Goal: Contribute content: Add original content to the website for others to see

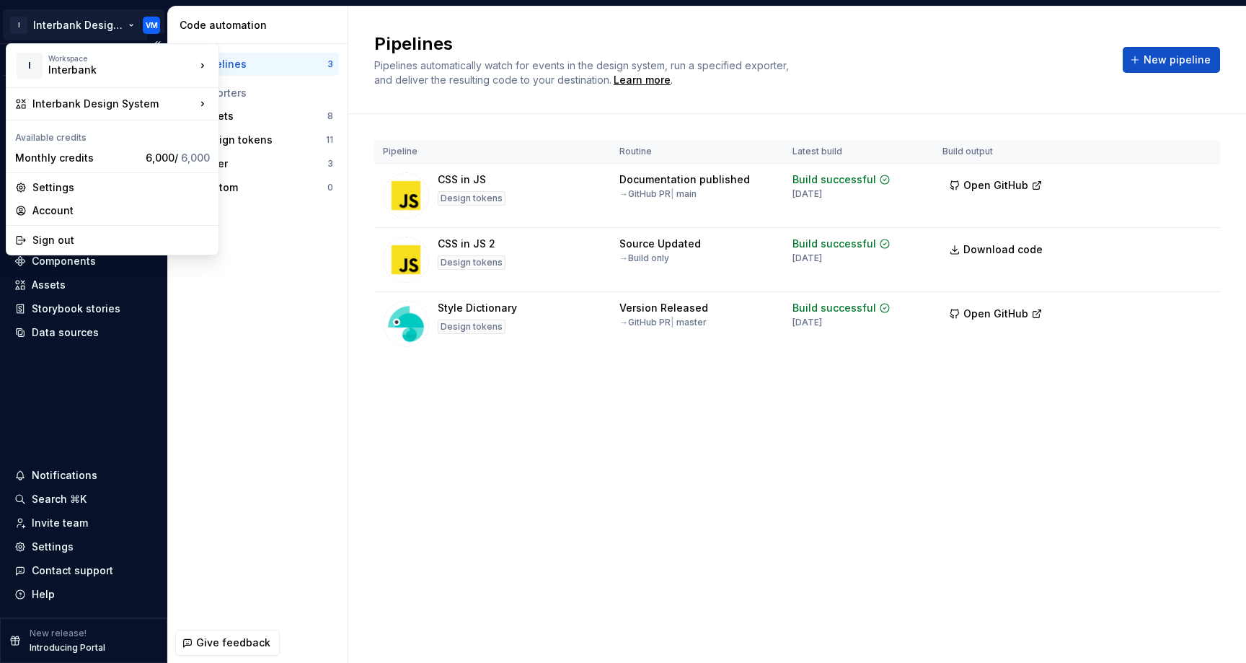
click at [130, 27] on html "I Interbank Design System VM Version Current draft Home Documentation Analytics…" at bounding box center [623, 331] width 1246 height 663
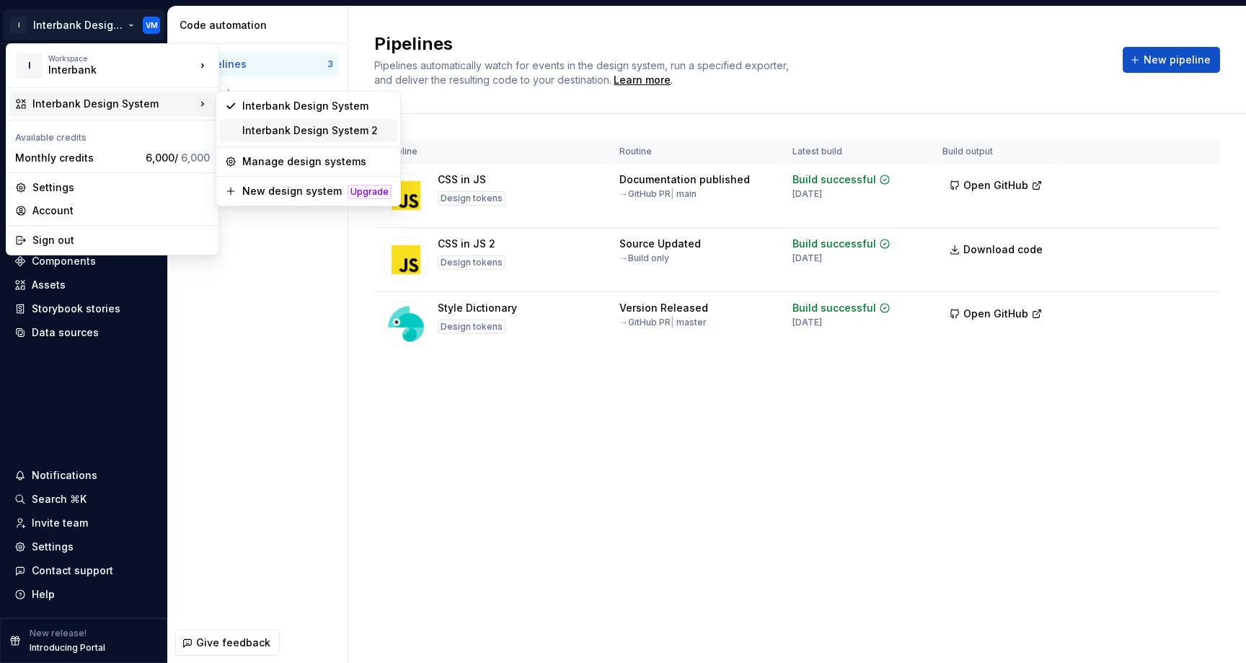
click at [263, 128] on div "Interbank Design System 2" at bounding box center [316, 130] width 149 height 14
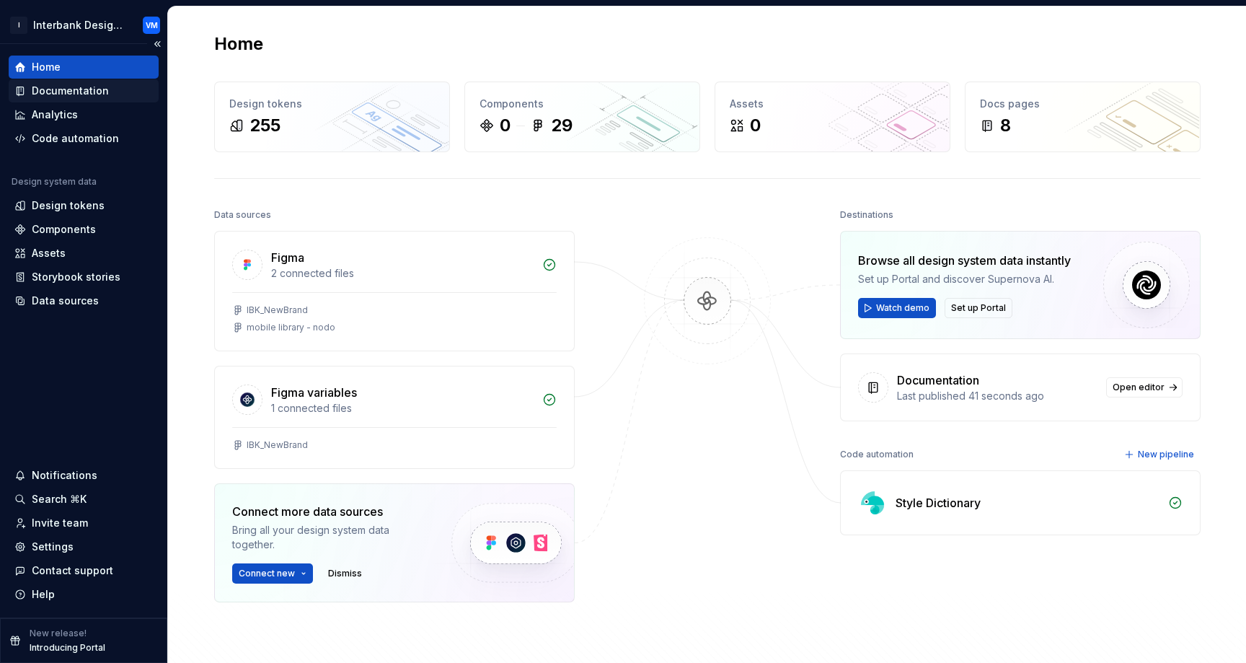
click at [81, 89] on div "Documentation" at bounding box center [70, 91] width 77 height 14
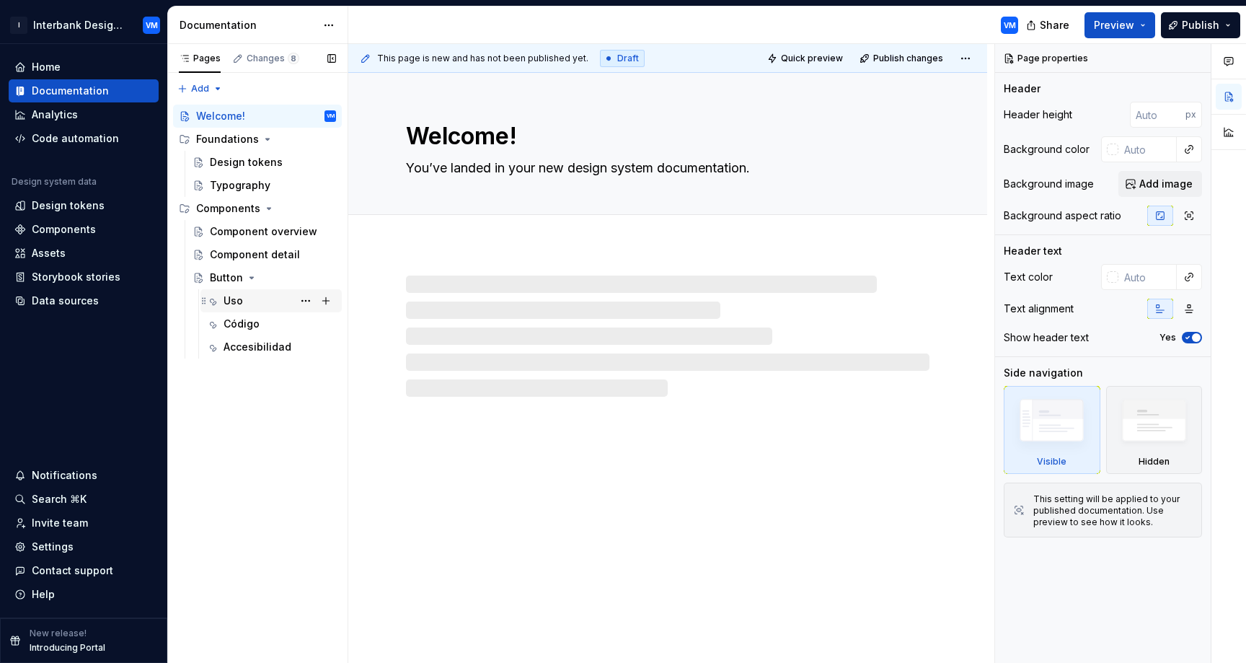
click at [252, 296] on div "Uso RS" at bounding box center [279, 301] width 112 height 20
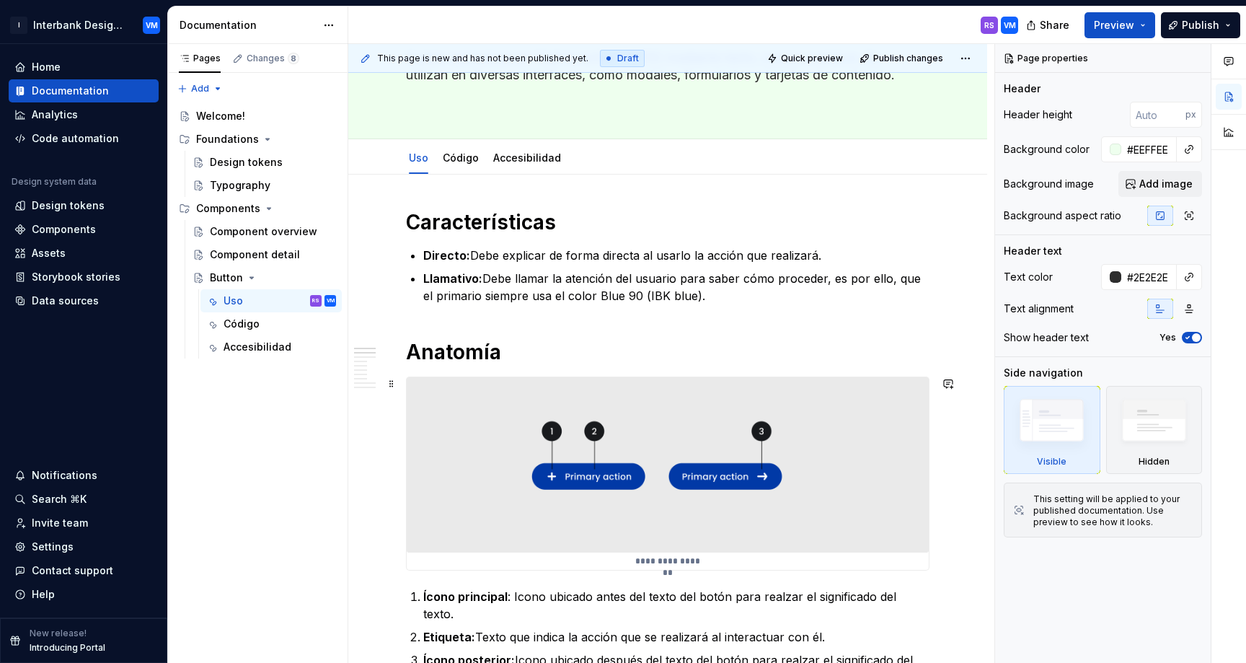
scroll to position [149, 0]
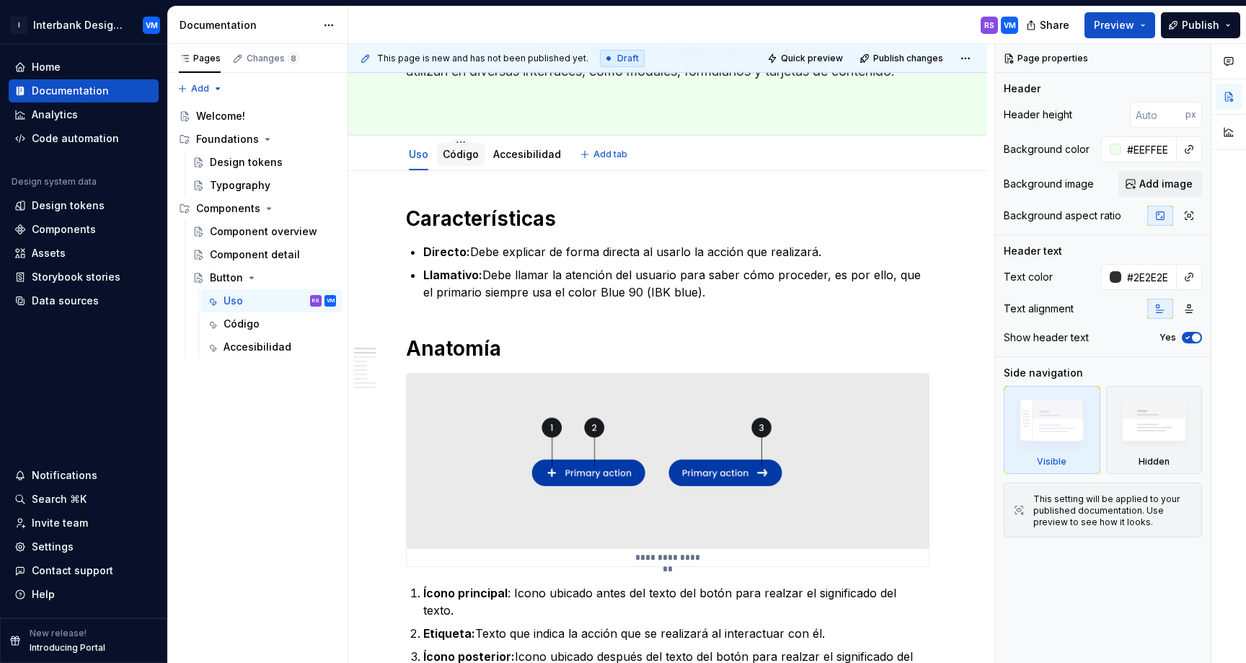
click at [466, 160] on div "Código" at bounding box center [461, 154] width 36 height 14
click at [462, 155] on link "Código" at bounding box center [461, 154] width 36 height 12
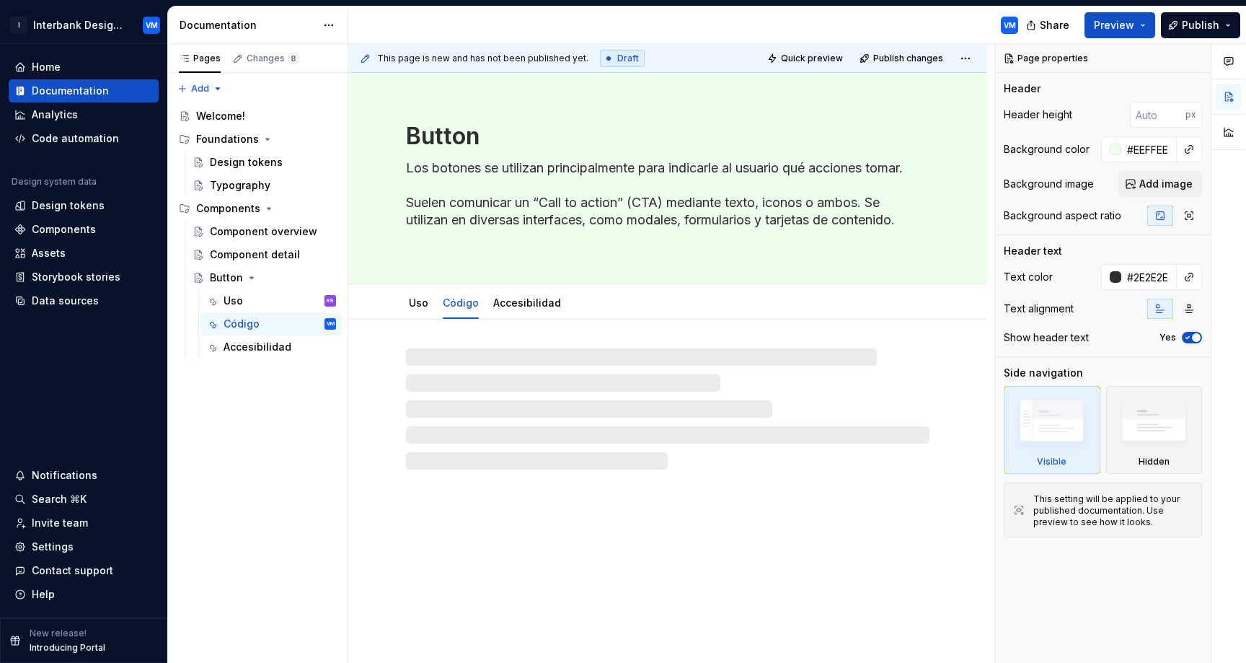
type textarea "*"
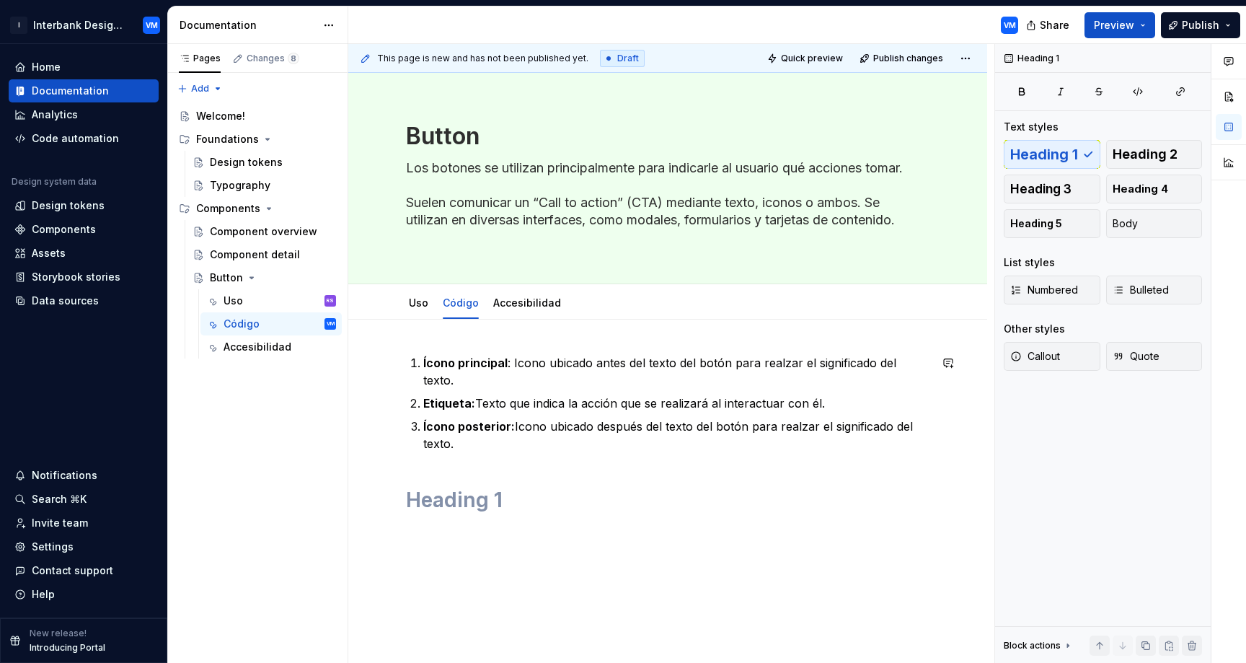
click at [433, 456] on div "Ícono principal : Icono ubicado antes del texto del botón para realzar el signi…" at bounding box center [667, 433] width 523 height 159
click at [428, 456] on div "Ícono principal : Icono ubicado antes del texto del botón para realzar el signi…" at bounding box center [667, 433] width 523 height 159
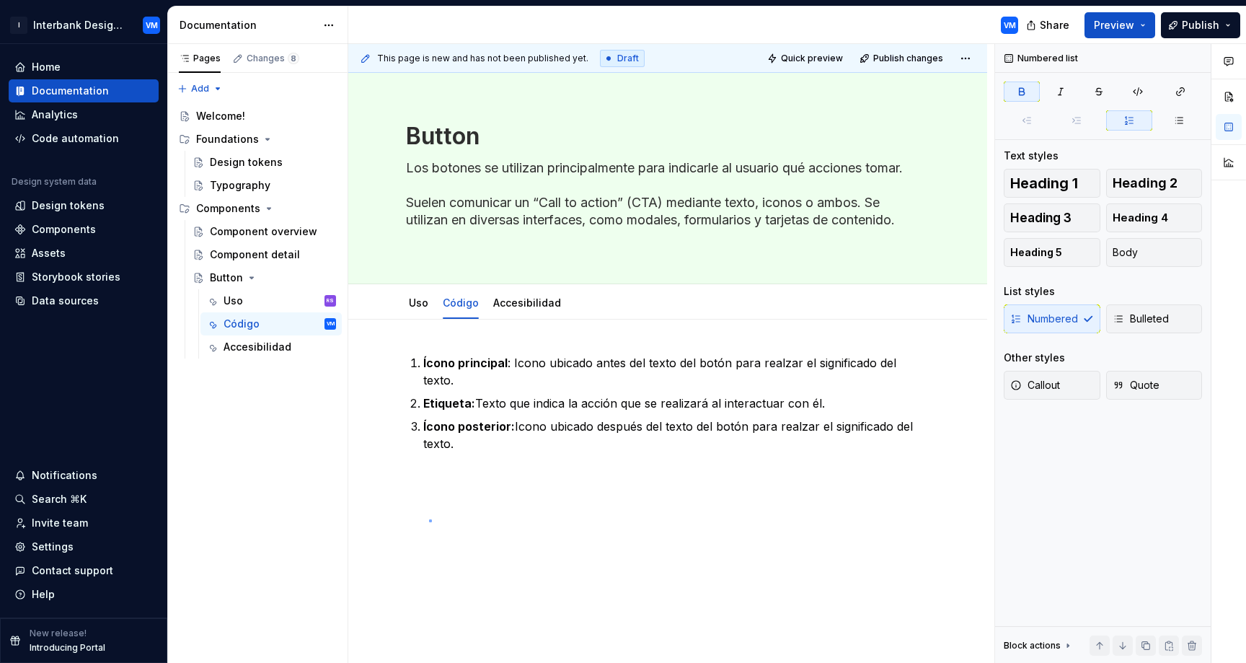
click at [429, 520] on div "This page is new and has not been published yet. Draft Quick preview Publish ch…" at bounding box center [671, 353] width 646 height 619
click at [428, 499] on div "Ícono principal : Icono ubicado antes del texto del botón para realzar el signi…" at bounding box center [667, 442] width 523 height 176
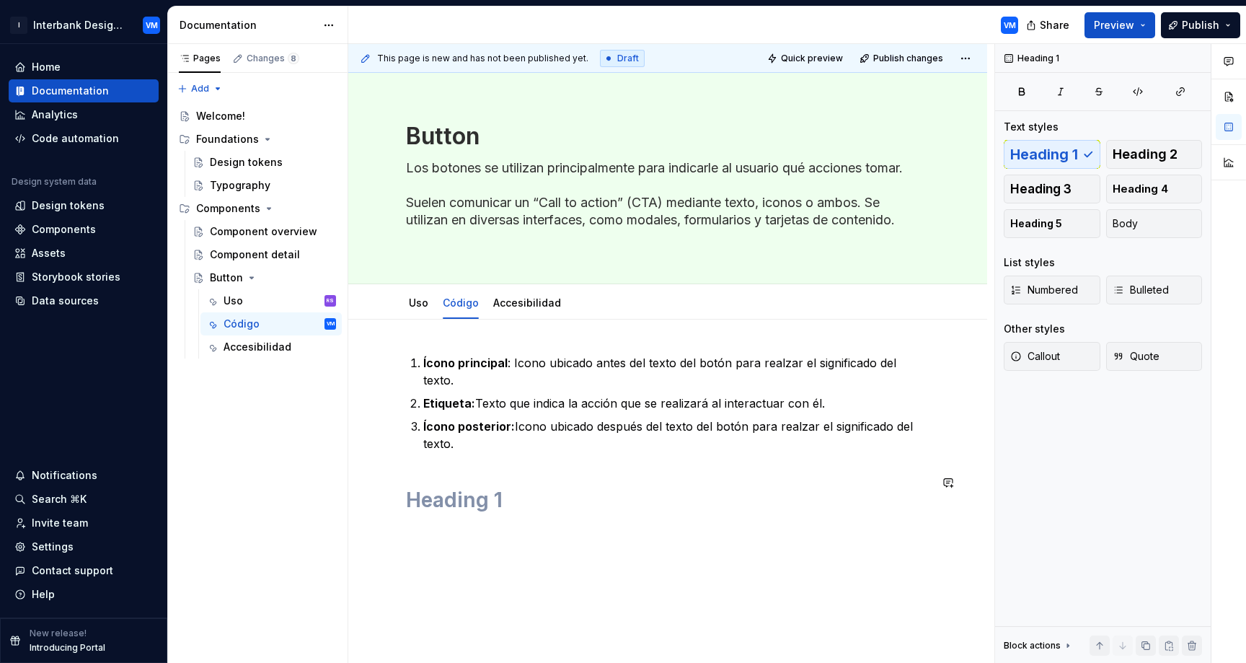
click at [423, 465] on div "Ícono principal : Icono ubicado antes del texto del botón para realzar el signi…" at bounding box center [667, 433] width 523 height 159
click at [422, 461] on div "Ícono principal : Icono ubicado antes del texto del botón para realzar el signi…" at bounding box center [667, 433] width 523 height 159
click at [402, 513] on div "Ícono principal : Icono ubicado antes del texto del botón para realzar el signi…" at bounding box center [667, 523] width 639 height 409
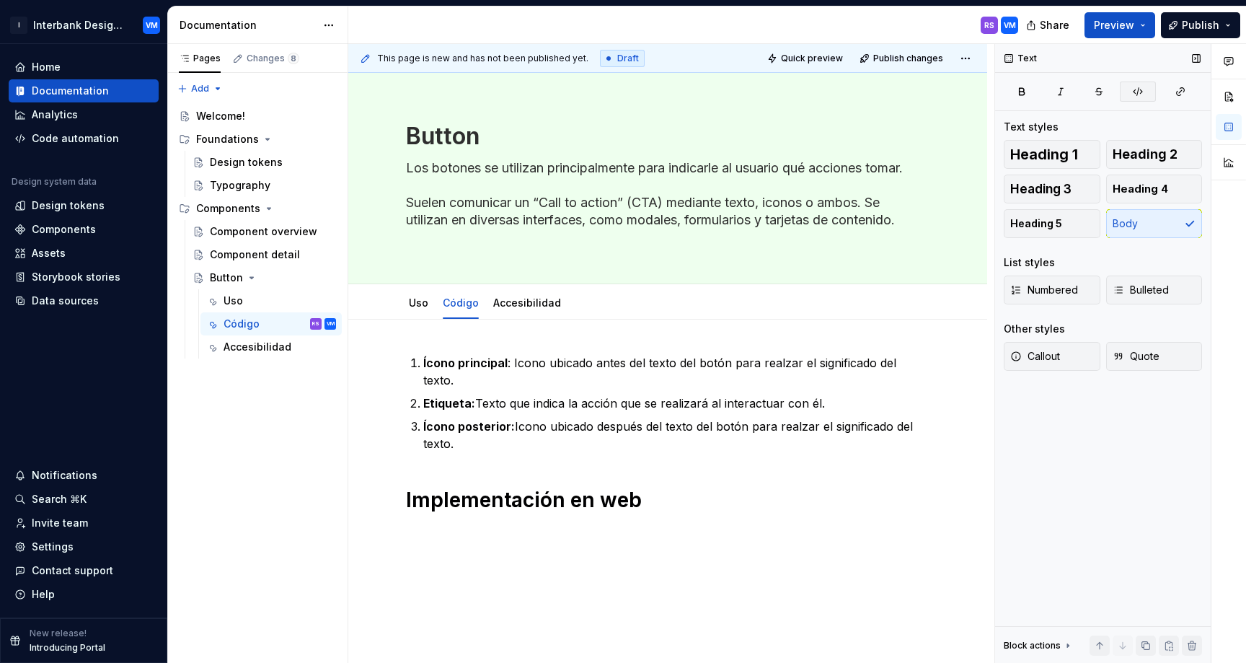
click at [1135, 91] on icon "button" at bounding box center [1138, 92] width 12 height 12
click at [1137, 91] on icon "button" at bounding box center [1138, 92] width 12 height 12
click at [467, 524] on p at bounding box center [667, 532] width 523 height 17
click at [1133, 89] on icon "button" at bounding box center [1138, 92] width 12 height 12
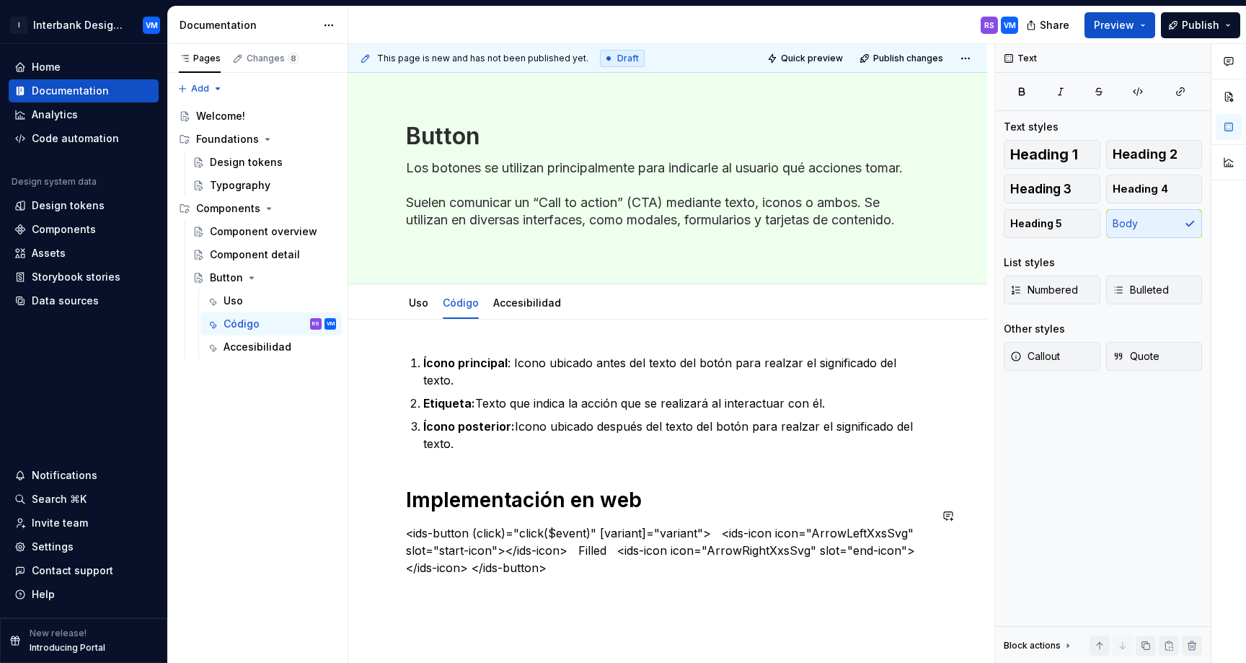
click at [508, 595] on div "Ícono principal : Icono ubicado antes del texto del botón para realzar el signi…" at bounding box center [667, 555] width 639 height 473
click at [1138, 92] on icon "button" at bounding box center [1137, 92] width 9 height 8
click at [588, 555] on p "<ids-button (click)="click($event)" [variant]="variant"> <ids-icon icon="ArrowL…" at bounding box center [667, 550] width 523 height 52
click at [118, 29] on html "I Interbank Design System 2 VM Home Documentation Analytics Code automation Des…" at bounding box center [623, 331] width 1246 height 663
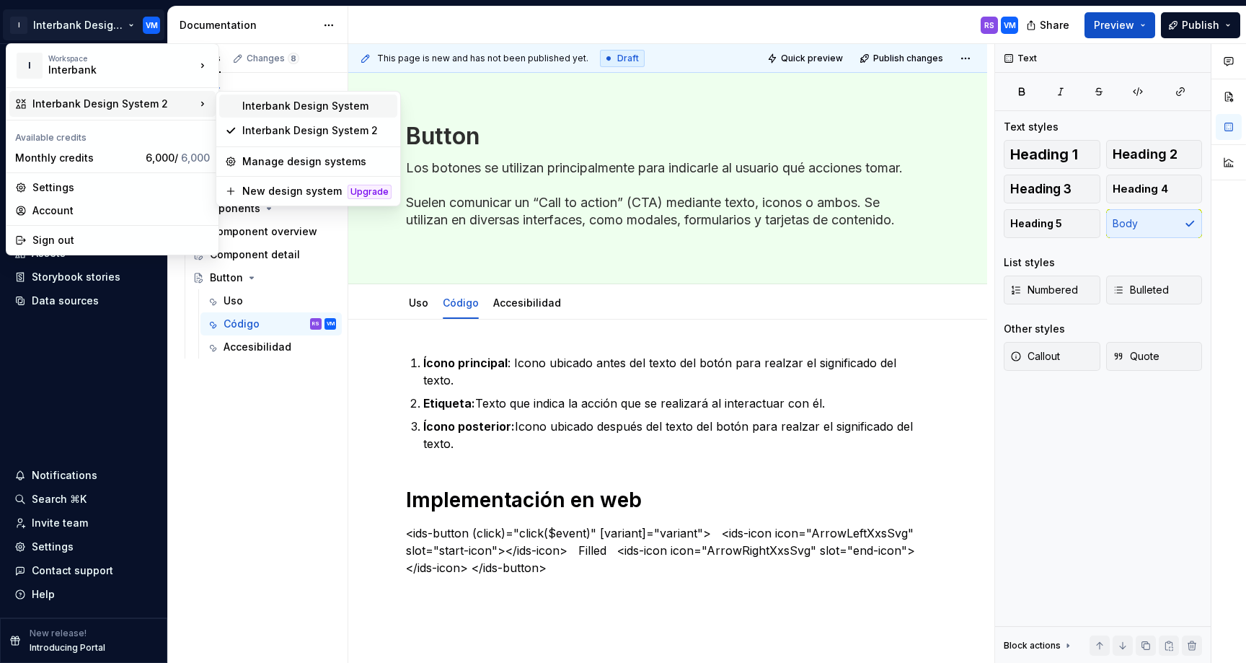
click at [265, 110] on div "Interbank Design System" at bounding box center [316, 106] width 149 height 14
type textarea "*"
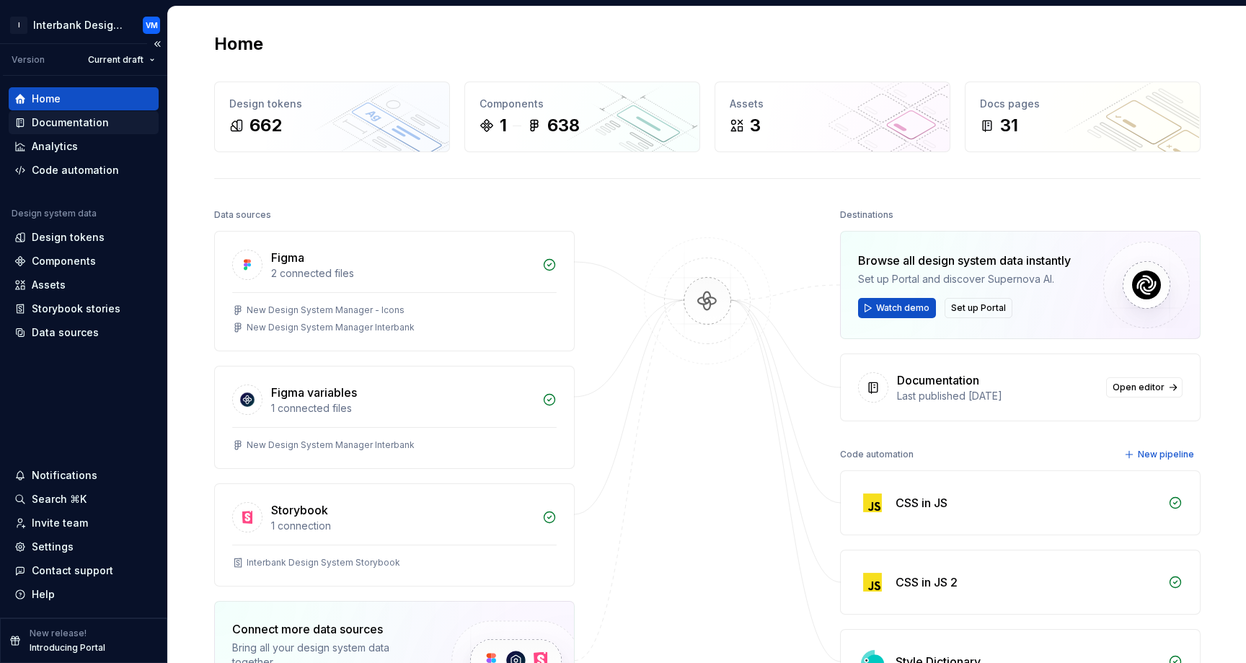
click at [94, 125] on div "Documentation" at bounding box center [70, 122] width 77 height 14
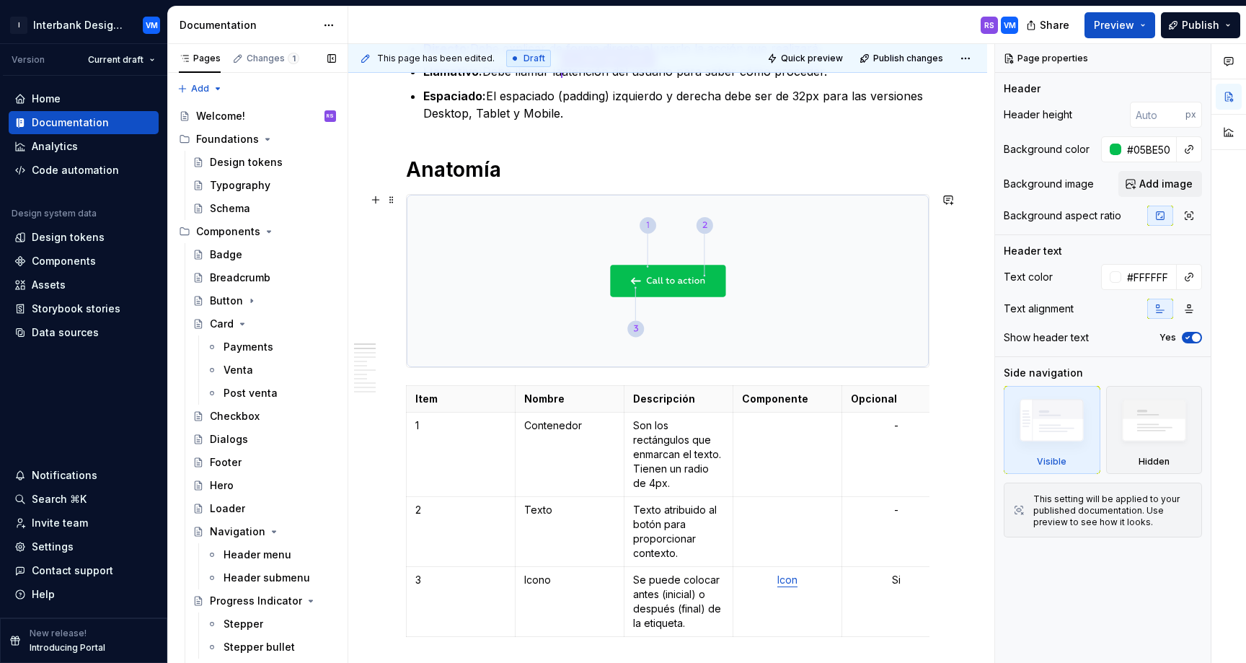
scroll to position [234, 0]
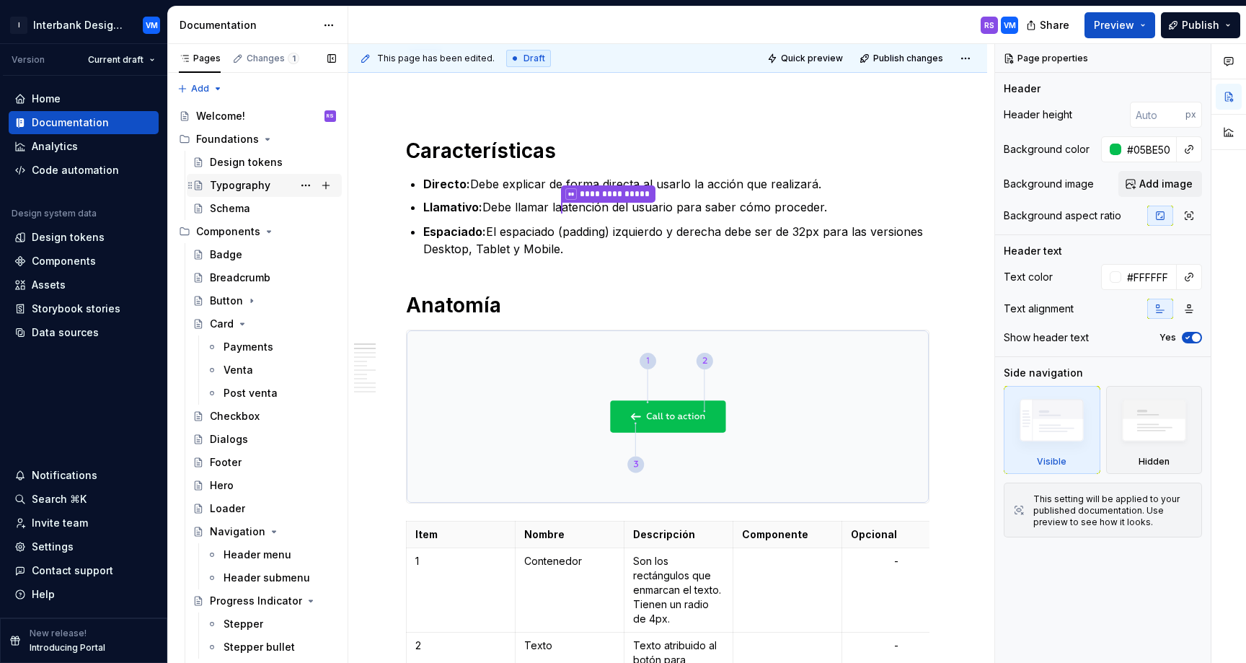
click at [219, 181] on div "Typography" at bounding box center [240, 185] width 61 height 14
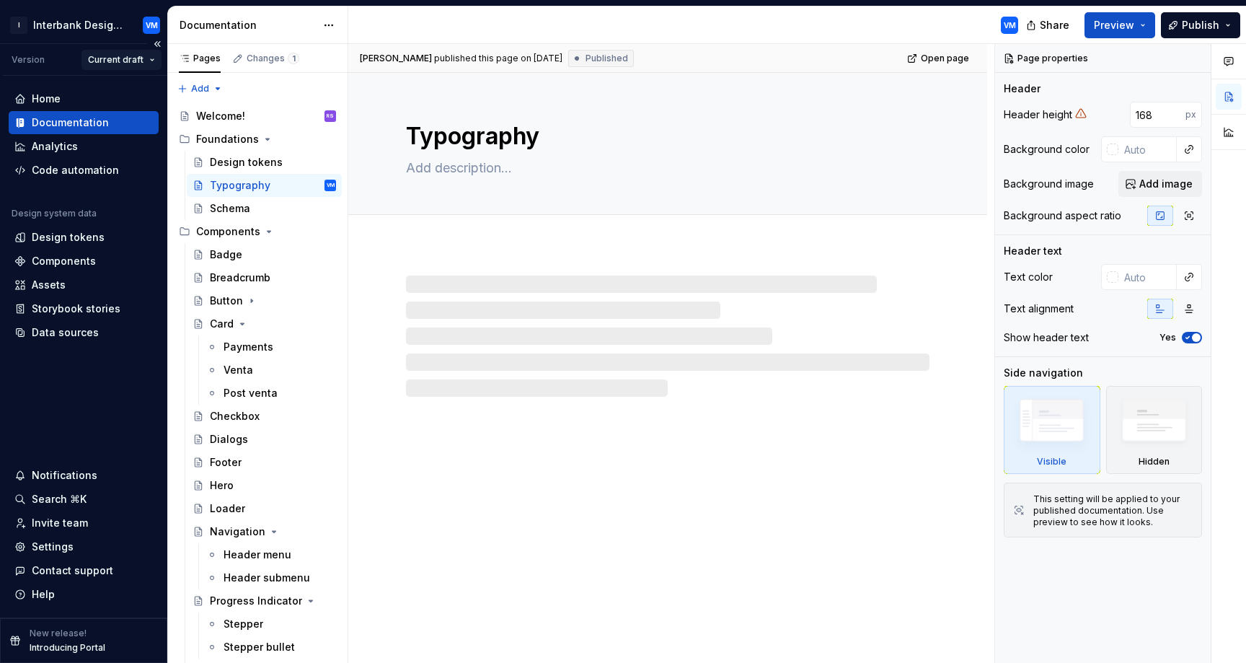
click at [143, 58] on html "I Interbank Design System VM Version Current draft Home Documentation Analytics…" at bounding box center [623, 331] width 1246 height 663
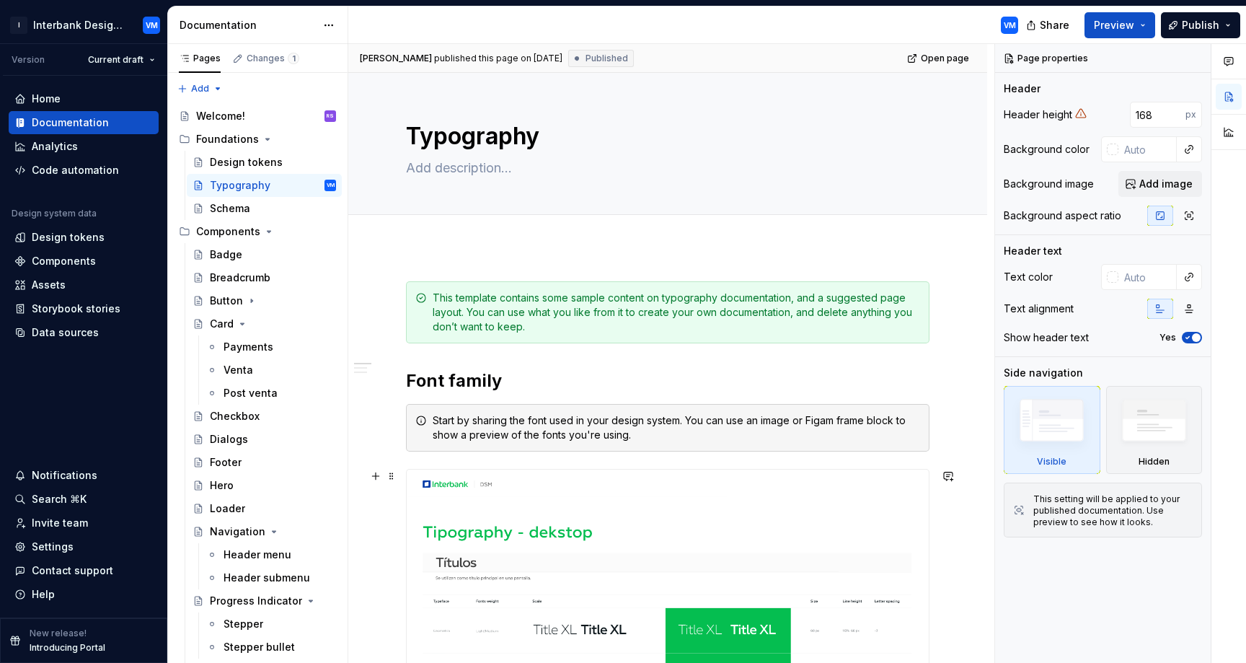
click at [488, 474] on html "I Interbank Design System VM Version Current draft Home Documentation Analytics…" at bounding box center [623, 331] width 1246 height 663
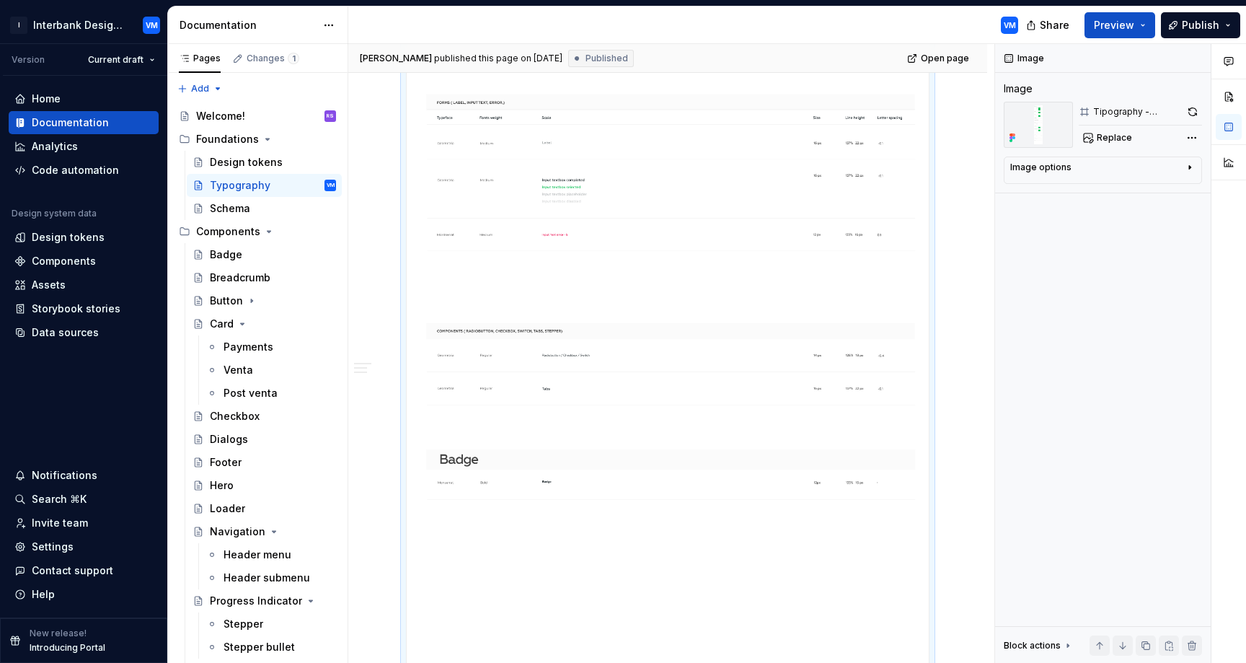
scroll to position [2242, 0]
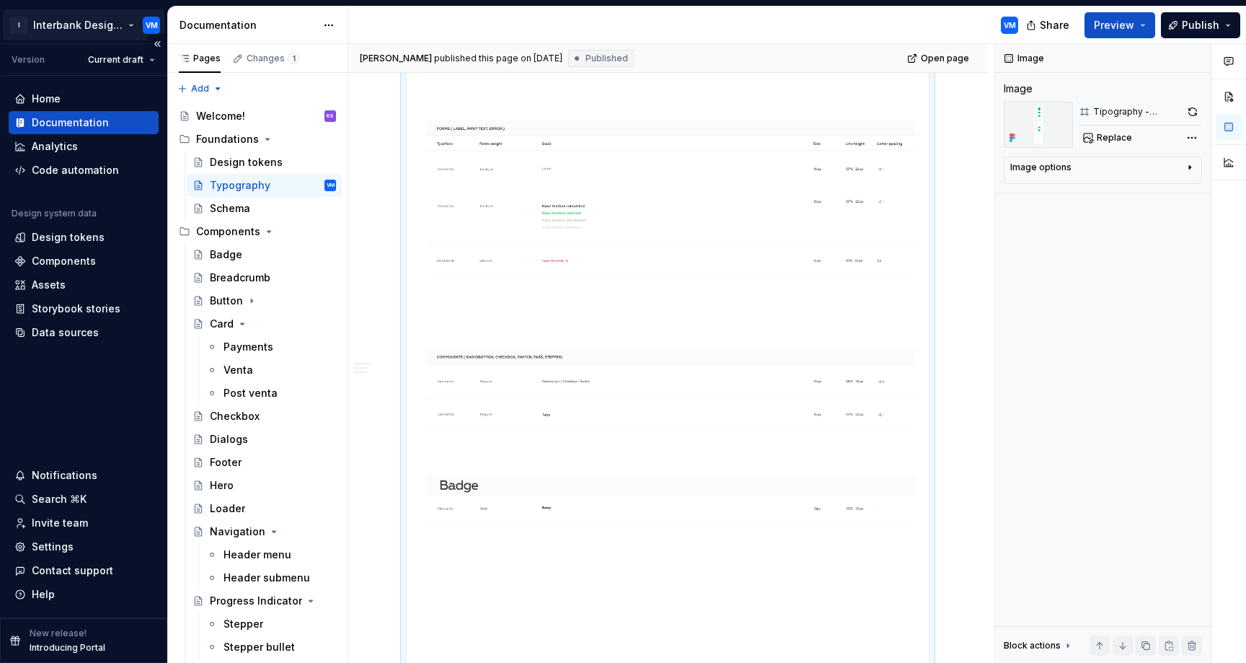
click at [131, 26] on html "I Interbank Design System VM Version Current draft Home Documentation Analytics…" at bounding box center [623, 331] width 1246 height 663
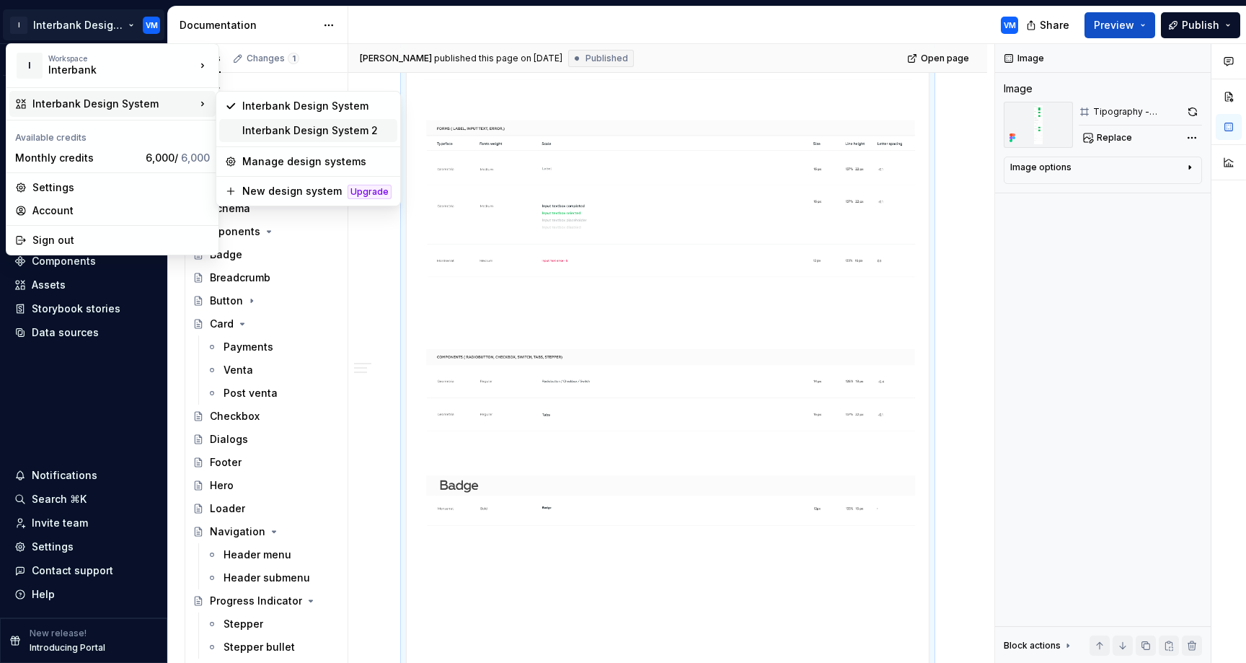
click at [299, 130] on div "Interbank Design System 2" at bounding box center [316, 130] width 149 height 14
type textarea "*"
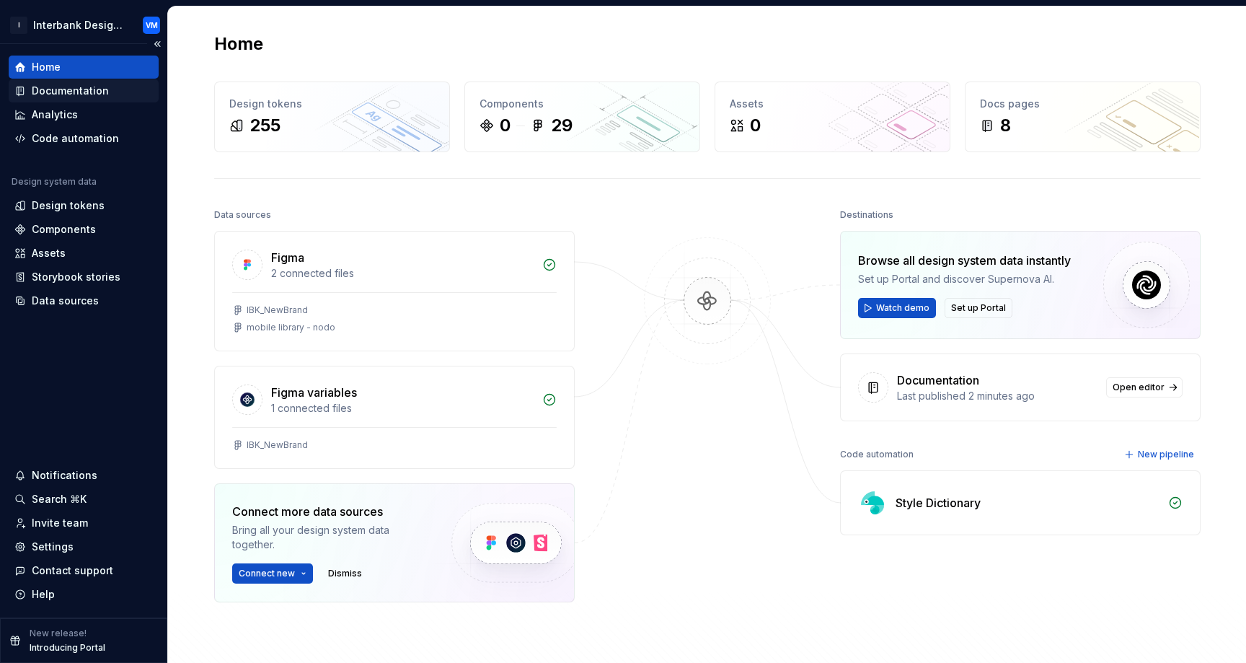
click at [106, 87] on div "Documentation" at bounding box center [83, 91] width 138 height 14
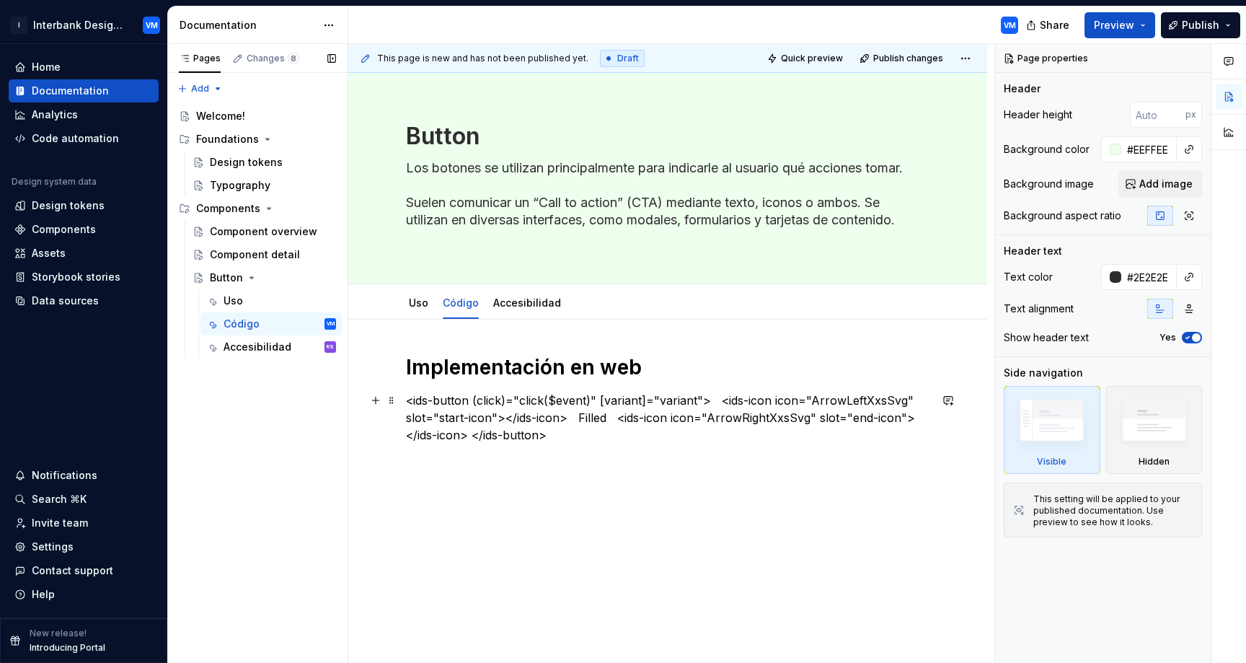
click at [563, 433] on p "<ids-button (click)="click($event)" [variant]="variant"> <ids-icon icon="ArrowL…" at bounding box center [667, 417] width 523 height 52
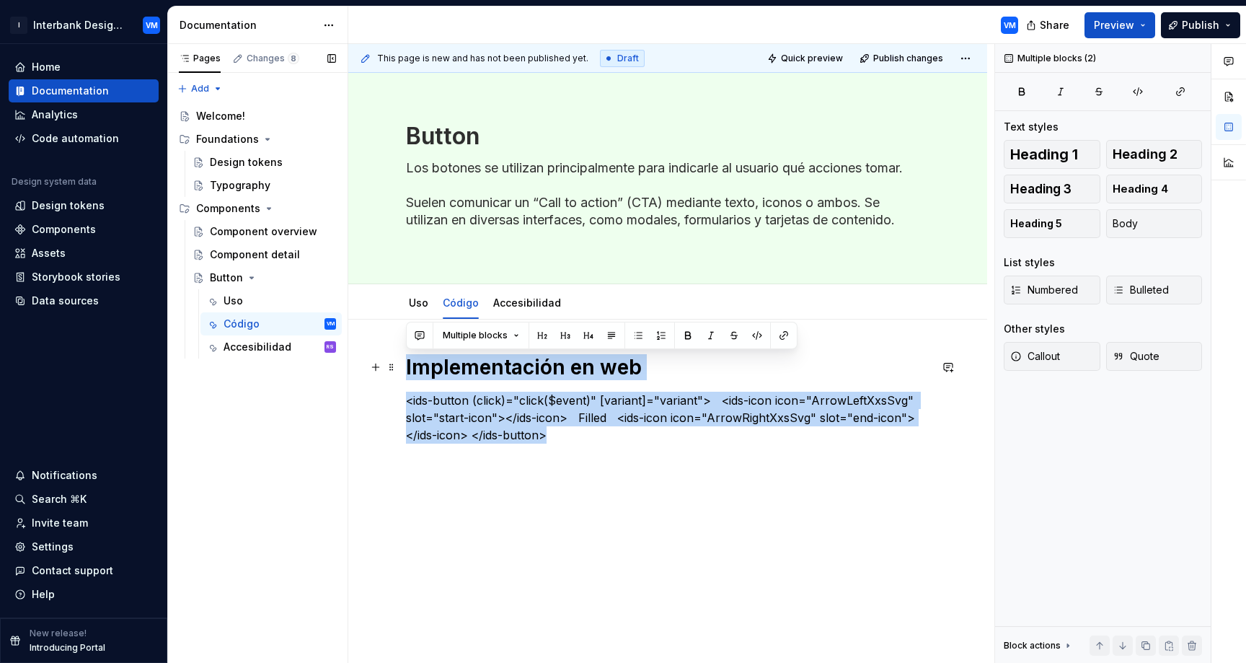
drag, startPoint x: 563, startPoint y: 433, endPoint x: 397, endPoint y: 361, distance: 180.8
click at [397, 360] on div "Implementación en web <ids-button (click)="click($event)" [variant]="variant"> …" at bounding box center [667, 502] width 639 height 366
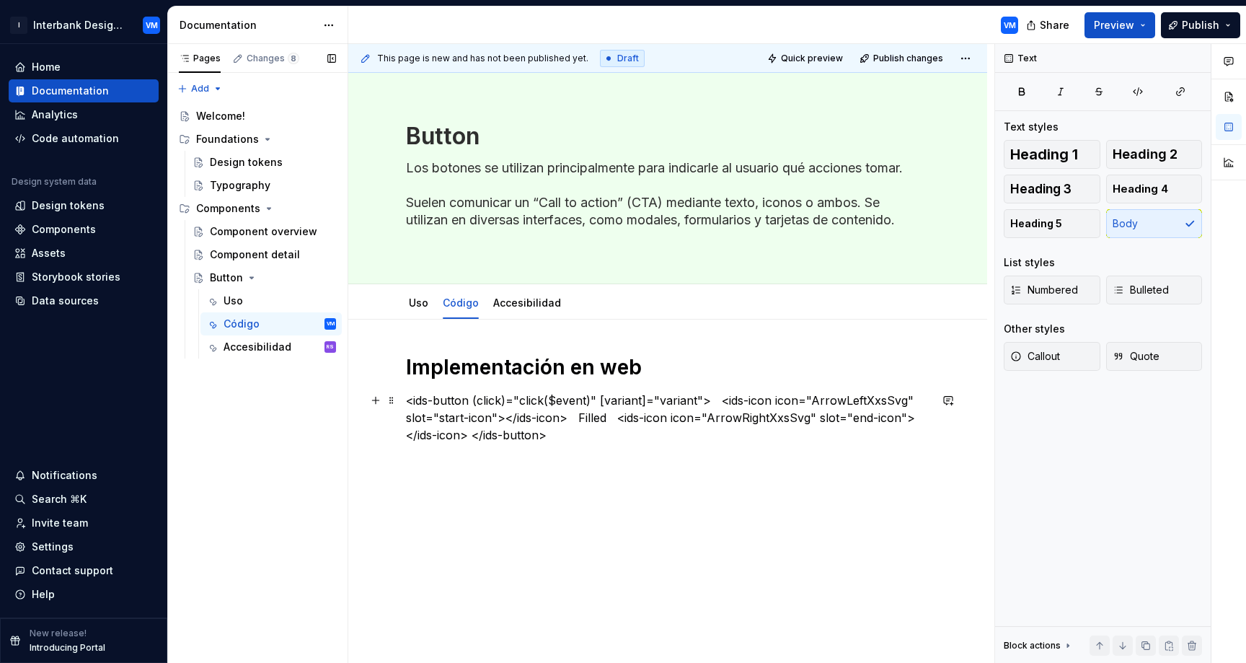
click at [570, 437] on p "<ids-button (click)="click($event)" [variant]="variant"> <ids-icon icon="ArrowL…" at bounding box center [667, 417] width 523 height 52
click at [1141, 91] on icon "button" at bounding box center [1138, 92] width 12 height 12
type textarea "*"
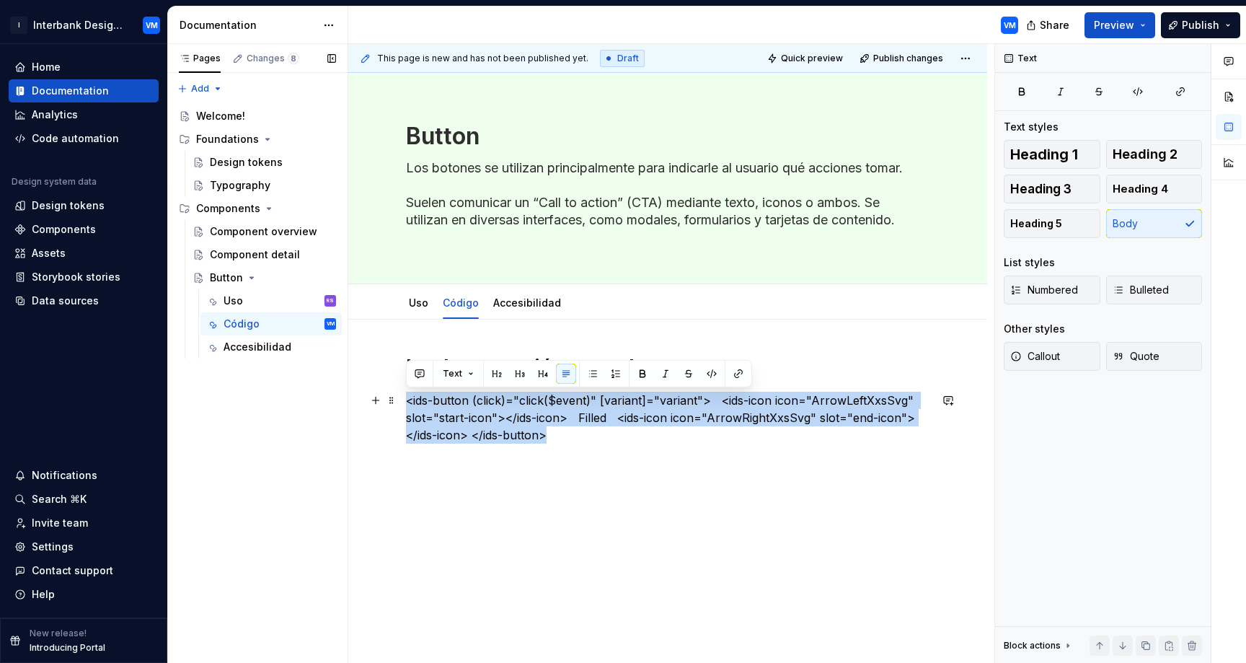
drag, startPoint x: 557, startPoint y: 431, endPoint x: 402, endPoint y: 402, distance: 157.1
click at [402, 402] on div "Implementación en web <ids-button (click)="click($event)" [variant]="variant"> …" at bounding box center [667, 502] width 639 height 366
copy p "<ids-button (click)="click($event)" [variant]="variant"> <ids-icon icon="ArrowL…"
click at [709, 373] on button "button" at bounding box center [711, 373] width 20 height 20
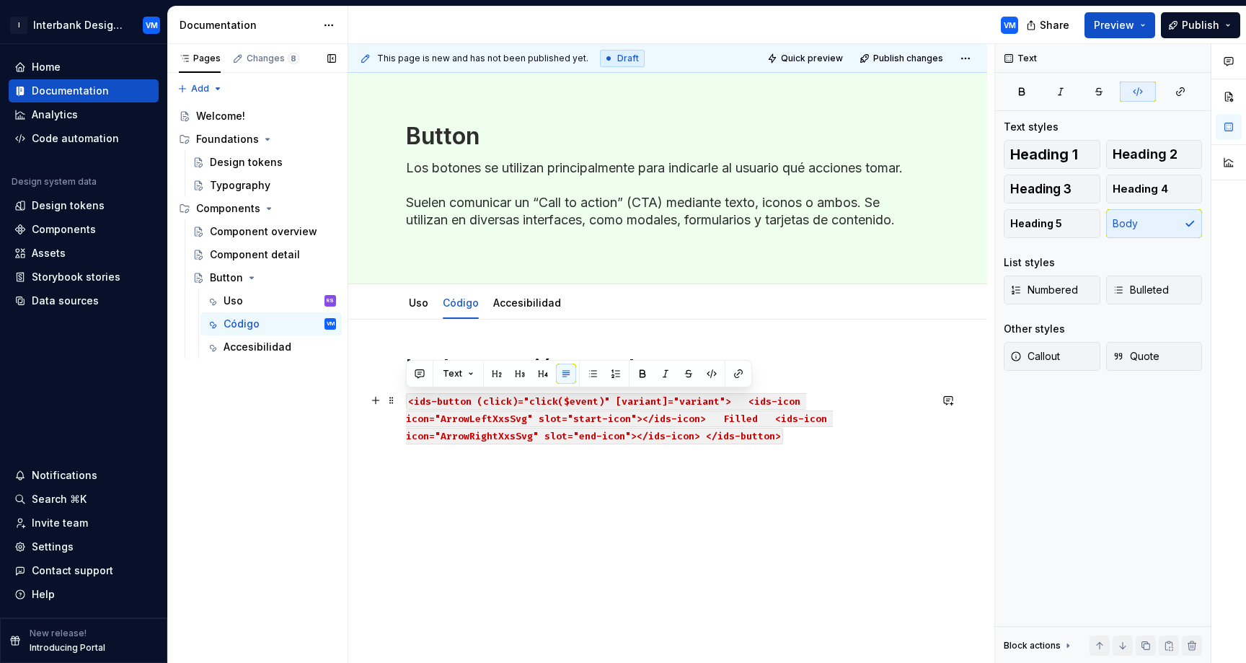
click at [577, 435] on p "<ids-button (click)="click($event)" [variant]="variant"> <ids-icon icon="ArrowL…" at bounding box center [667, 417] width 523 height 52
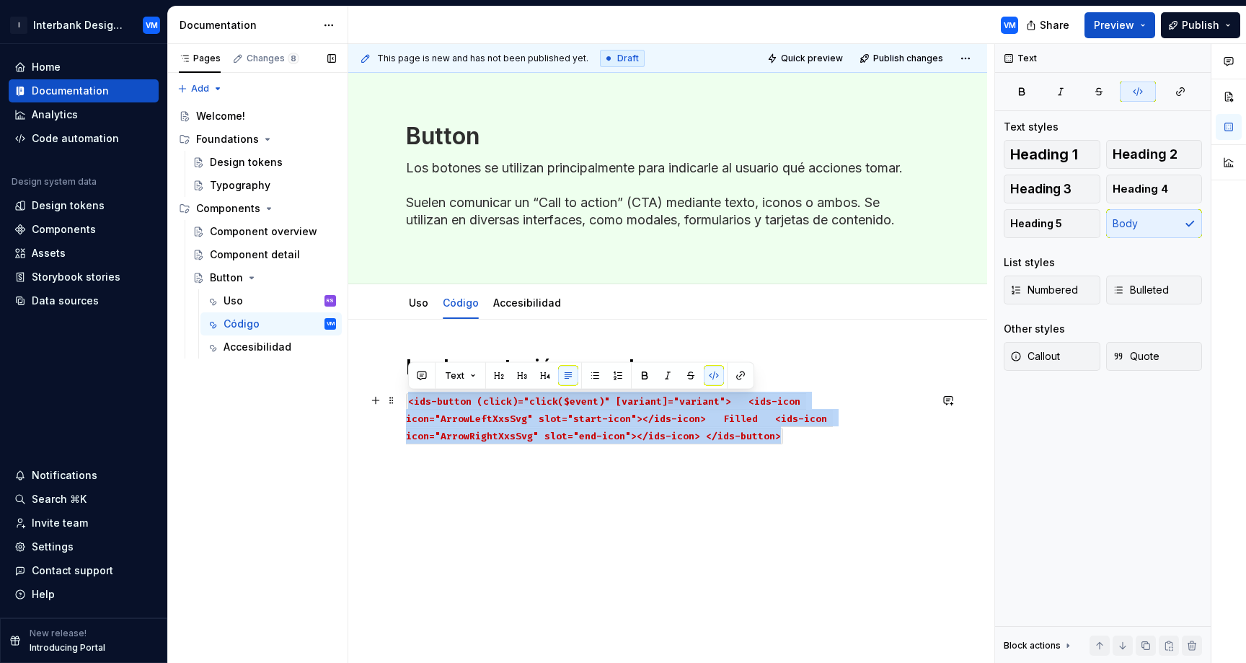
drag, startPoint x: 580, startPoint y: 434, endPoint x: 402, endPoint y: 392, distance: 182.9
click at [402, 392] on div "Implementación en web <ids-button (click)="click($event)" [variant]="variant"> …" at bounding box center [667, 502] width 639 height 366
click at [572, 439] on p "<ids-button (click)="click($event)" [variant]="variant"> <ids-icon icon="ArrowL…" at bounding box center [667, 417] width 523 height 52
drag, startPoint x: 559, startPoint y: 433, endPoint x: 408, endPoint y: 399, distance: 154.3
click at [408, 399] on p "<ids-button (click)="click($event)" [variant]="variant"> <ids-icon icon="ArrowL…" at bounding box center [667, 417] width 523 height 52
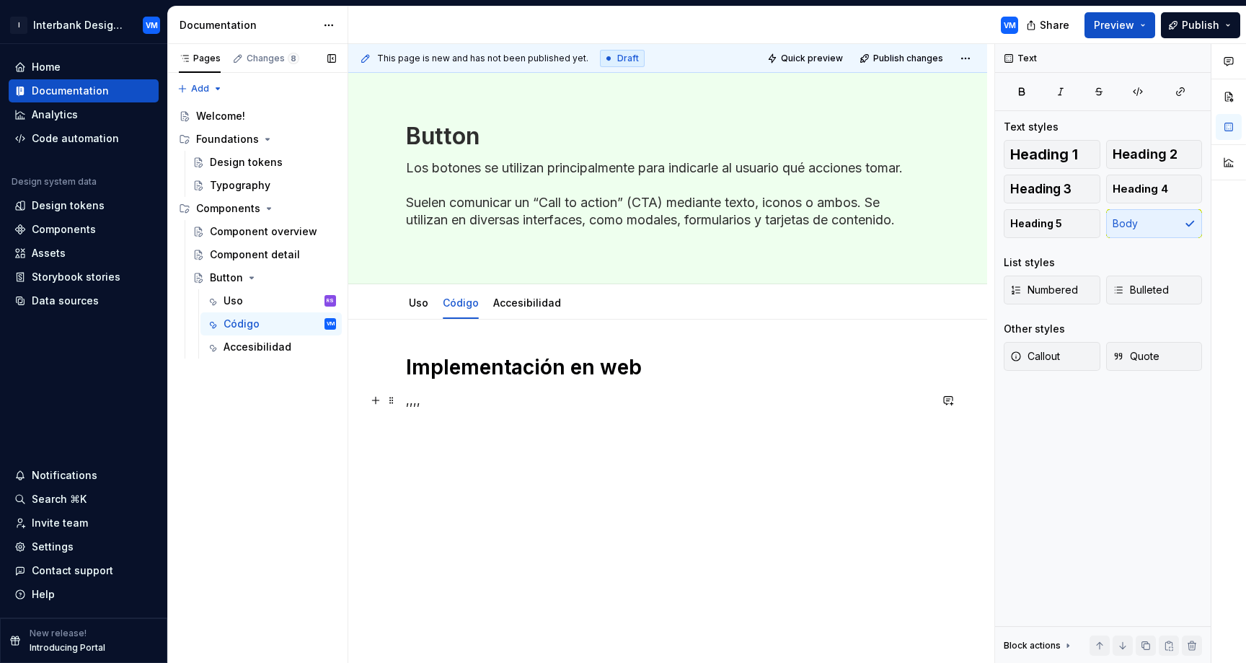
click at [425, 405] on p ",,,," at bounding box center [667, 399] width 523 height 17
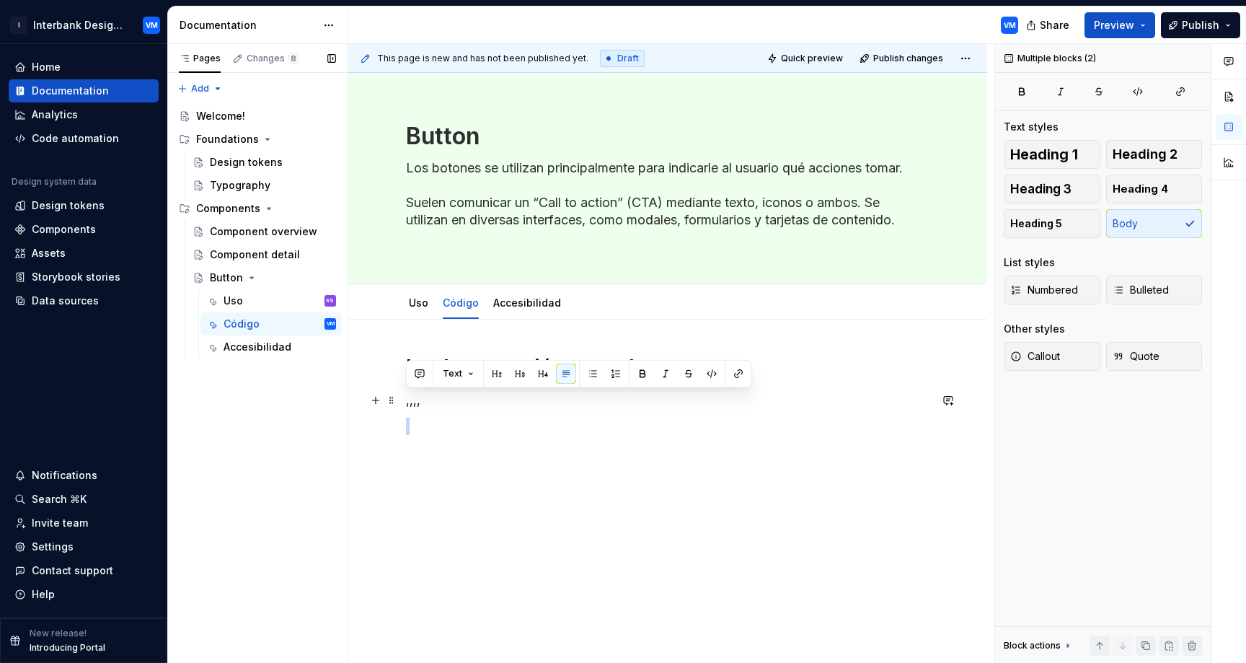
click at [425, 405] on p ",,,," at bounding box center [667, 399] width 523 height 17
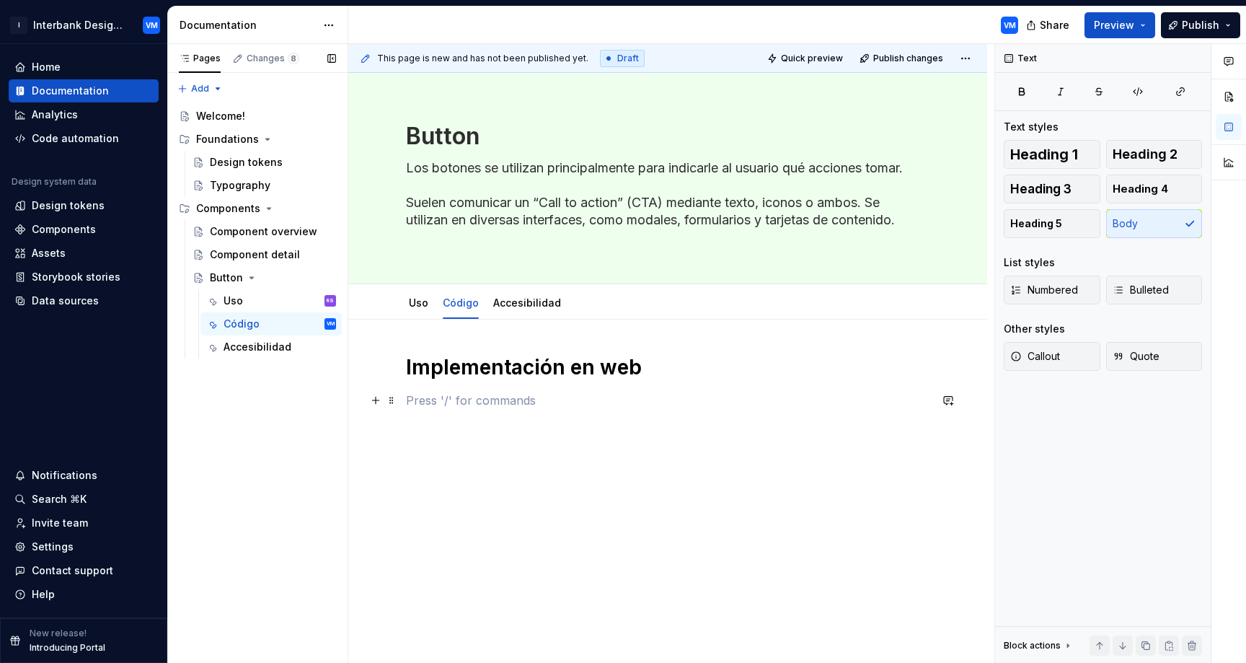
click at [440, 395] on p at bounding box center [667, 399] width 523 height 17
click at [441, 400] on p at bounding box center [667, 399] width 523 height 17
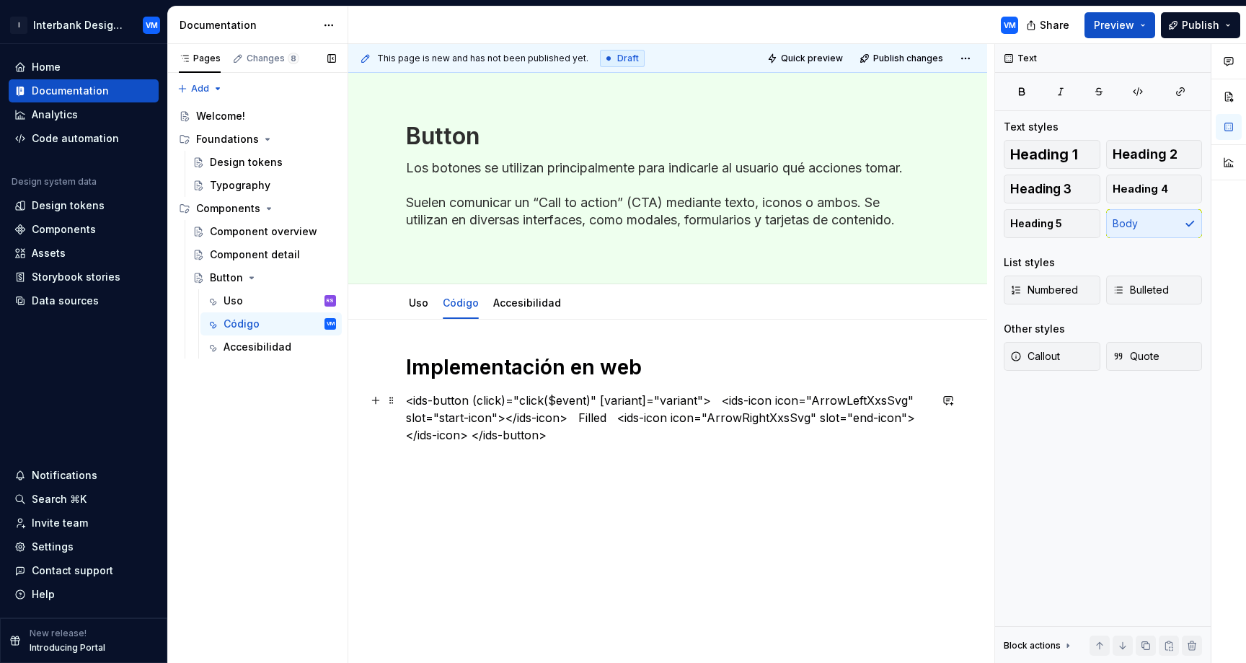
click at [407, 404] on p "<ids-button (click)="click($event)" [variant]="variant"> <ids-icon icon="ArrowL…" at bounding box center [667, 417] width 523 height 52
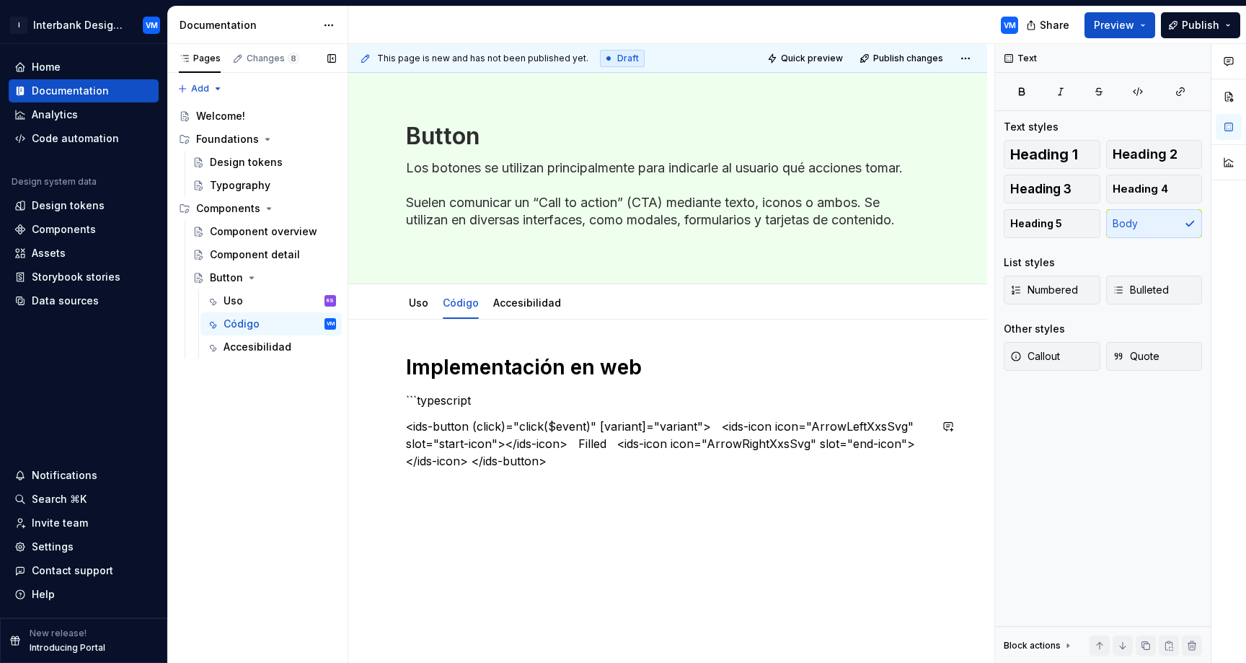
click at [562, 412] on div "Implementación en web ```typescript <ids-button (click)="click($event)" [varian…" at bounding box center [667, 424] width 523 height 141
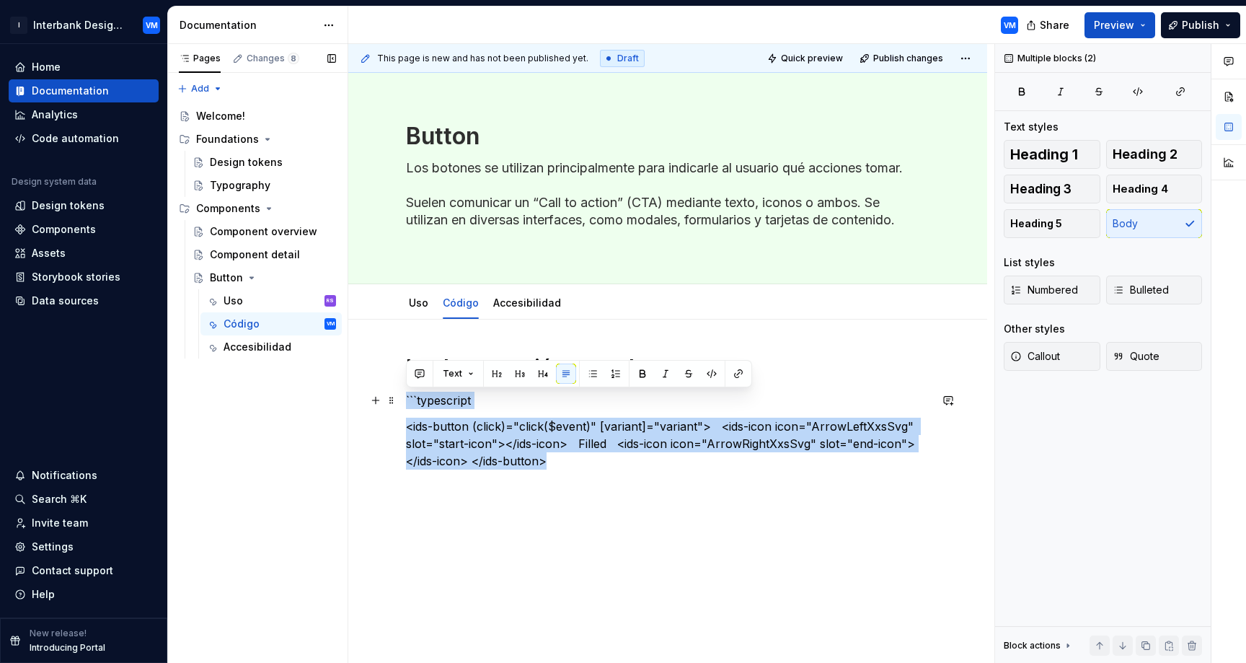
drag, startPoint x: 563, startPoint y: 466, endPoint x: 402, endPoint y: 399, distance: 174.2
click at [402, 399] on div "Implementación en web ```typescript <ids-button (click)="click($event)" [varian…" at bounding box center [667, 515] width 639 height 392
click at [711, 373] on button "button" at bounding box center [711, 373] width 20 height 20
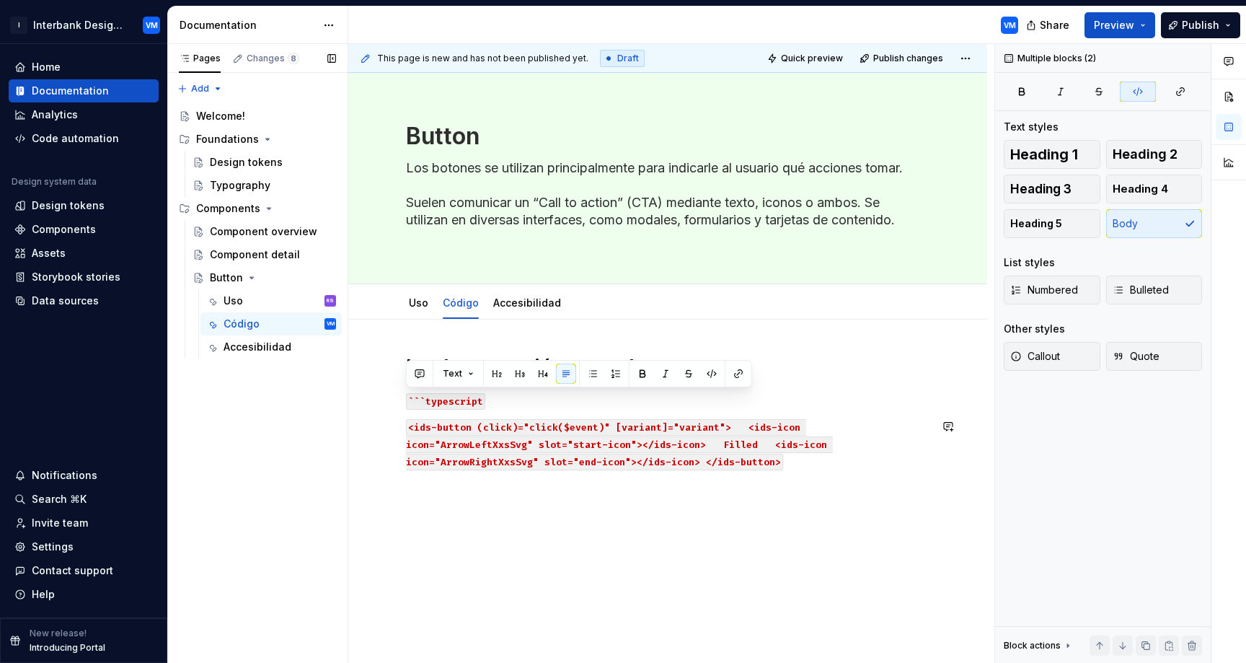
click at [615, 487] on p at bounding box center [667, 486] width 523 height 17
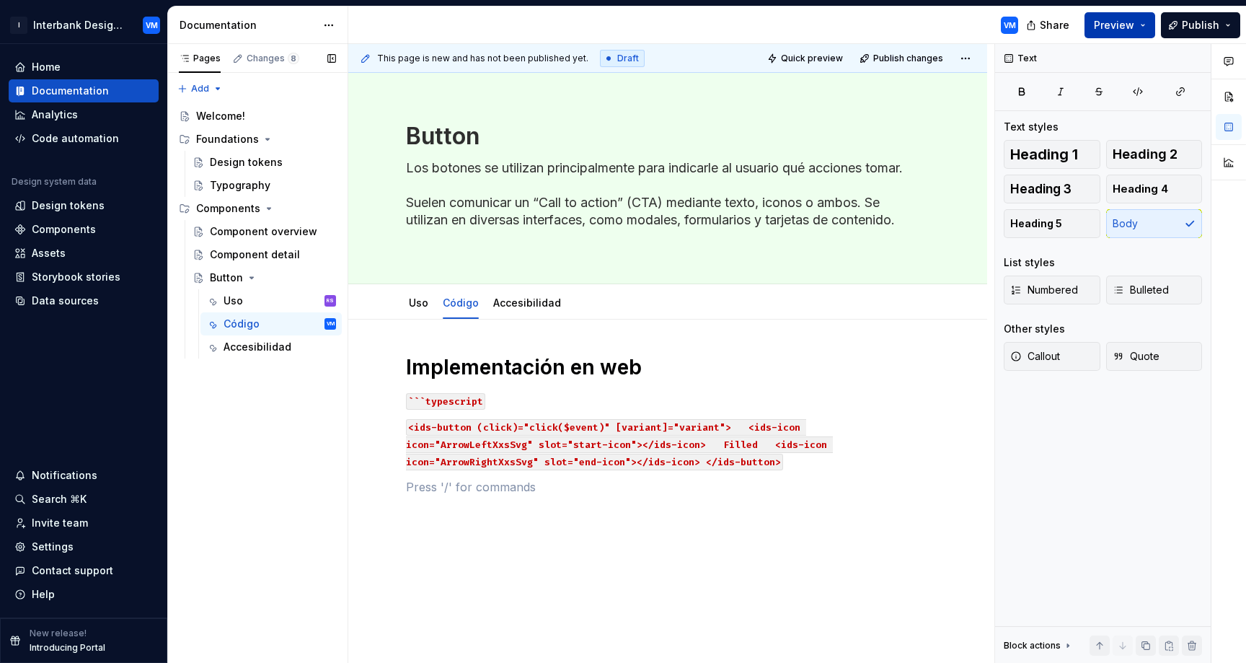
click at [1102, 29] on span "Preview" at bounding box center [1114, 25] width 40 height 14
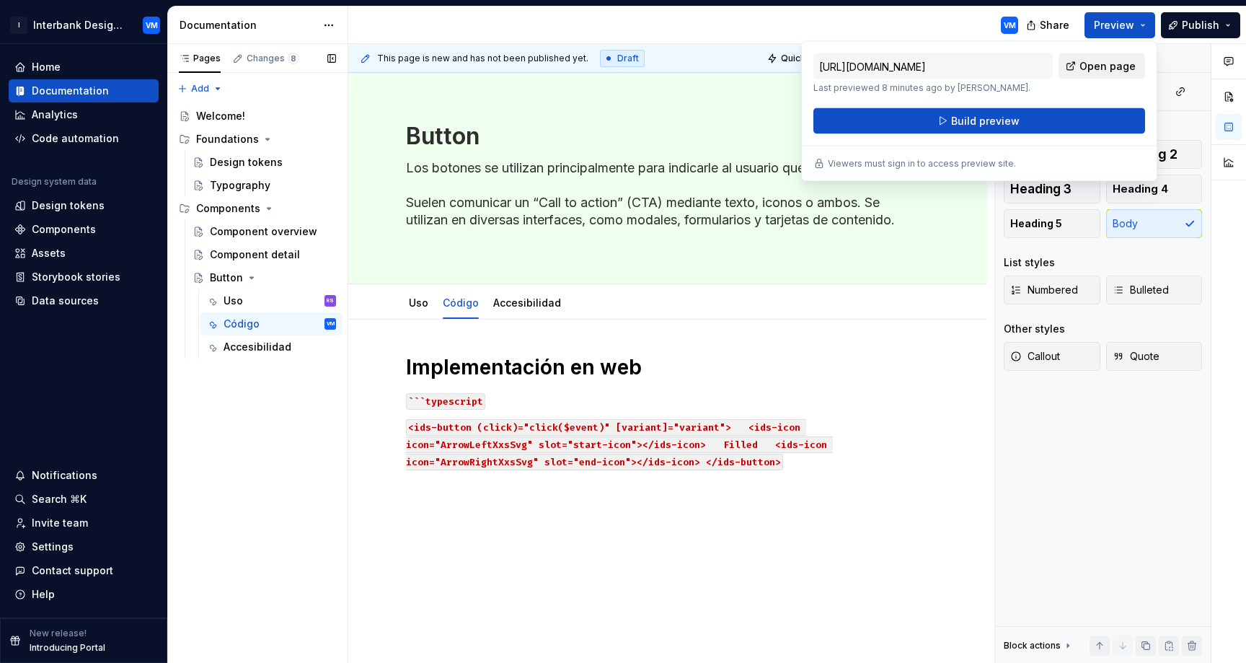
click at [1101, 67] on span "Open page" at bounding box center [1107, 66] width 56 height 14
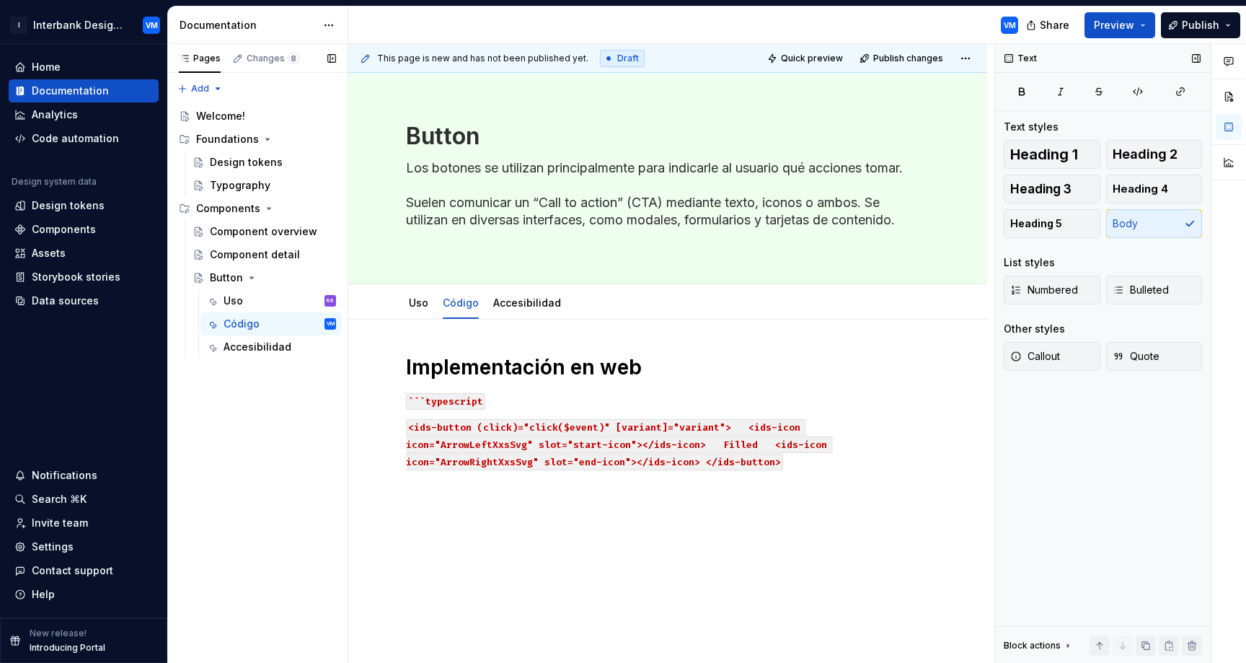
click at [1177, 61] on div "Text" at bounding box center [1103, 58] width 216 height 29
click at [471, 356] on h1 "Implementación en web" at bounding box center [667, 367] width 523 height 26
click at [432, 343] on div "Implementación en web ```typescript <ids-button (click)="click($event)" [varian…" at bounding box center [667, 515] width 639 height 392
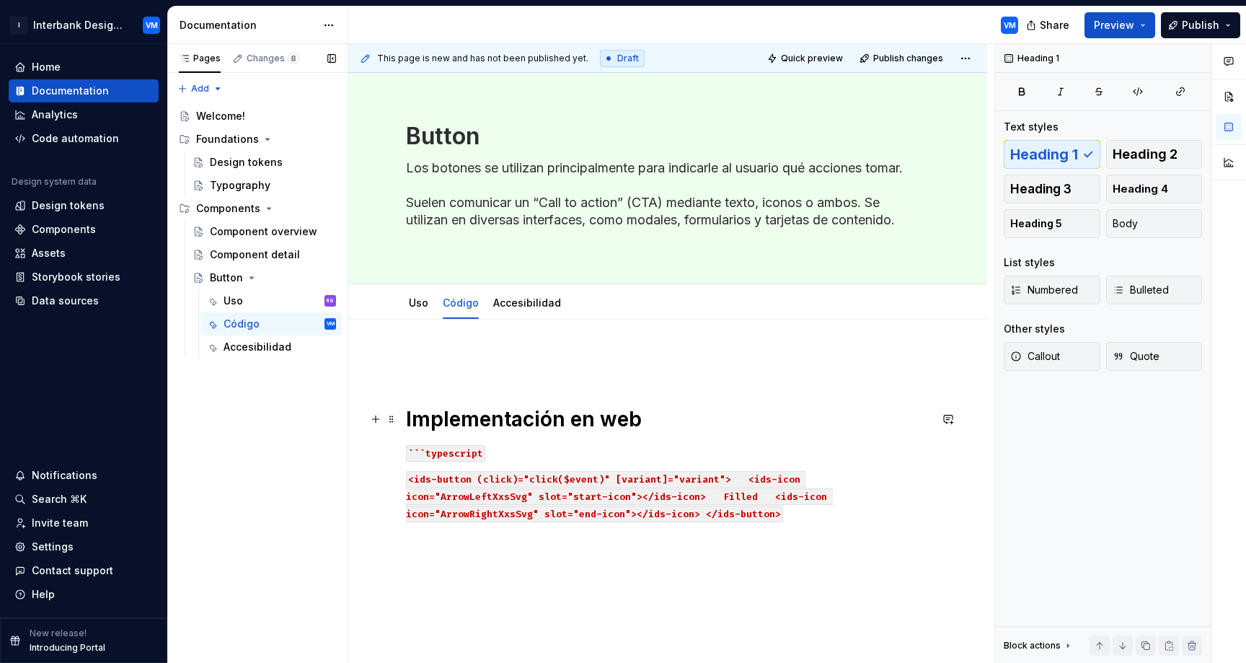
click at [414, 422] on h1 "Implementación en web" at bounding box center [667, 419] width 523 height 26
click at [410, 422] on h1 "Implementación en web" at bounding box center [667, 419] width 523 height 26
click at [288, 311] on div "Uso RS" at bounding box center [270, 300] width 141 height 23
click at [267, 306] on div "Uso RS" at bounding box center [279, 301] width 112 height 20
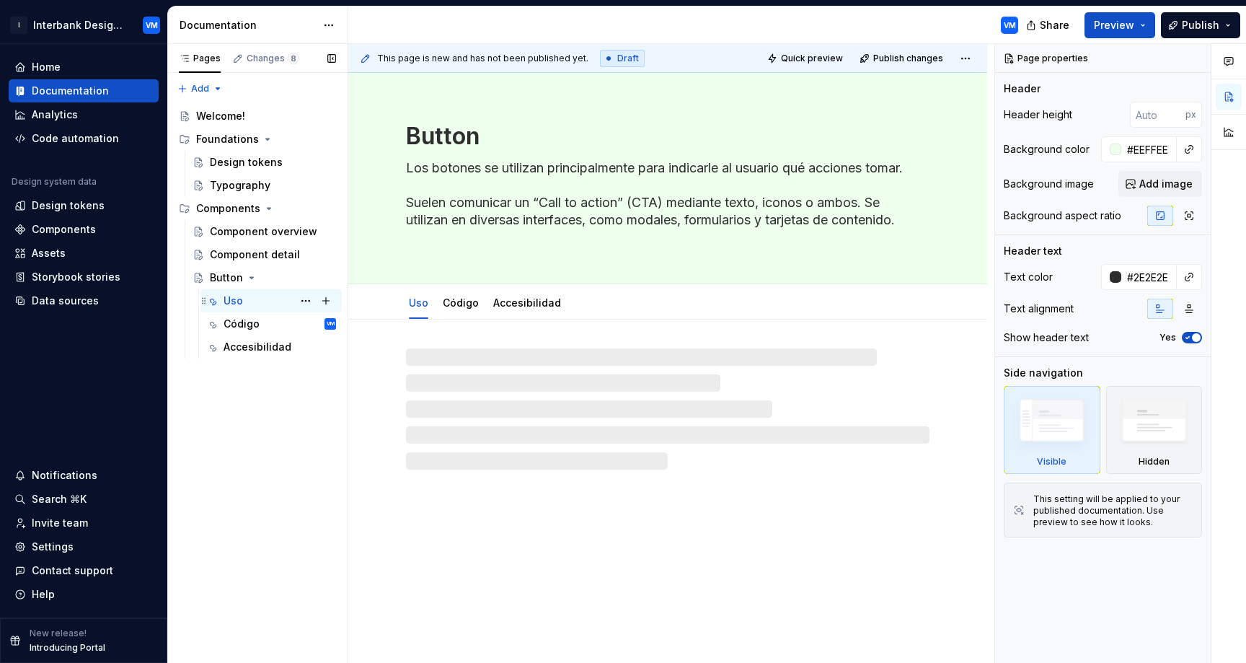
click at [260, 293] on div "Uso RS VM" at bounding box center [279, 301] width 112 height 20
click at [459, 309] on div "Código" at bounding box center [461, 303] width 36 height 14
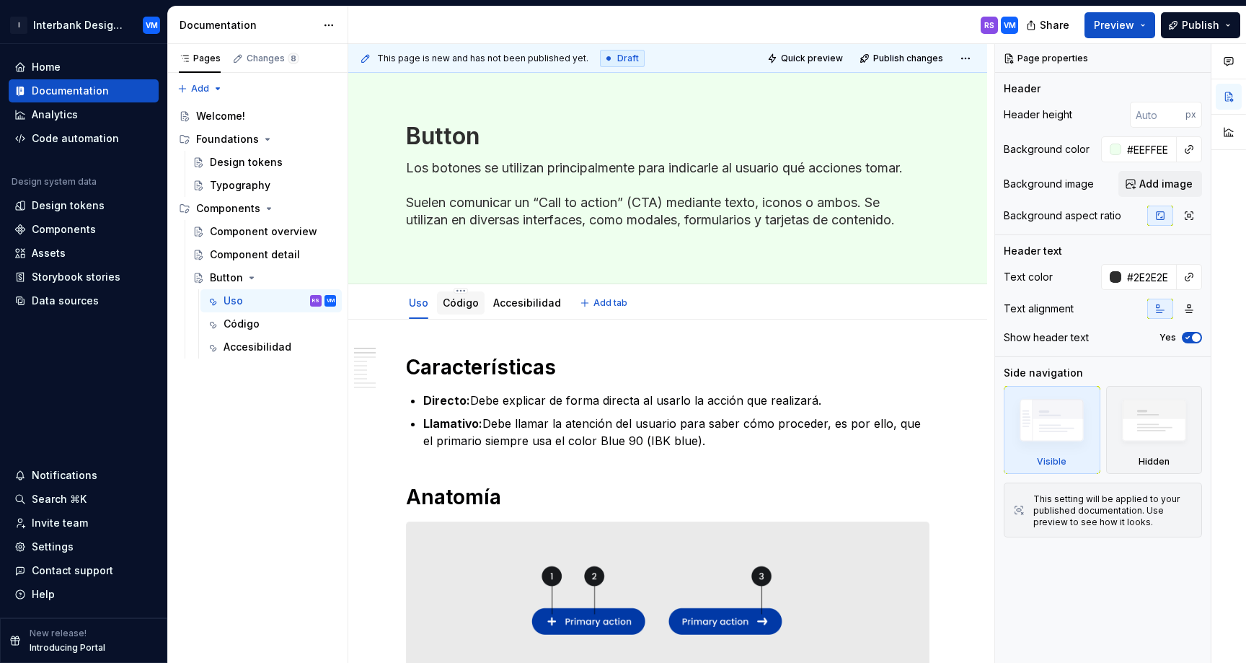
click at [464, 300] on link "Código" at bounding box center [461, 302] width 36 height 12
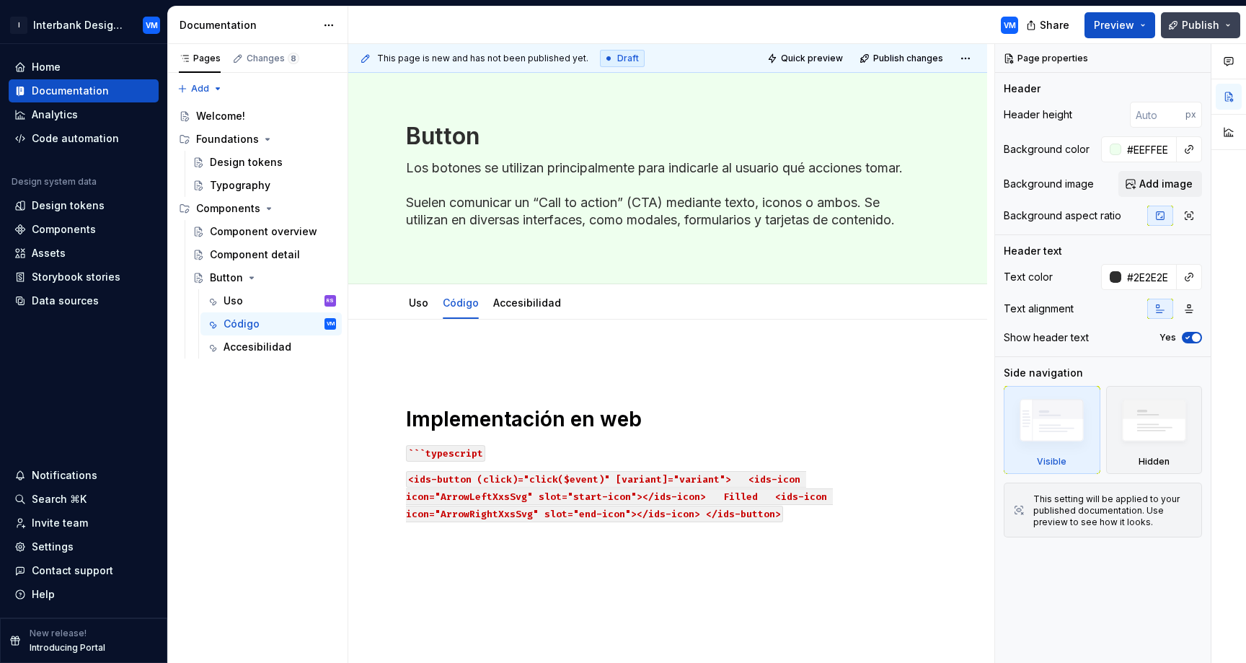
click at [1176, 25] on button "Publish" at bounding box center [1200, 25] width 79 height 26
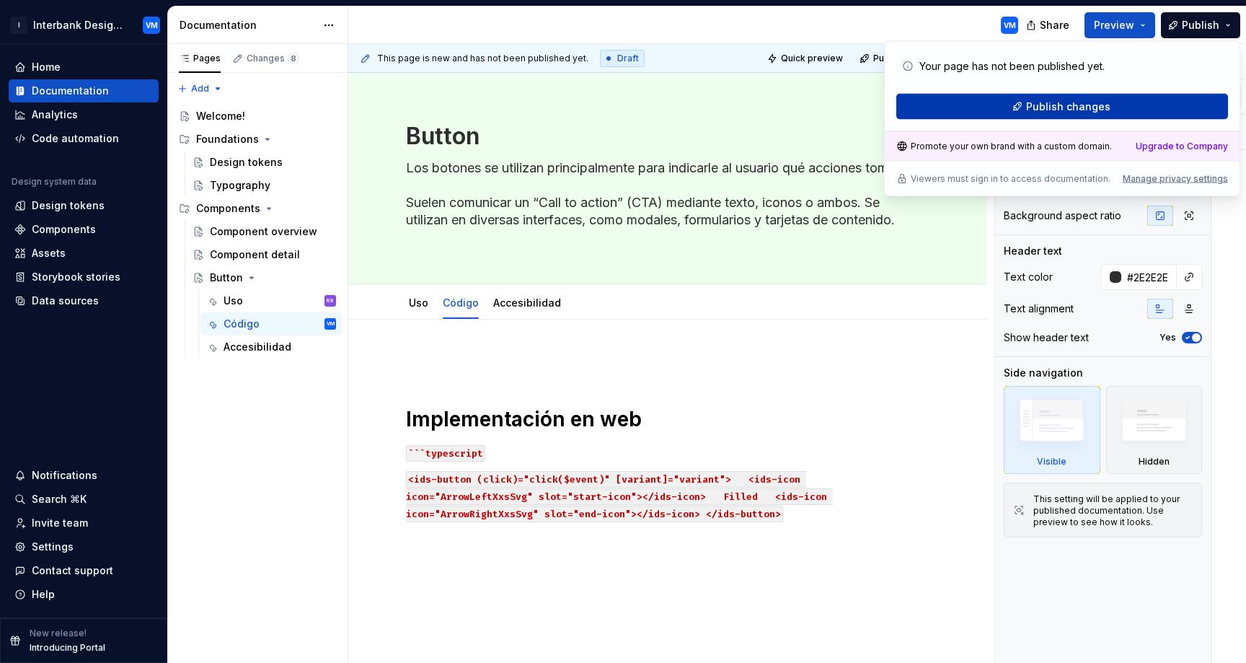
click at [1042, 104] on span "Publish changes" at bounding box center [1068, 106] width 84 height 14
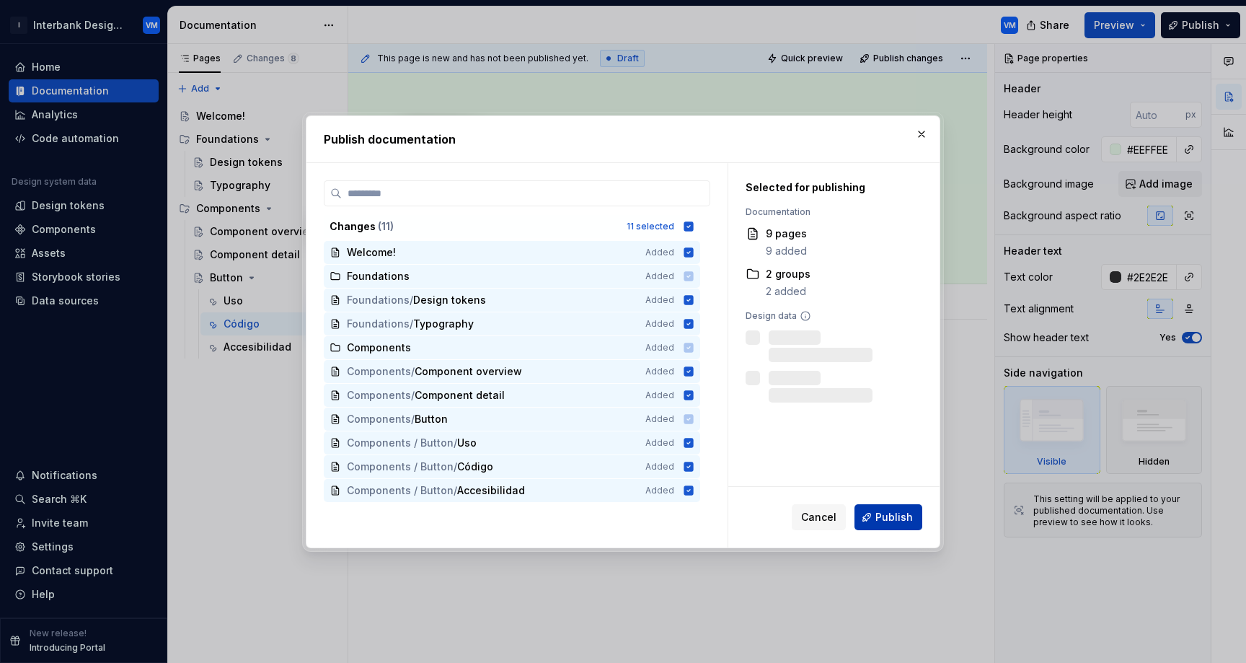
click at [858, 513] on button "Publish" at bounding box center [888, 517] width 68 height 26
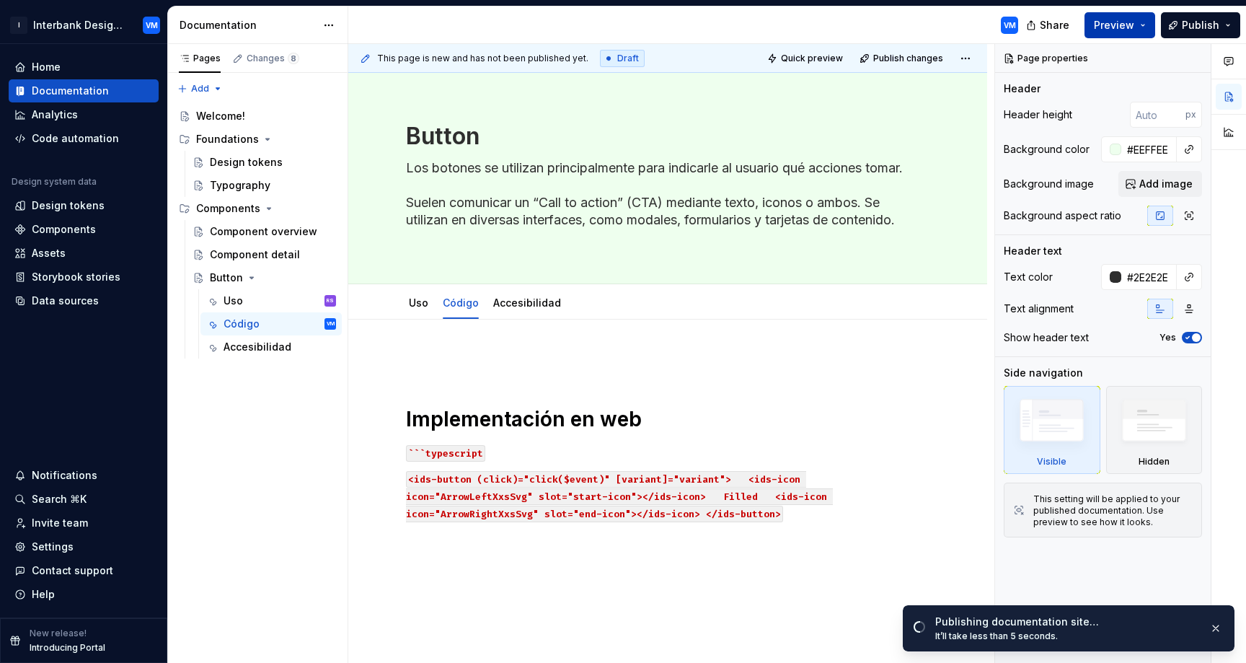
click at [1104, 22] on span "Preview" at bounding box center [1114, 25] width 40 height 14
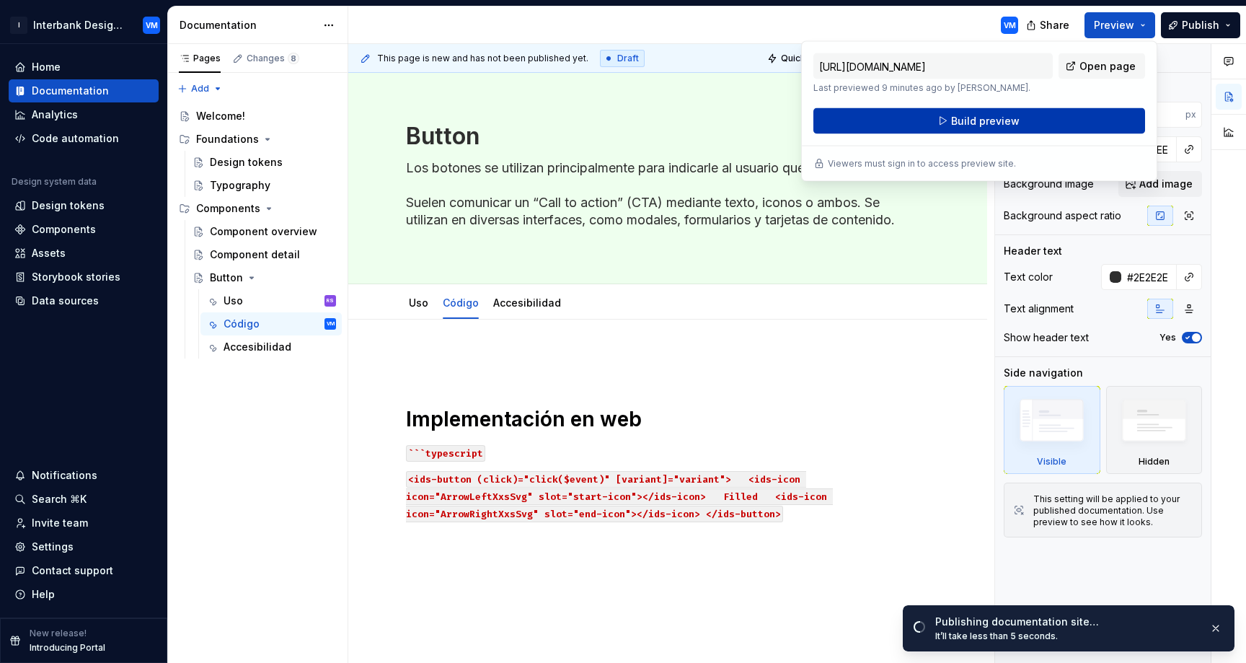
click at [1001, 121] on span "Build preview" at bounding box center [985, 121] width 68 height 14
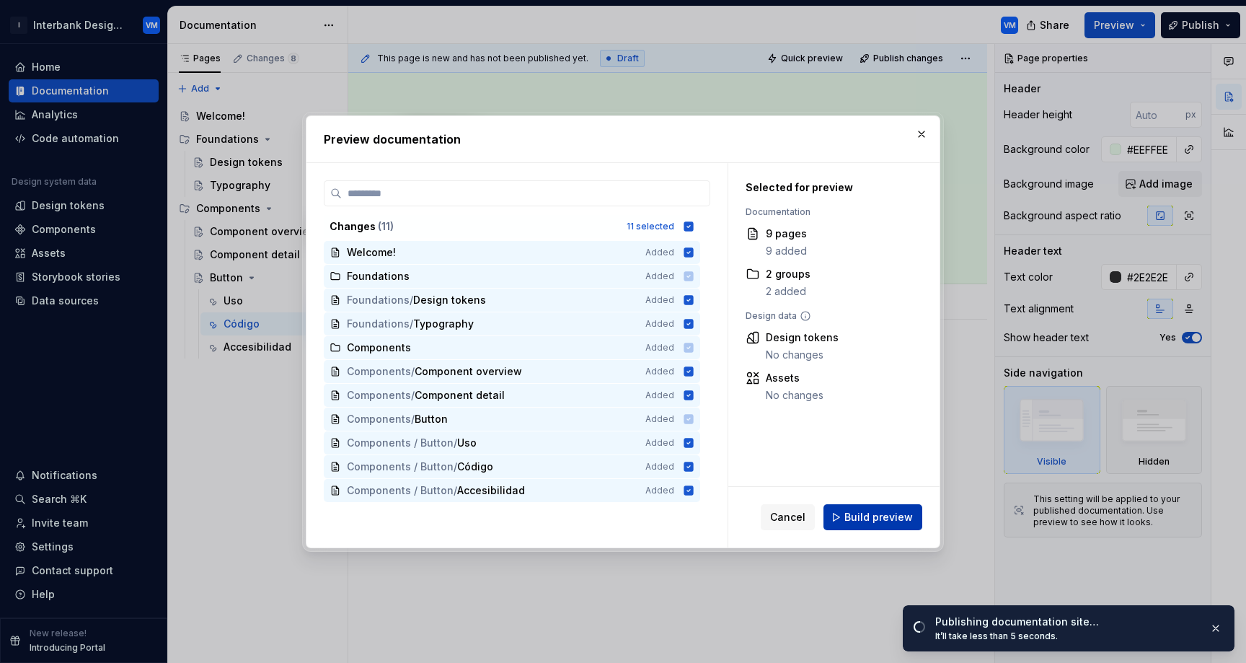
click at [890, 520] on span "Build preview" at bounding box center [878, 517] width 68 height 14
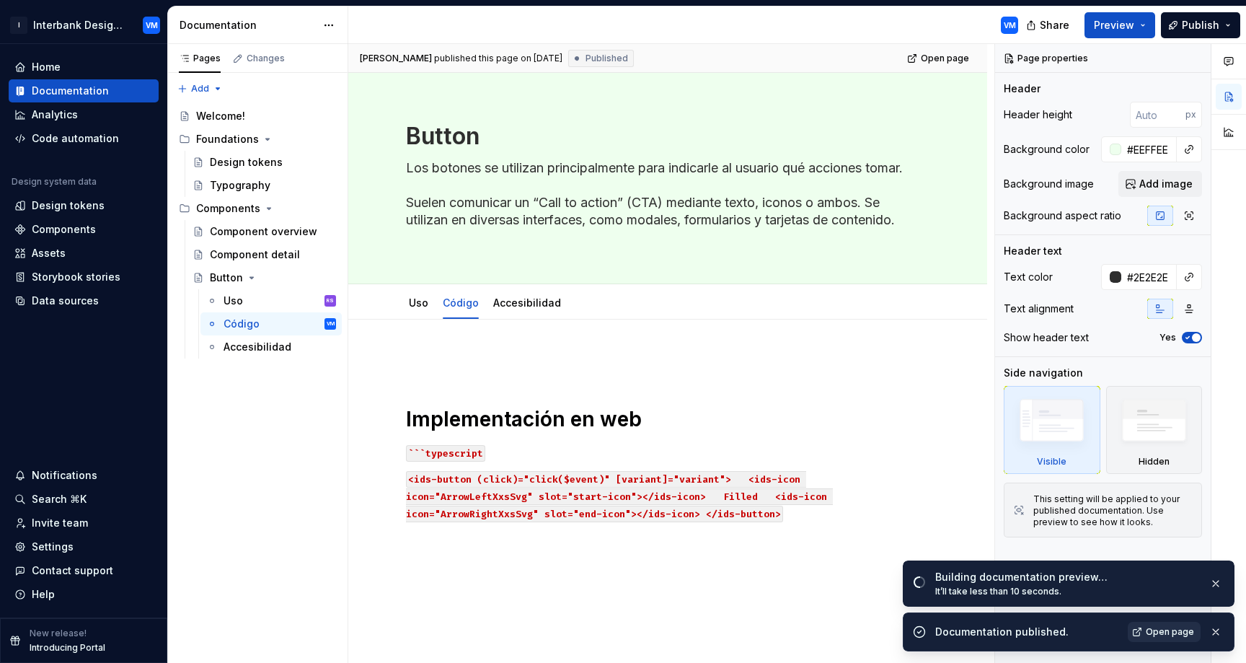
click at [1149, 629] on span "Open page" at bounding box center [1170, 632] width 48 height 12
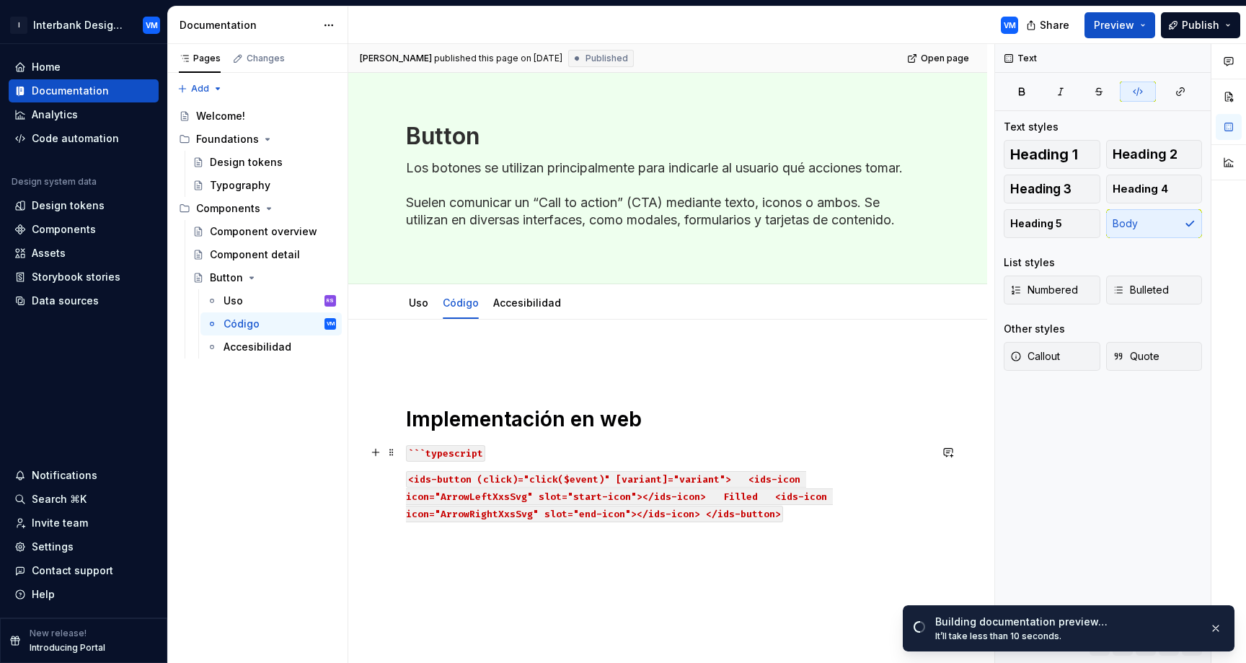
click at [487, 448] on p "```typescript" at bounding box center [667, 451] width 523 height 17
click at [534, 538] on p at bounding box center [667, 538] width 523 height 17
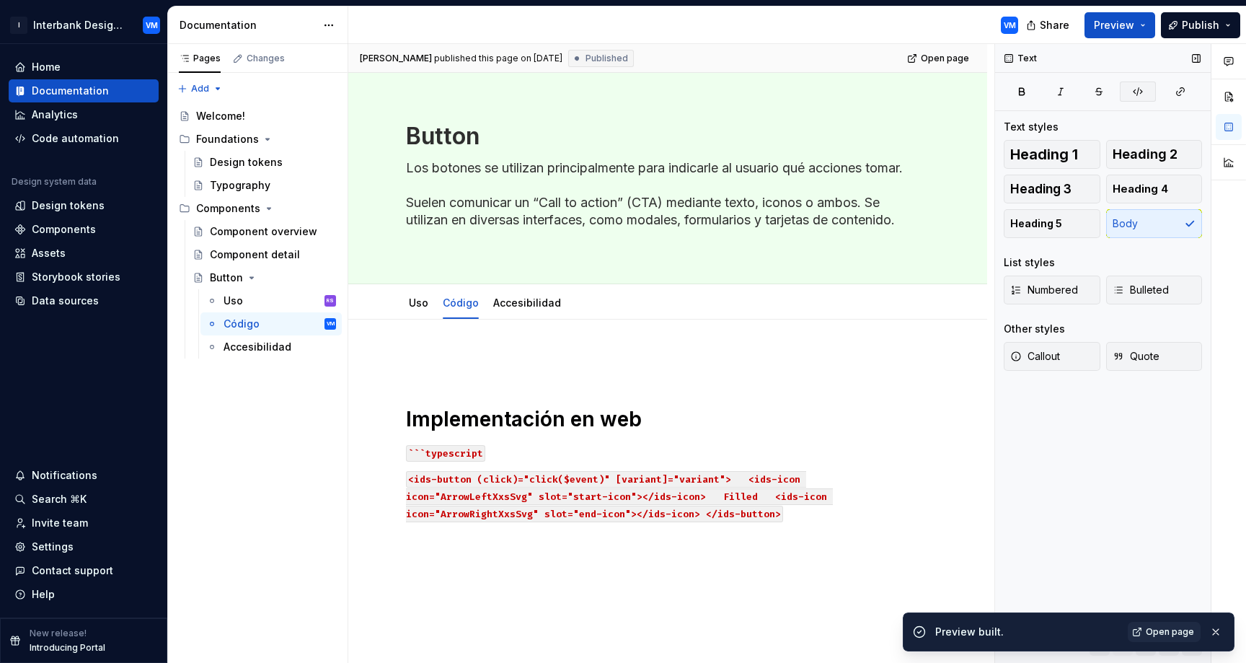
click at [1145, 95] on button "button" at bounding box center [1138, 91] width 36 height 20
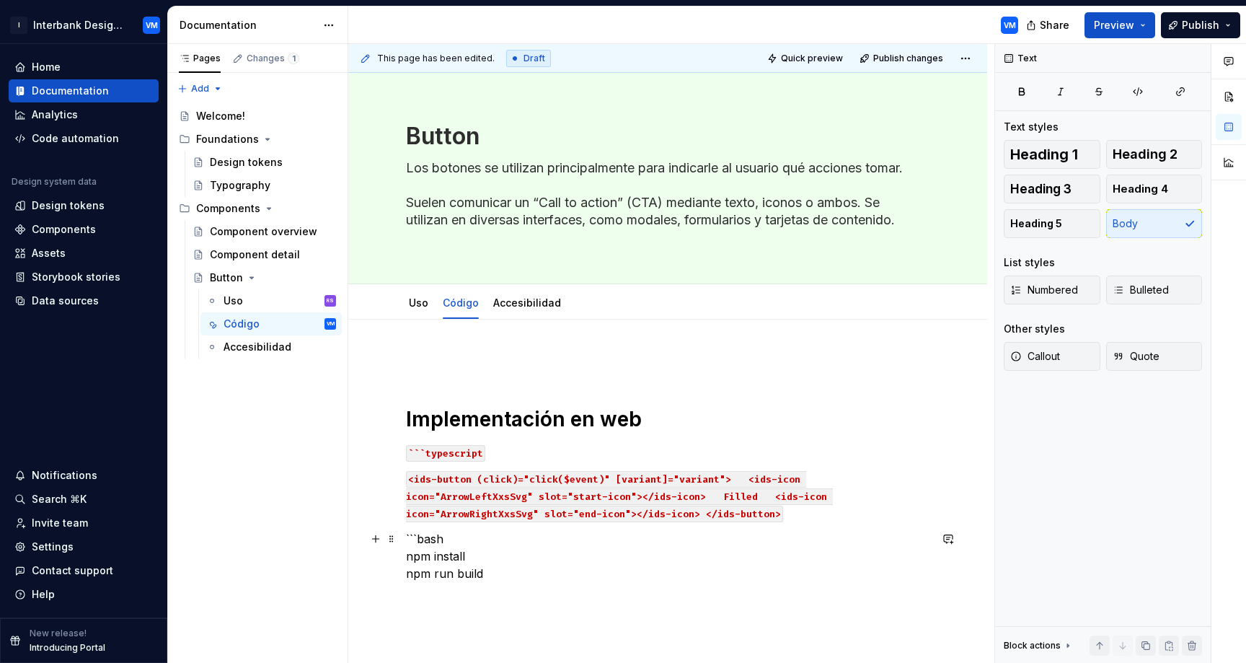
click at [404, 538] on div "Implementación en web ```typescript <ids-button (click)="click($event)" [varian…" at bounding box center [667, 558] width 639 height 479
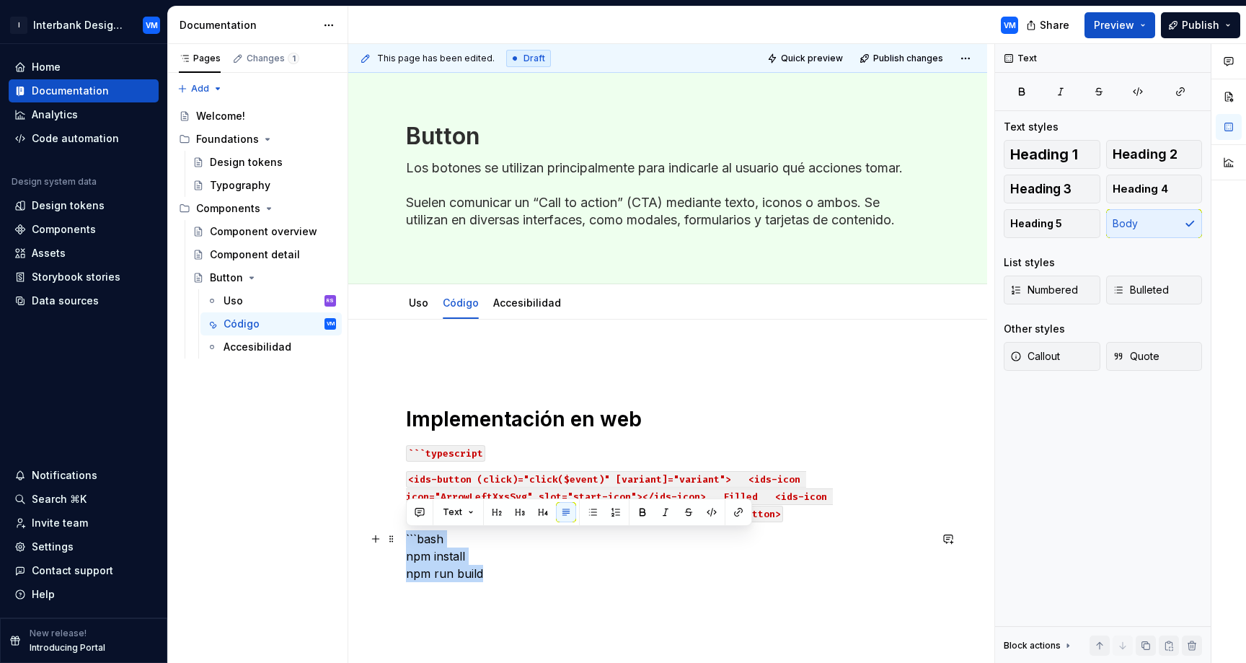
drag, startPoint x: 497, startPoint y: 573, endPoint x: 404, endPoint y: 537, distance: 99.7
click at [404, 537] on div "Implementación en web ```typescript <ids-button (click)="click($event)" [varian…" at bounding box center [667, 558] width 639 height 479
click at [706, 508] on button "button" at bounding box center [711, 512] width 20 height 20
click at [709, 512] on button "button" at bounding box center [711, 512] width 20 height 20
click at [707, 514] on button "button" at bounding box center [711, 512] width 20 height 20
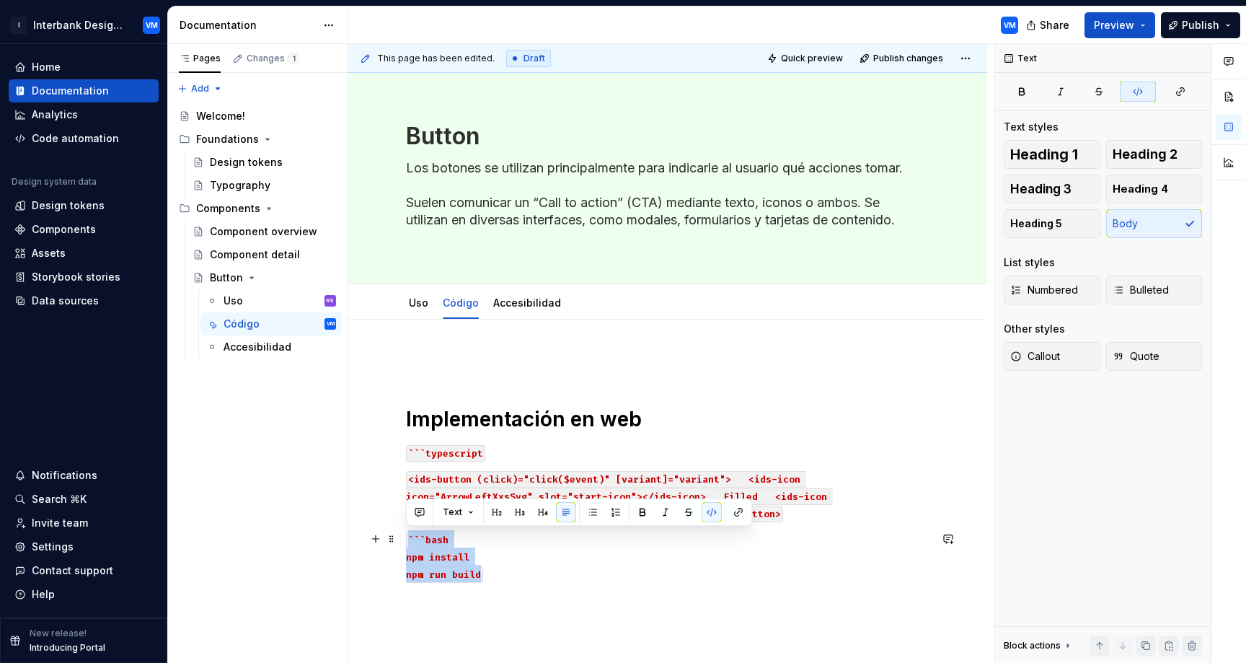
click at [506, 562] on p "```bash npm install npm run build" at bounding box center [667, 556] width 523 height 52
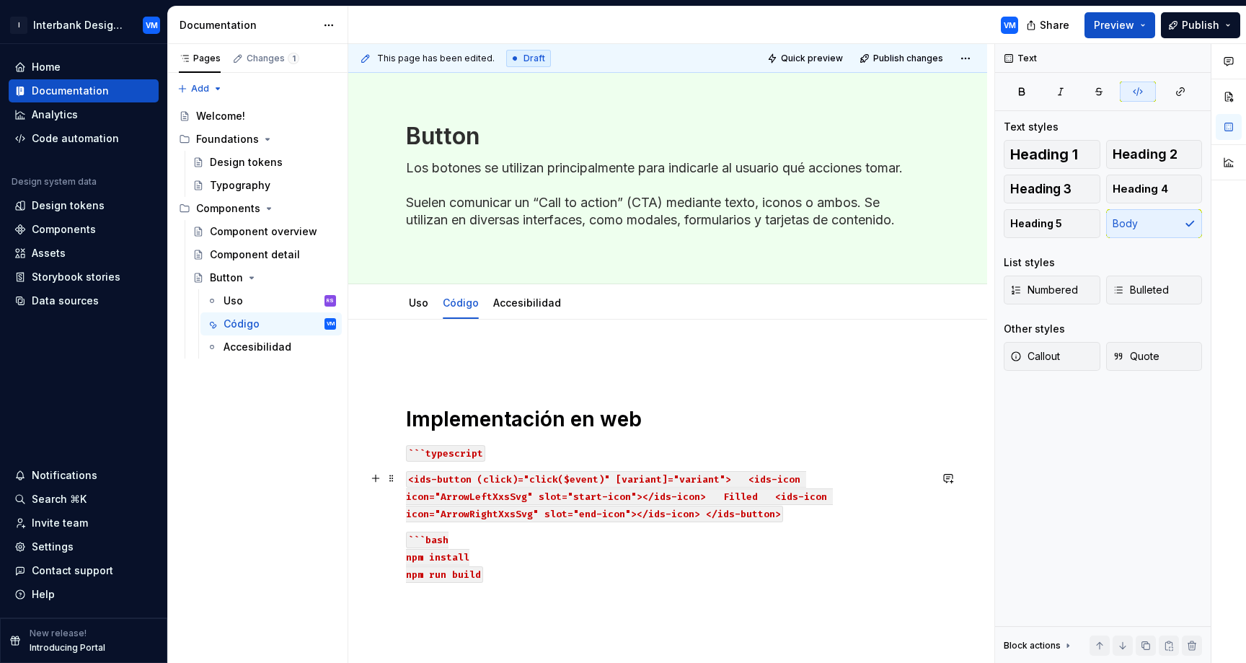
click at [565, 515] on p "<ids-button (click)="click($event)" [variant]="variant"> <ids-icon icon="ArrowL…" at bounding box center [667, 495] width 523 height 52
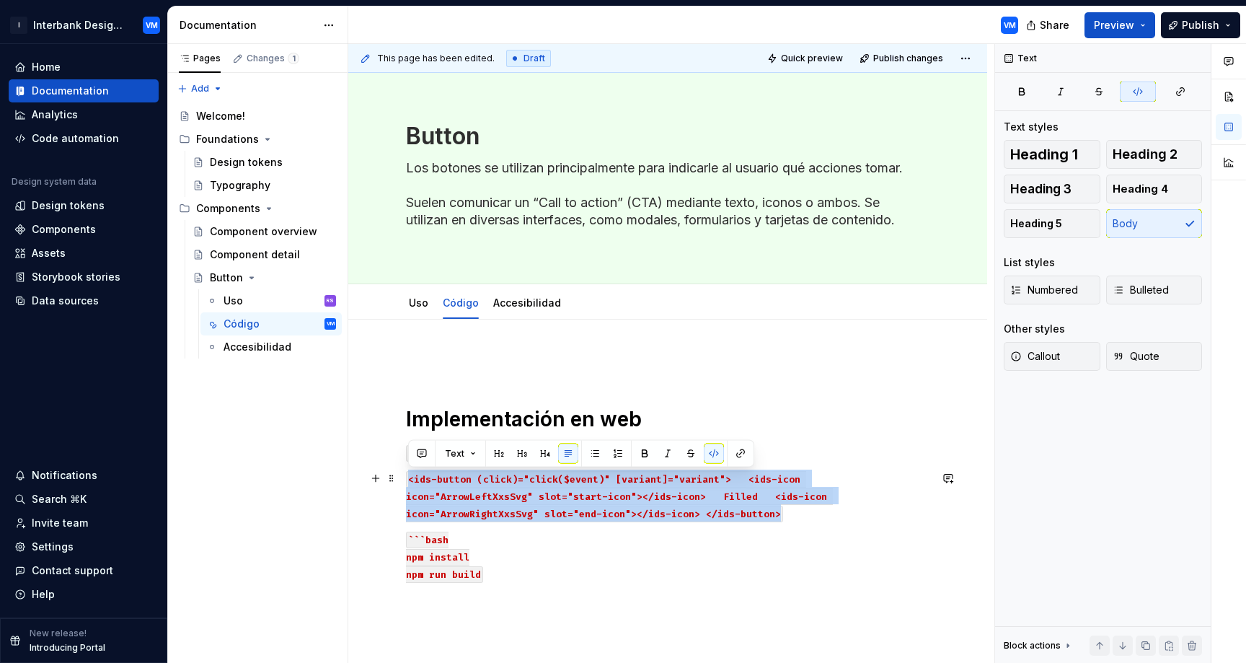
drag, startPoint x: 565, startPoint y: 515, endPoint x: 404, endPoint y: 476, distance: 166.1
click at [404, 476] on div "Implementación en web ```typescript <ids-button (click)="click($event)" [varian…" at bounding box center [667, 558] width 639 height 479
click at [559, 518] on p "<ids-button (click)="click($event)" [variant]="variant"> <ids-icon icon="ArrowL…" at bounding box center [667, 495] width 523 height 52
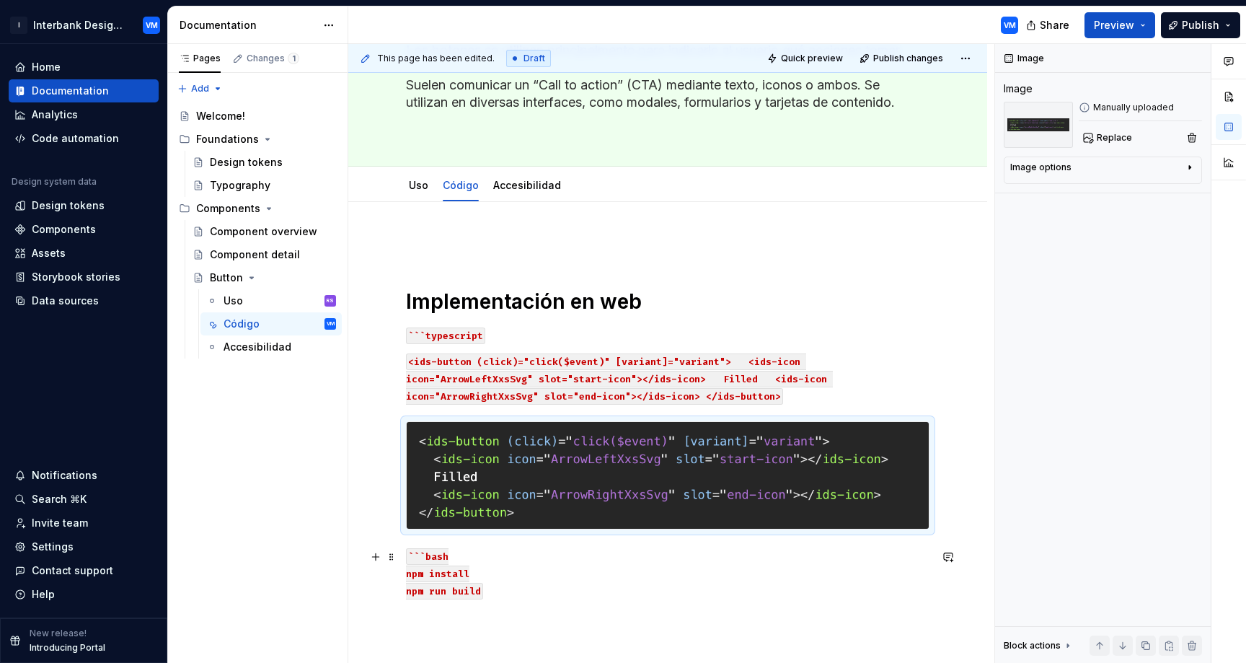
scroll to position [186, 0]
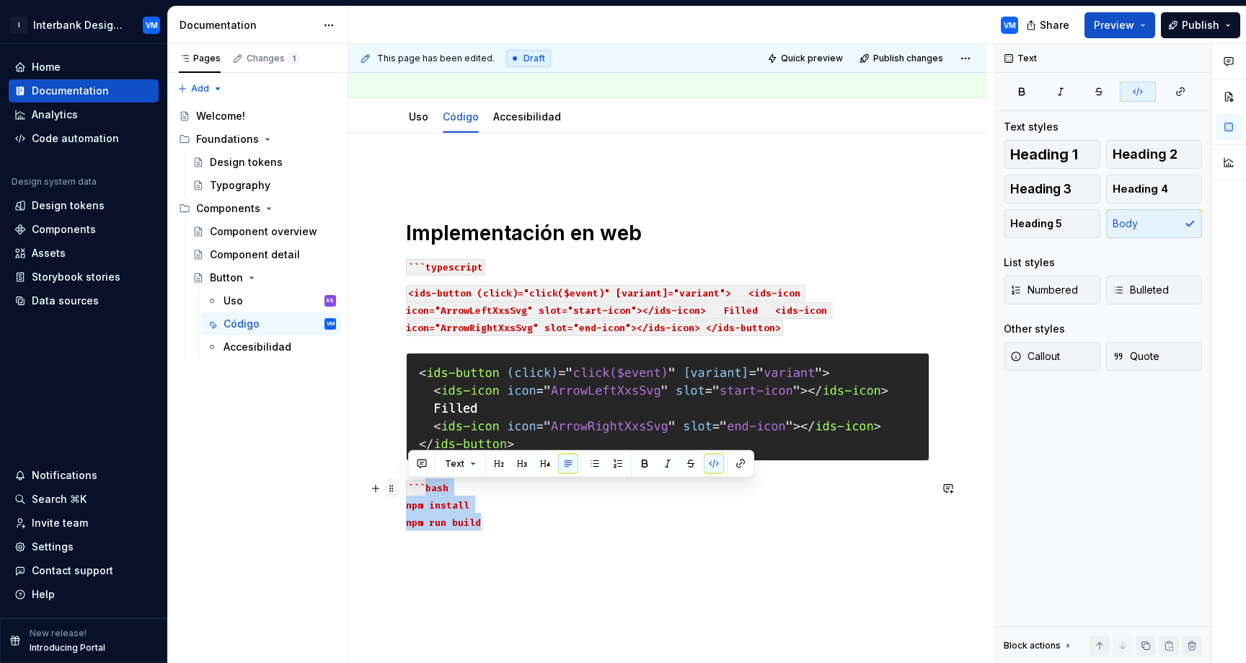
drag, startPoint x: 495, startPoint y: 523, endPoint x: 395, endPoint y: 486, distance: 106.1
click at [406, 486] on div "Implementación en web ```typescript <ids-button (click)="click($event)" [varian…" at bounding box center [667, 357] width 523 height 379
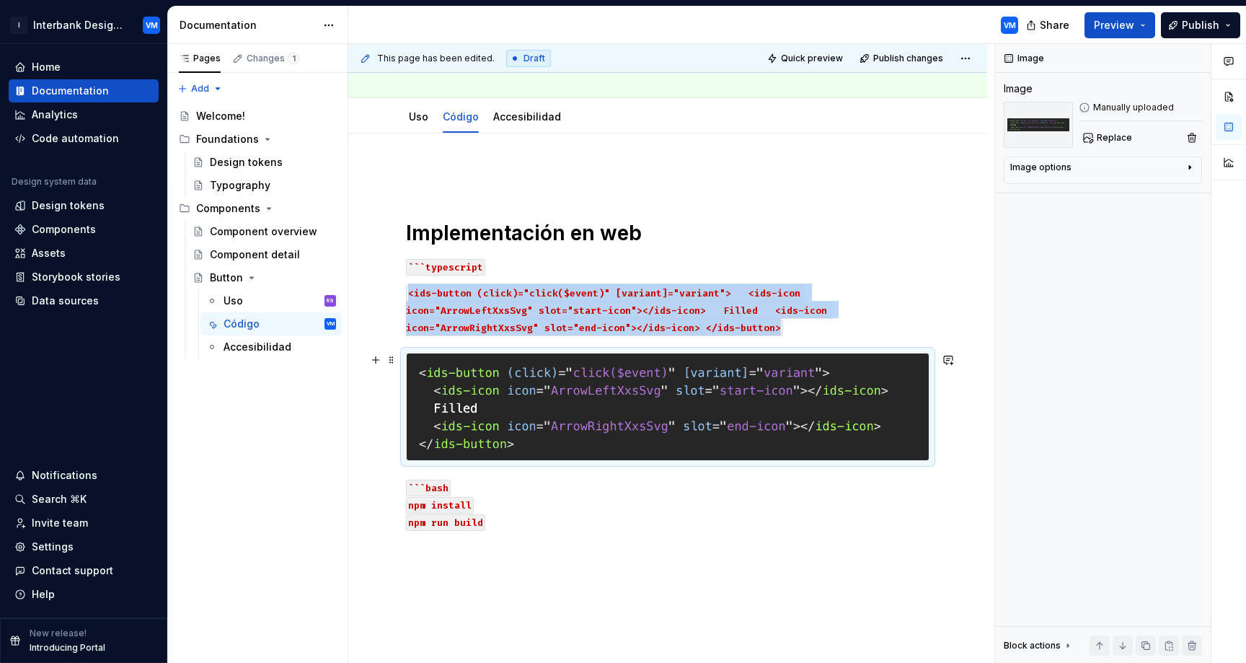
click at [541, 412] on img at bounding box center [668, 406] width 522 height 107
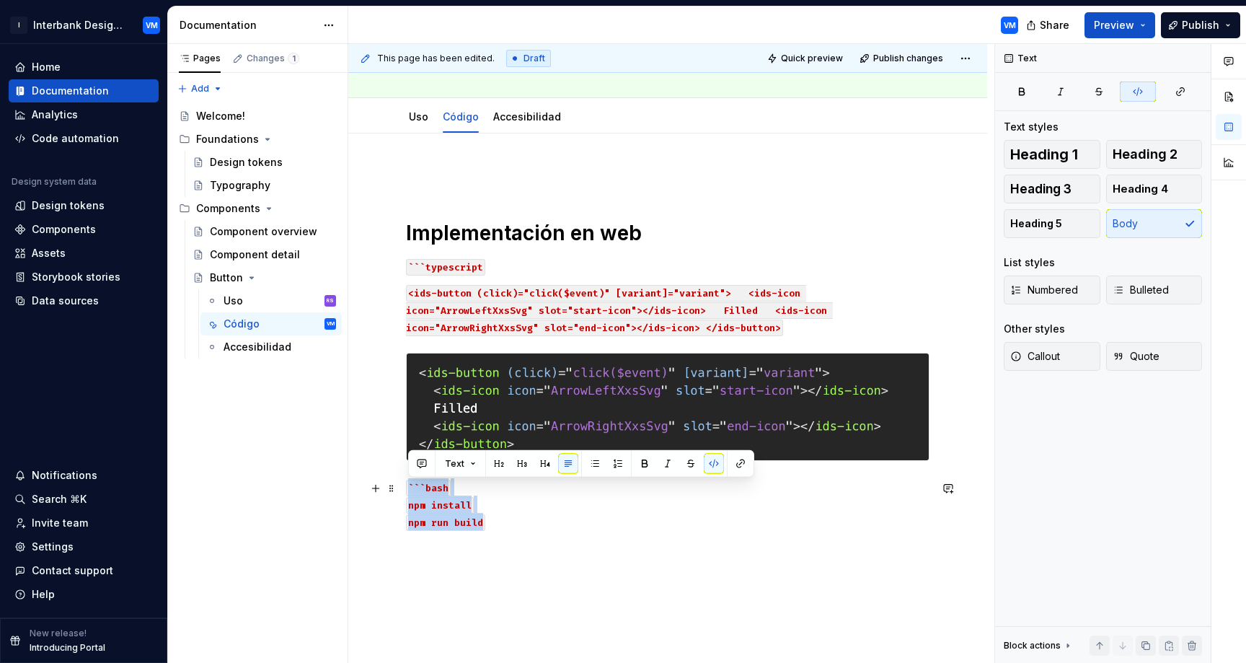
drag, startPoint x: 497, startPoint y: 528, endPoint x: 402, endPoint y: 485, distance: 105.2
click at [402, 485] on div "Implementación en web ```typescript <ids-button (click)="click($event)" [varian…" at bounding box center [667, 439] width 639 height 613
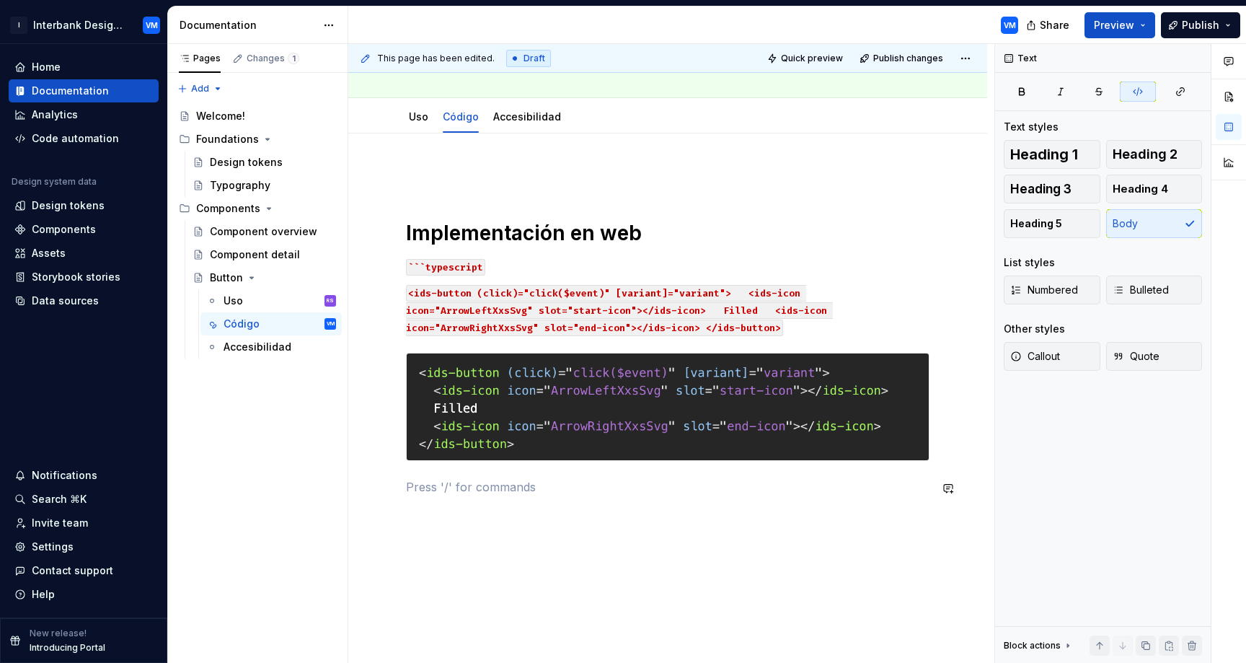
type textarea "*"
click at [409, 293] on code "<ids-button (click)="click($event)" [variant]="variant"> <ids-icon icon="ArrowL…" at bounding box center [619, 310] width 427 height 51
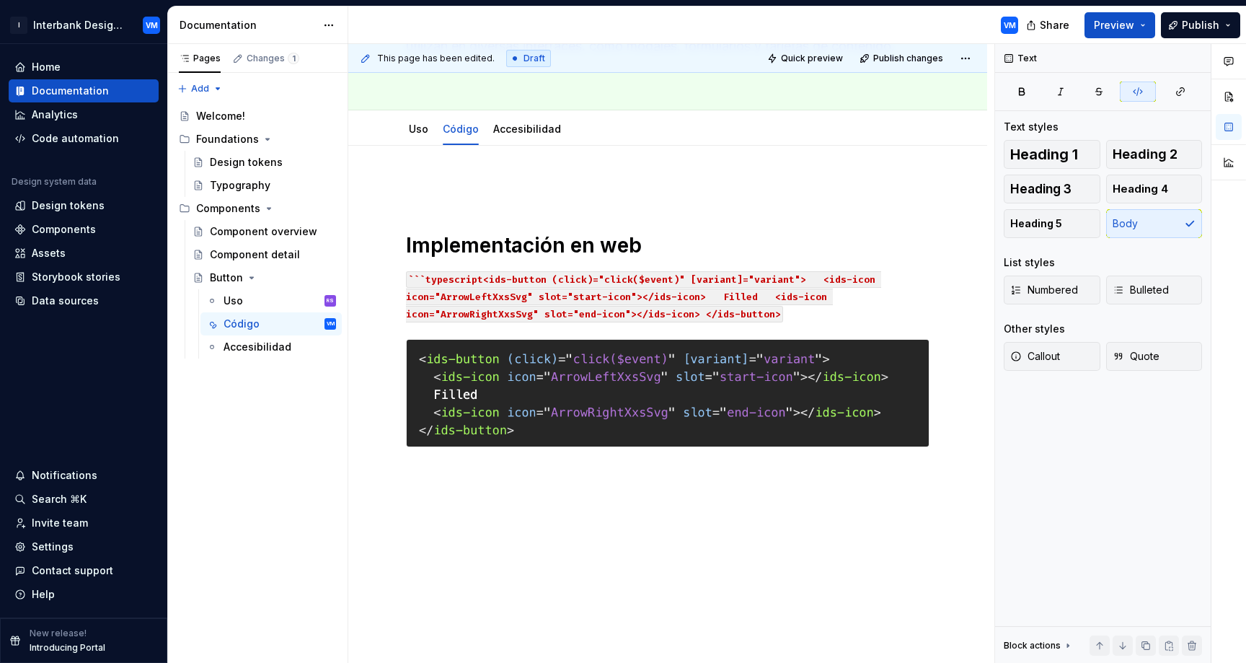
scroll to position [175, 0]
click at [1117, 26] on span "Preview" at bounding box center [1114, 25] width 40 height 14
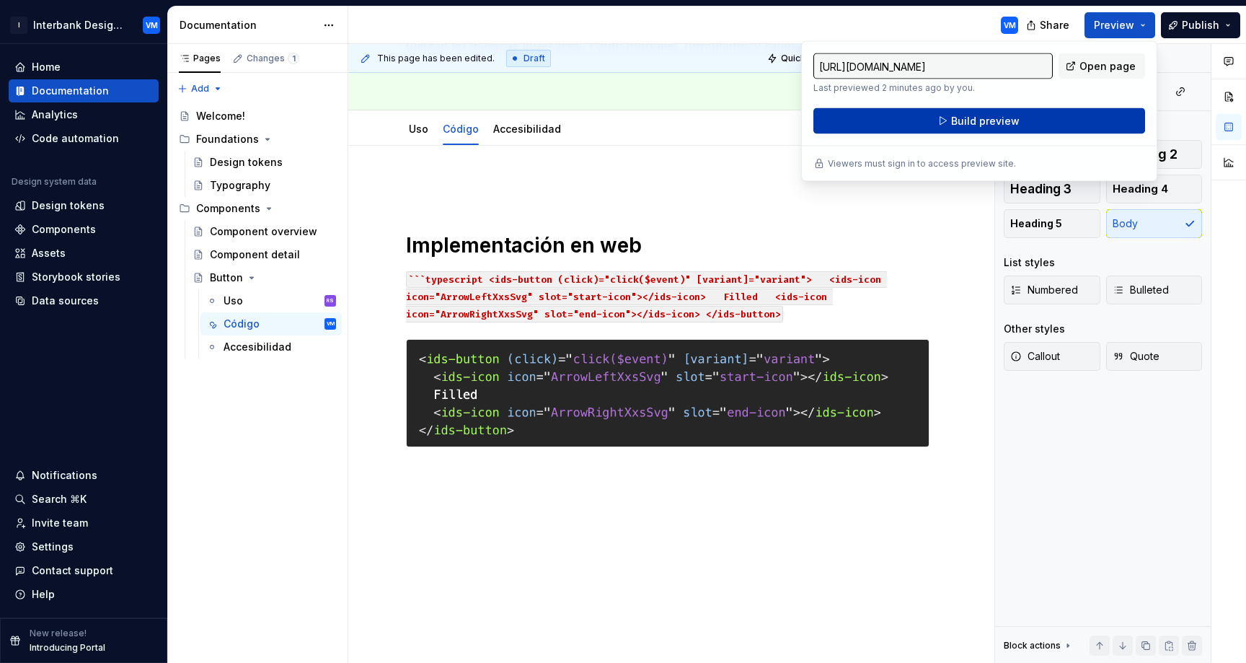
click at [1019, 119] on button "Build preview" at bounding box center [979, 121] width 332 height 26
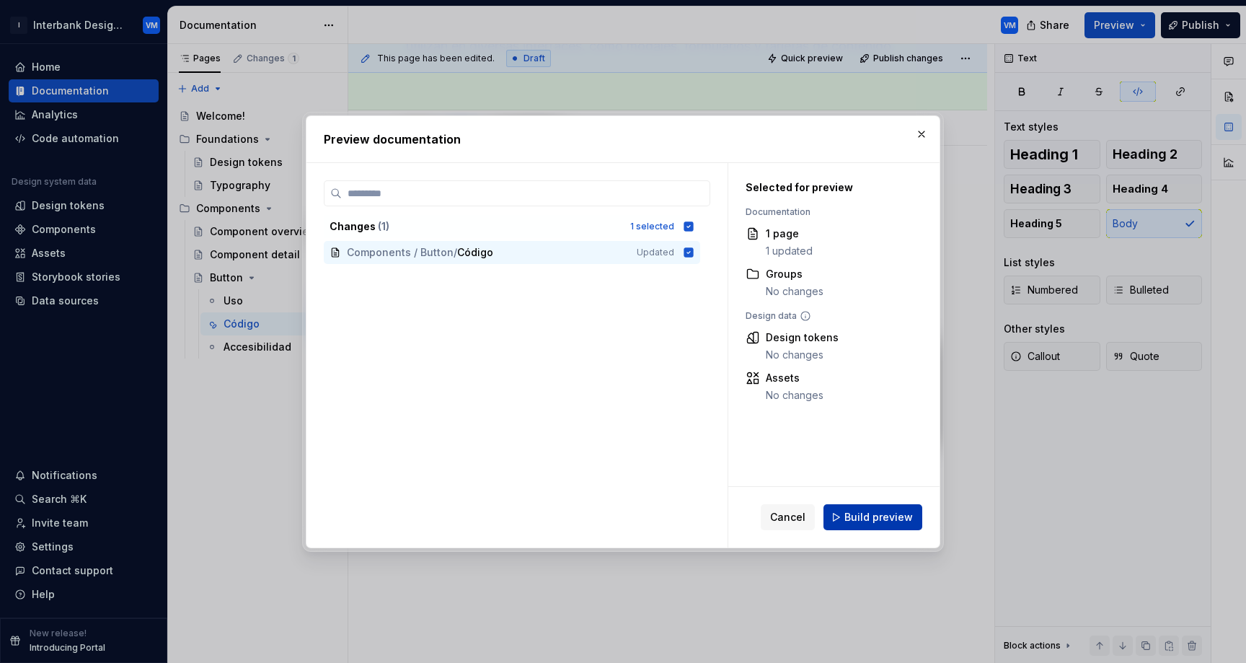
click at [867, 525] on button "Build preview" at bounding box center [872, 517] width 99 height 26
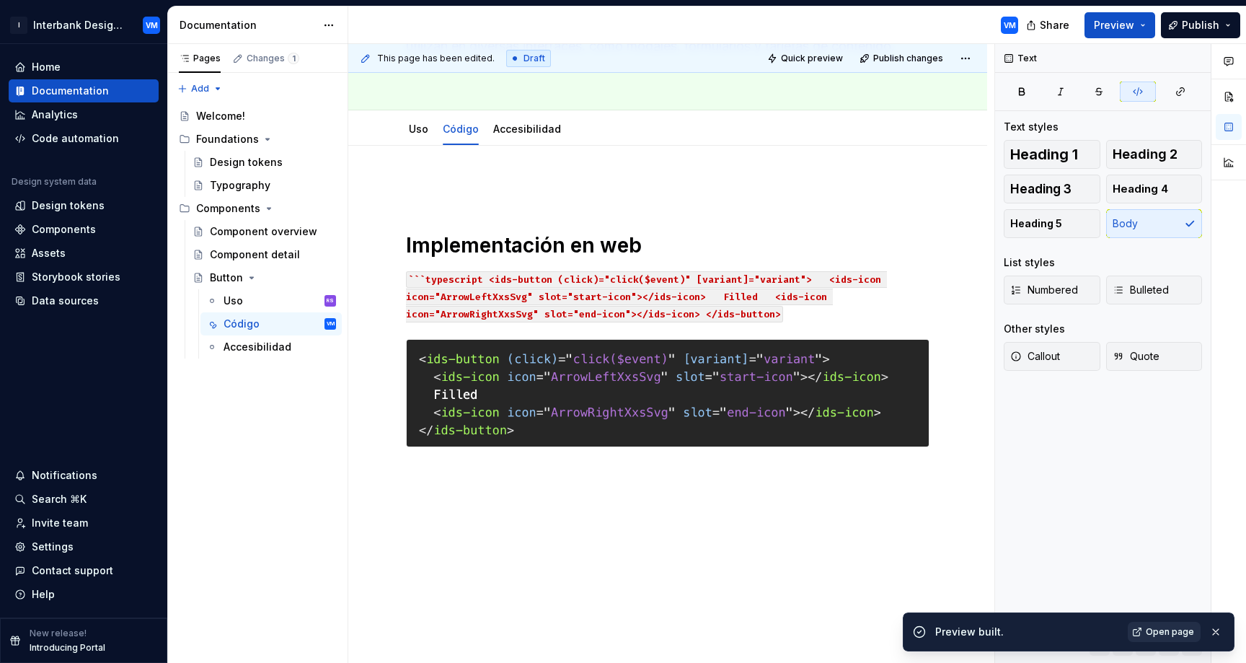
click at [1166, 632] on span "Open page" at bounding box center [1170, 632] width 48 height 12
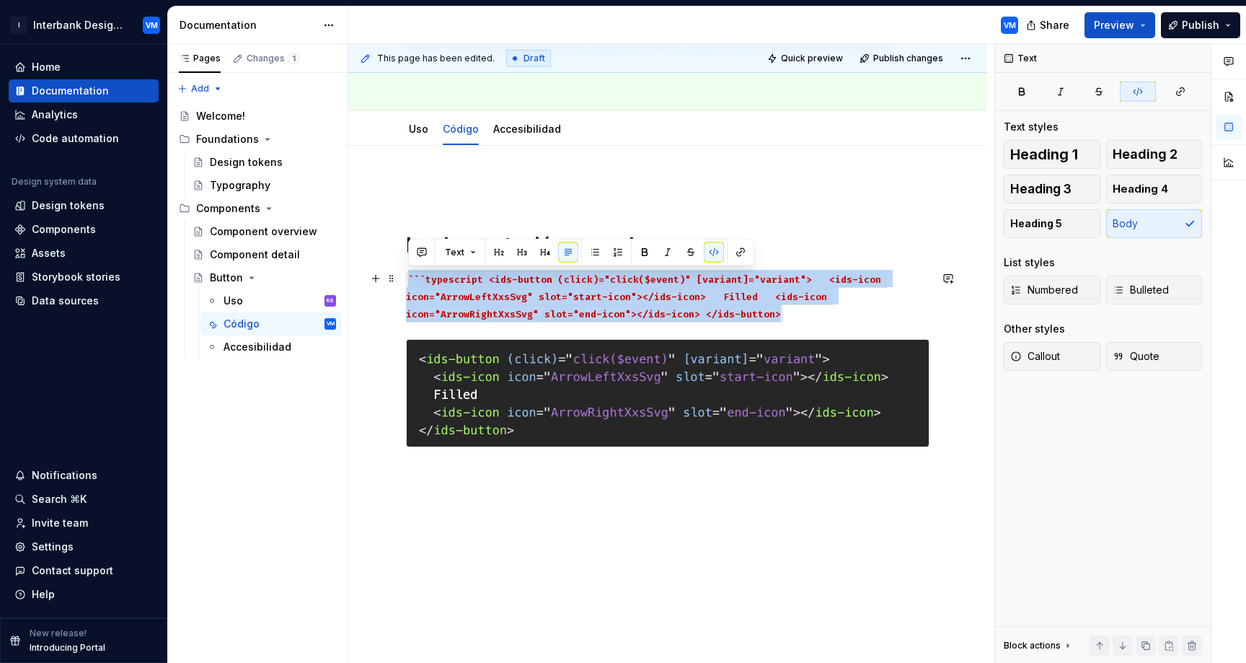
drag, startPoint x: 809, startPoint y: 314, endPoint x: 405, endPoint y: 282, distance: 405.0
click at [406, 282] on p "```typescript <ids-button (click)="click($event)" [variant]="variant"> <ids-ico…" at bounding box center [667, 296] width 523 height 52
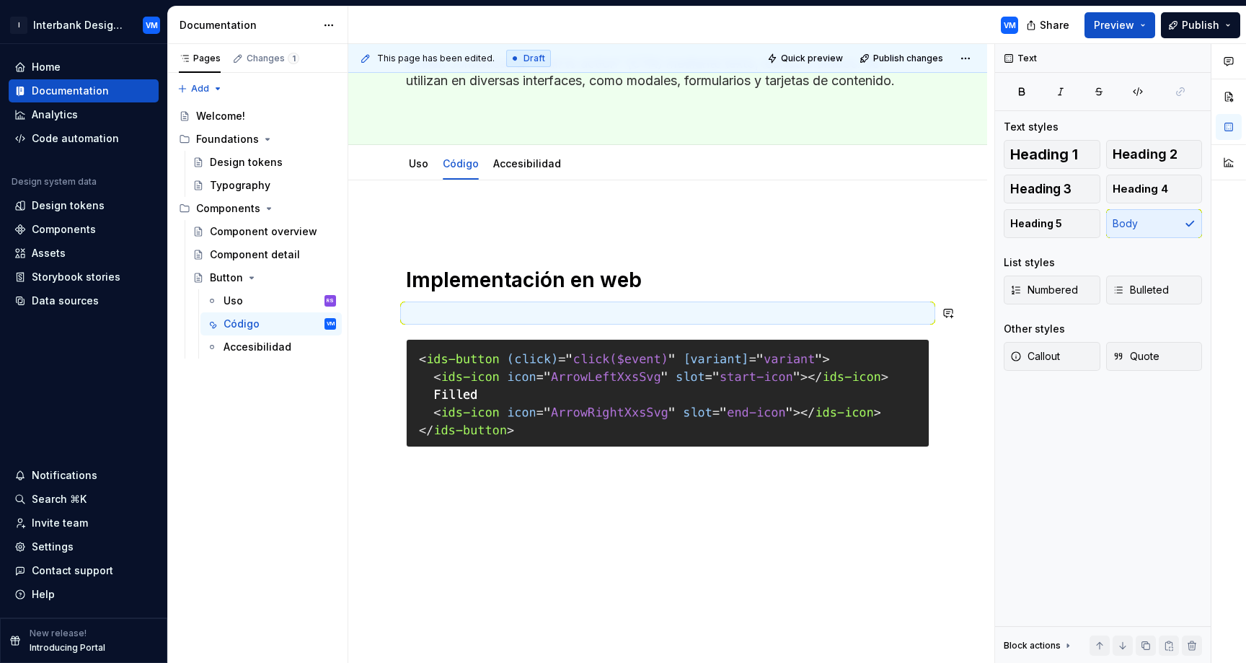
scroll to position [106, 0]
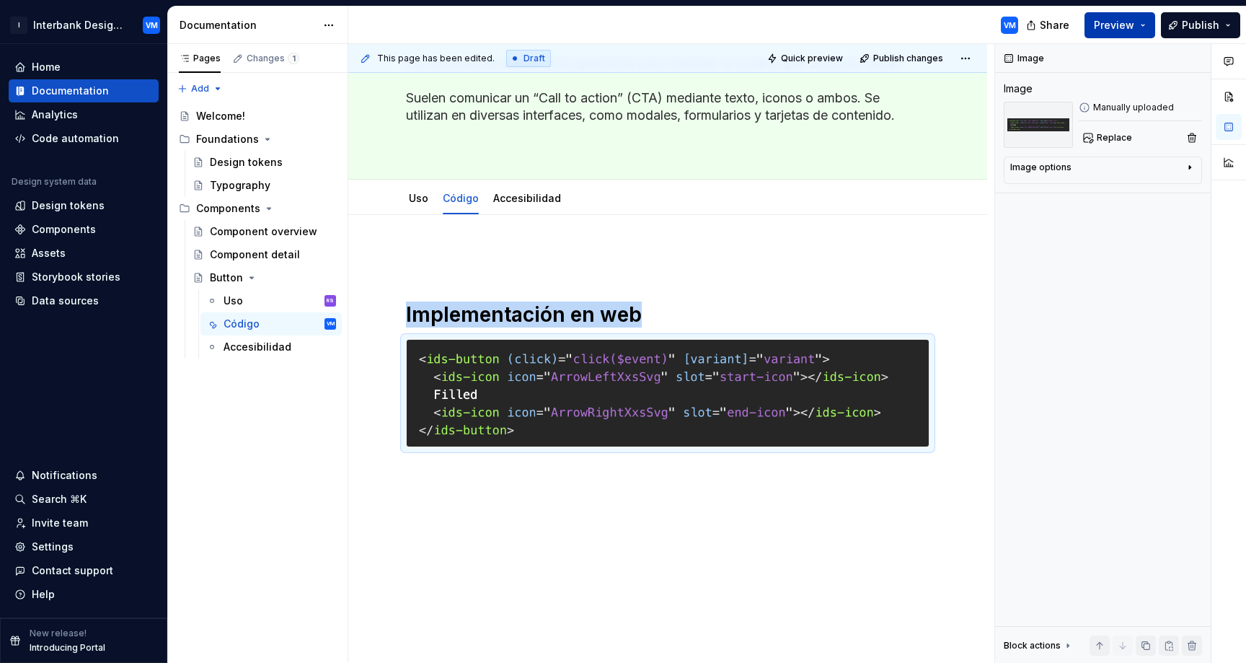
click at [1110, 22] on span "Preview" at bounding box center [1114, 25] width 40 height 14
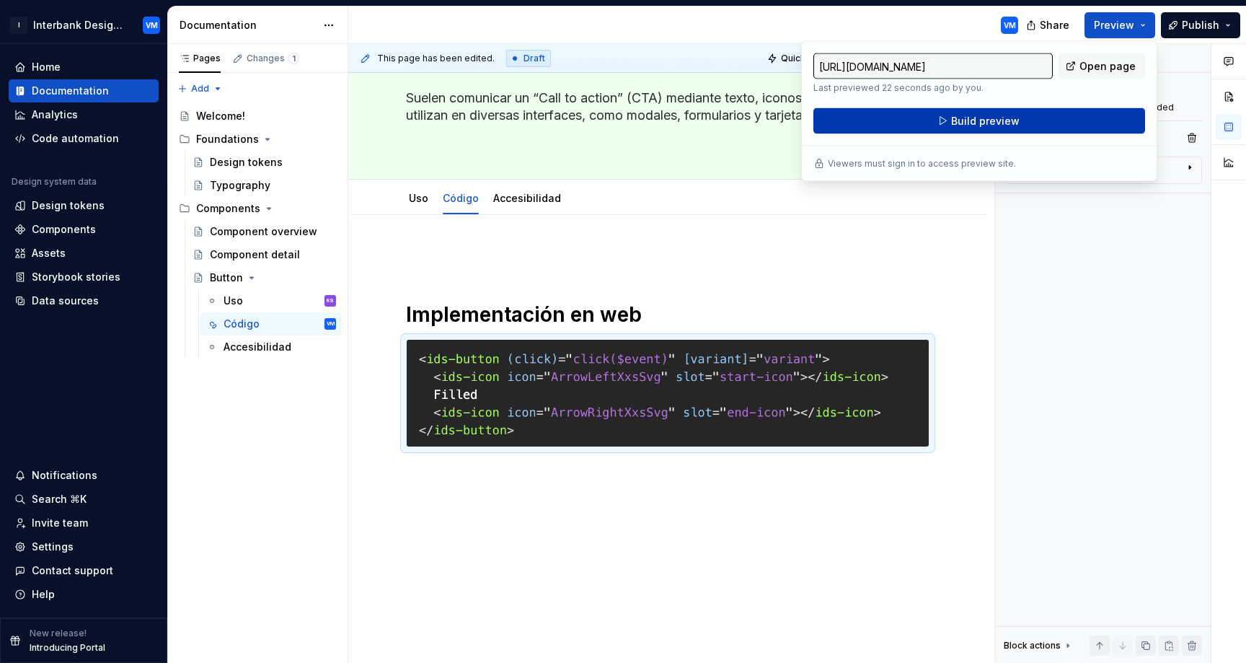
click at [962, 121] on span "Build preview" at bounding box center [985, 121] width 68 height 14
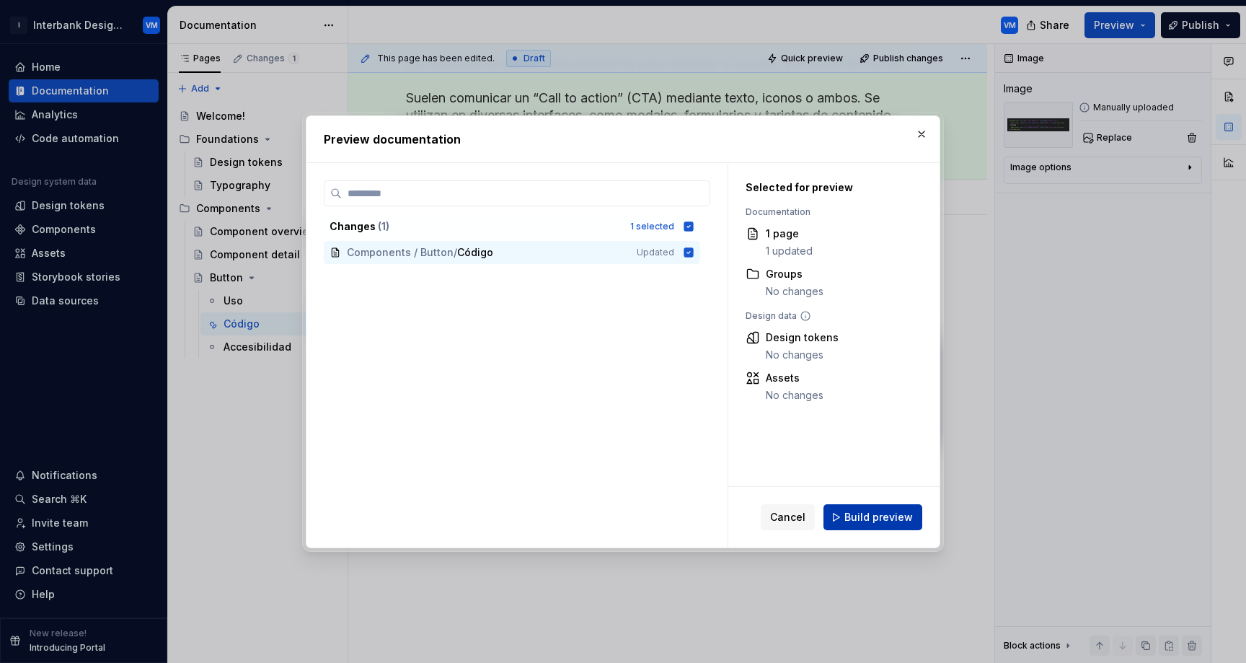
click at [880, 515] on span "Build preview" at bounding box center [878, 517] width 68 height 14
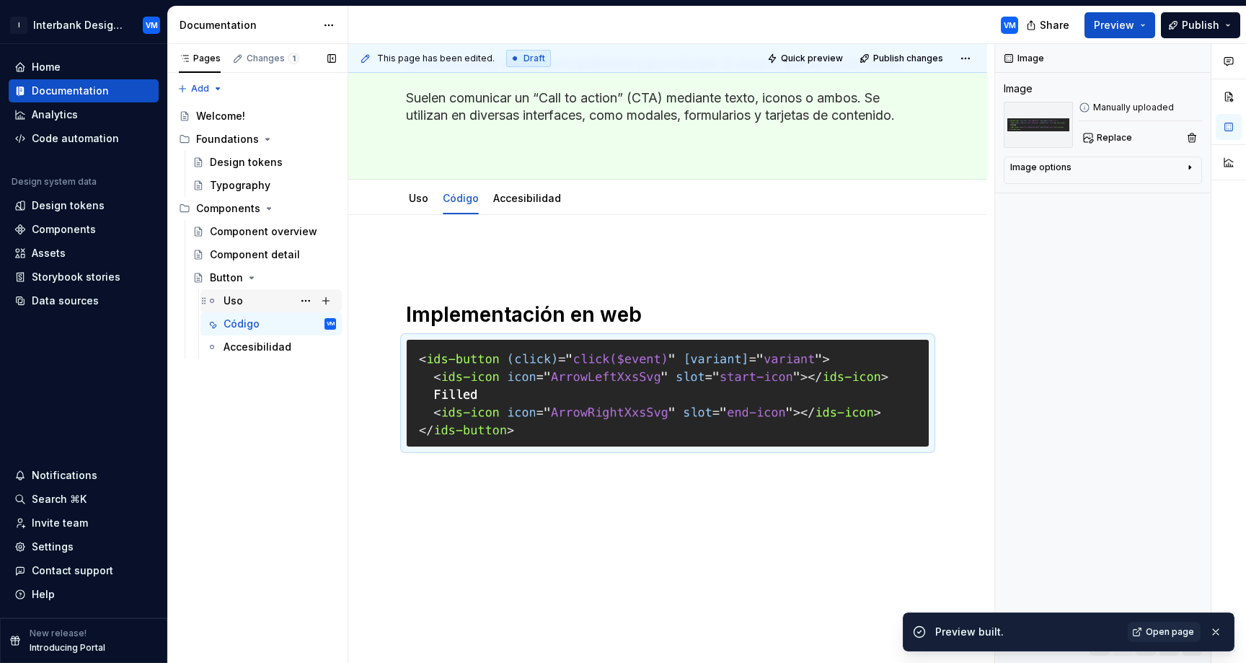
click at [285, 295] on div "Uso RS" at bounding box center [279, 301] width 112 height 20
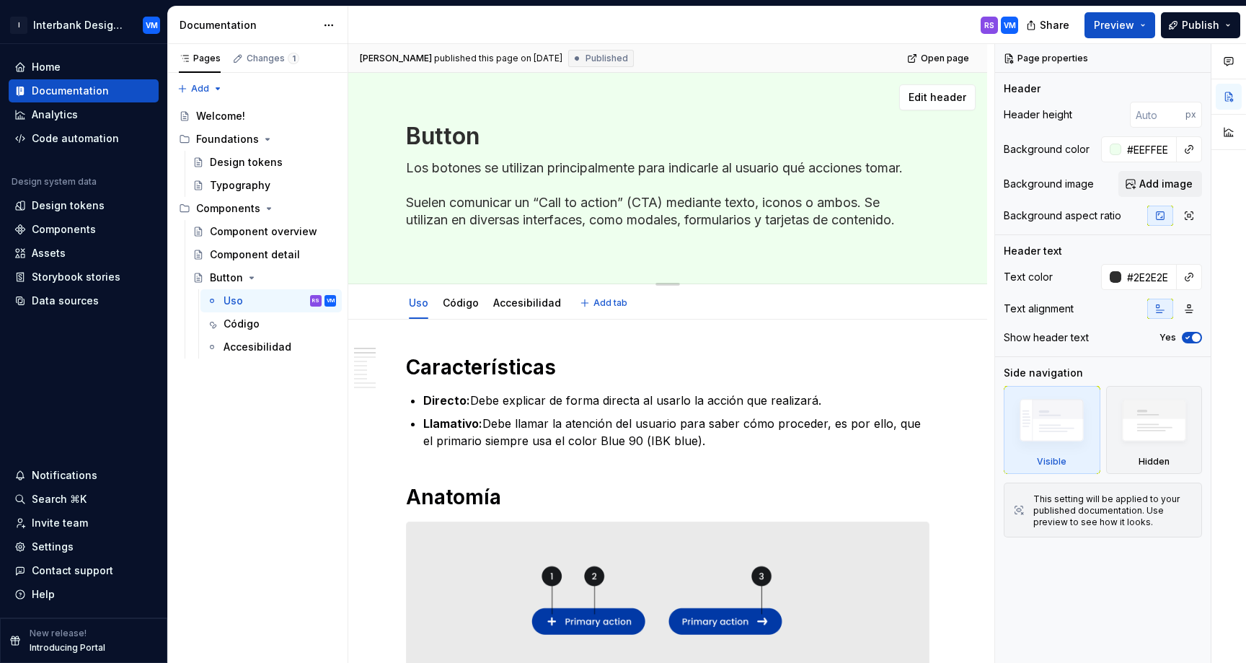
click at [659, 89] on div "Edit header" at bounding box center [661, 97] width 627 height 26
click at [960, 99] on span "Edit header" at bounding box center [937, 97] width 58 height 14
click at [948, 98] on span "Edit header" at bounding box center [937, 97] width 58 height 14
type textarea "*"
click at [1112, 147] on div at bounding box center [1116, 149] width 12 height 12
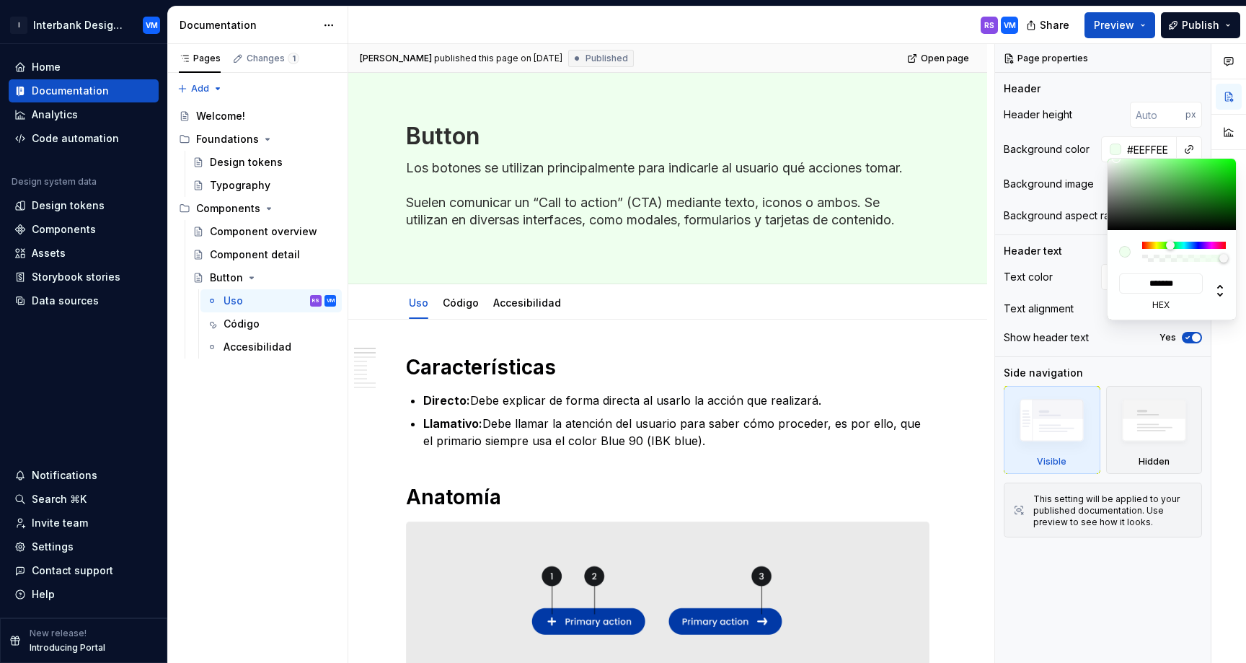
type input "#2B7E2B"
type input "*******"
click at [1193, 195] on div at bounding box center [1172, 194] width 130 height 71
type textarea "*"
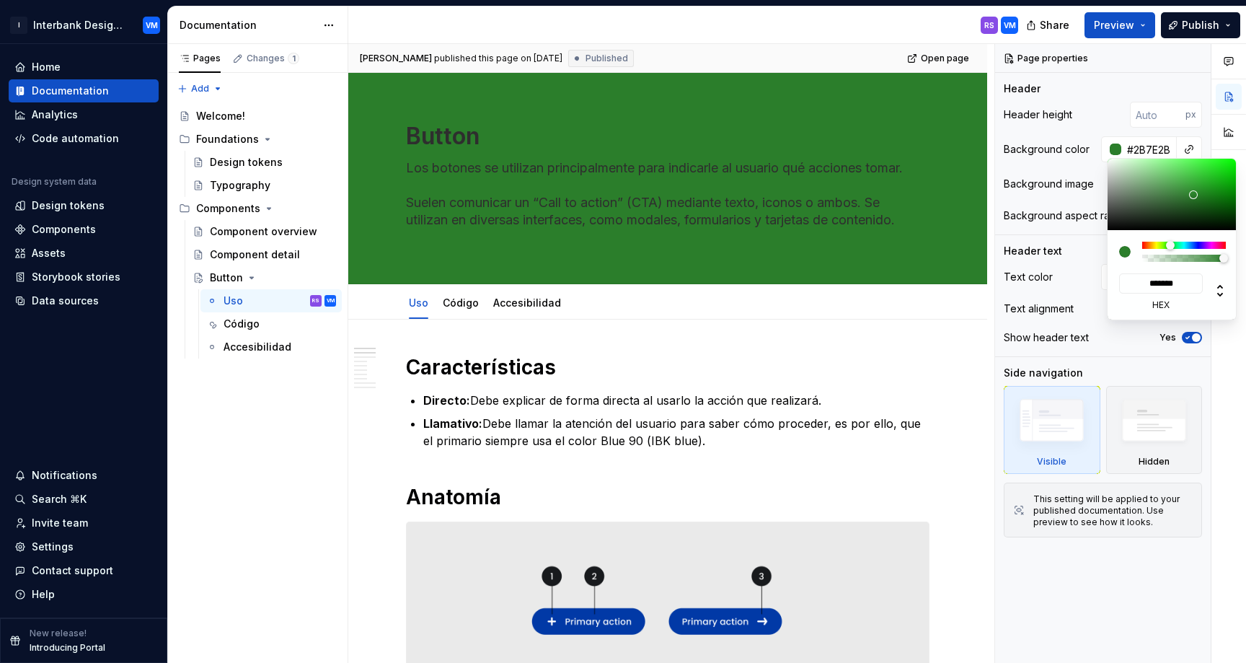
type input "#2B832B"
type input "*******"
type textarea "*"
type input "#2C862C"
type input "*******"
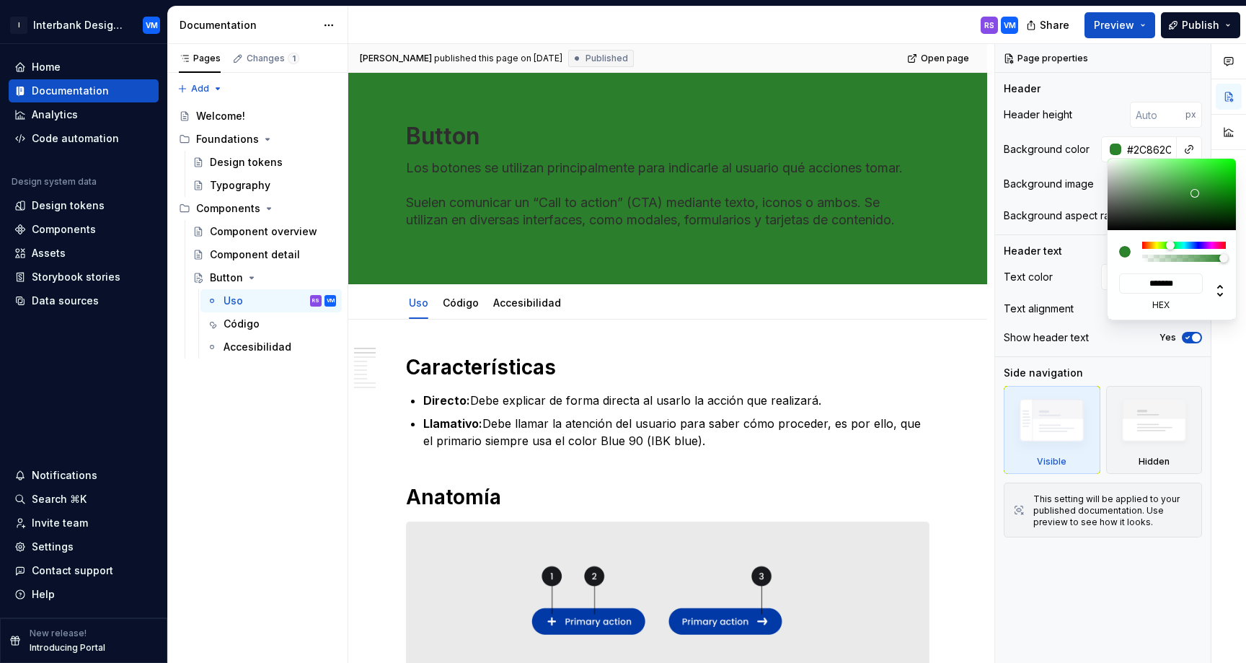
type input "#309330"
type input "*******"
type input "#339D33"
type input "*******"
type input "#32A032"
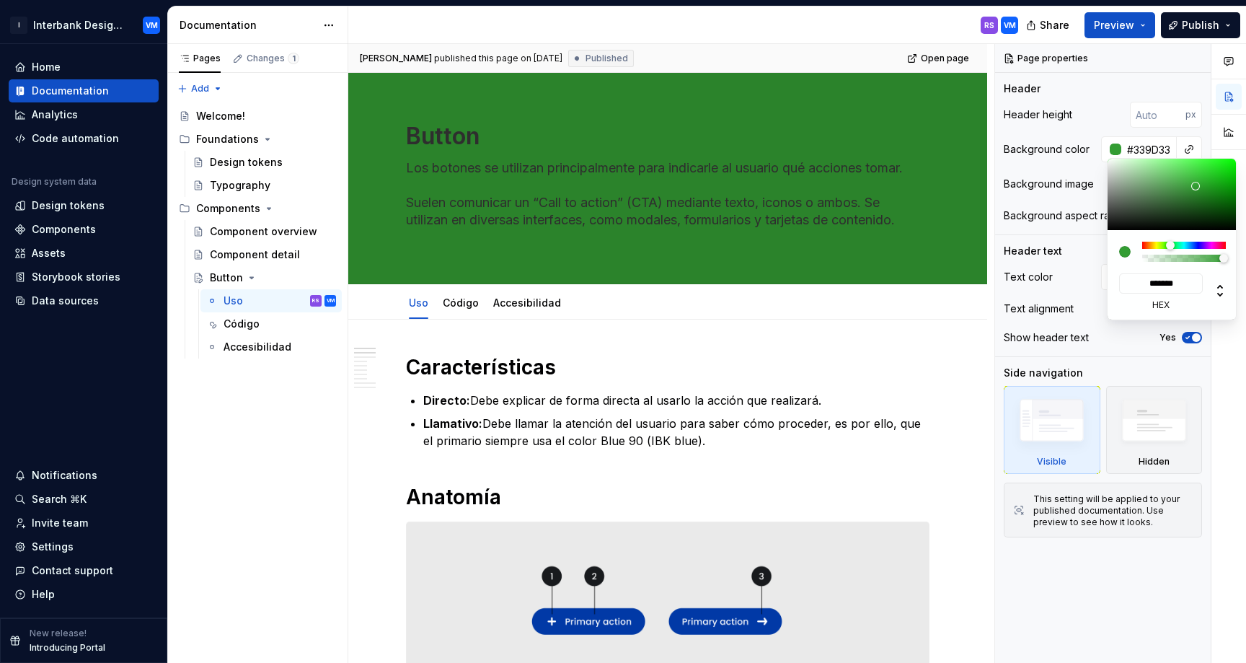
type input "*******"
type input "#31A231"
type input "*******"
type input "#2FA72F"
type input "*******"
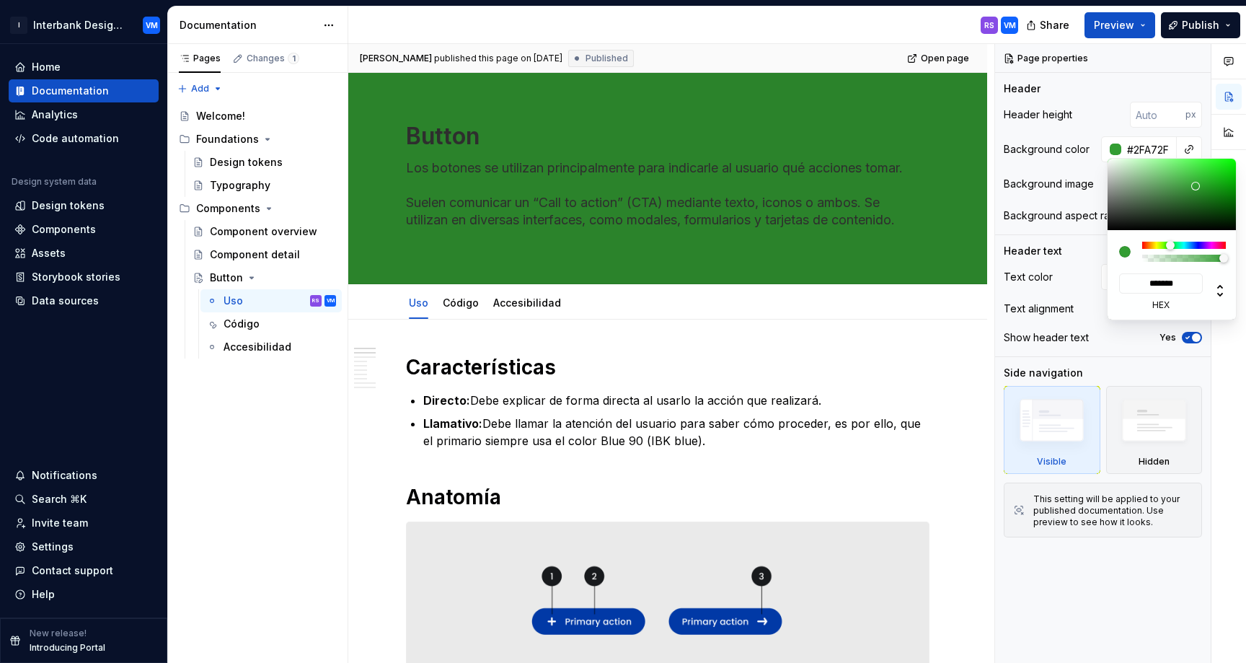
type input "#2CAD2C"
type input "*******"
type input "#2AAF2A"
type input "*******"
type input "#28B228"
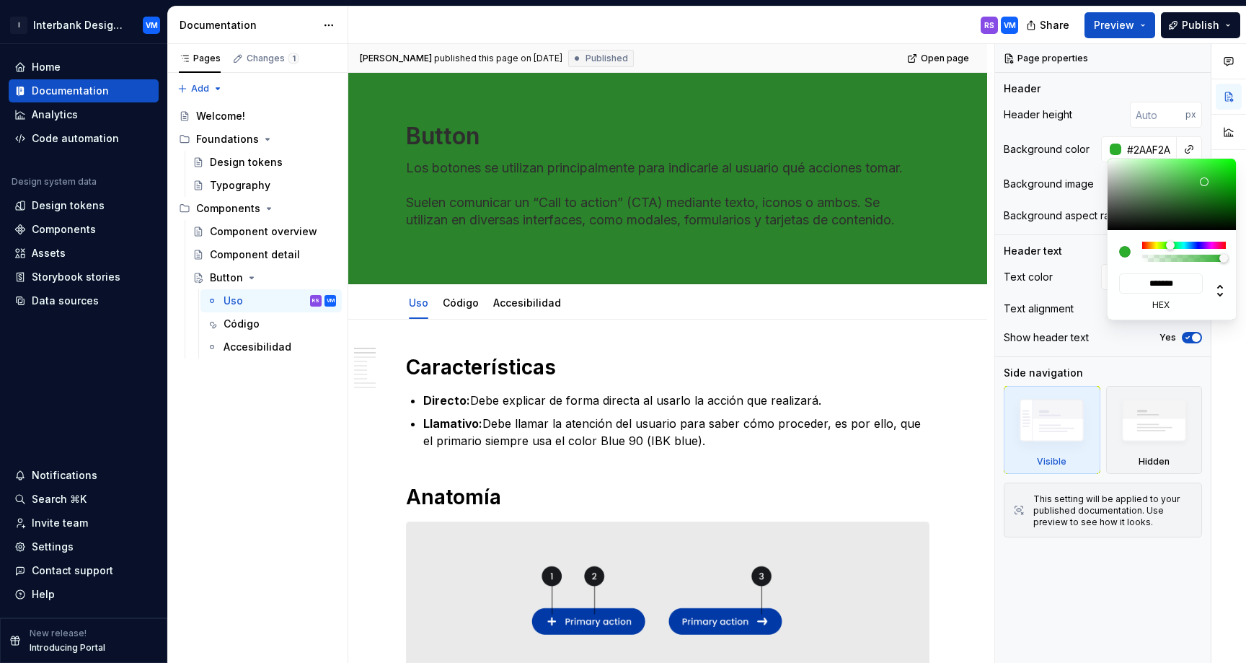
type input "*******"
type input "#27B427"
type input "*******"
type input "#24B924"
type input "*******"
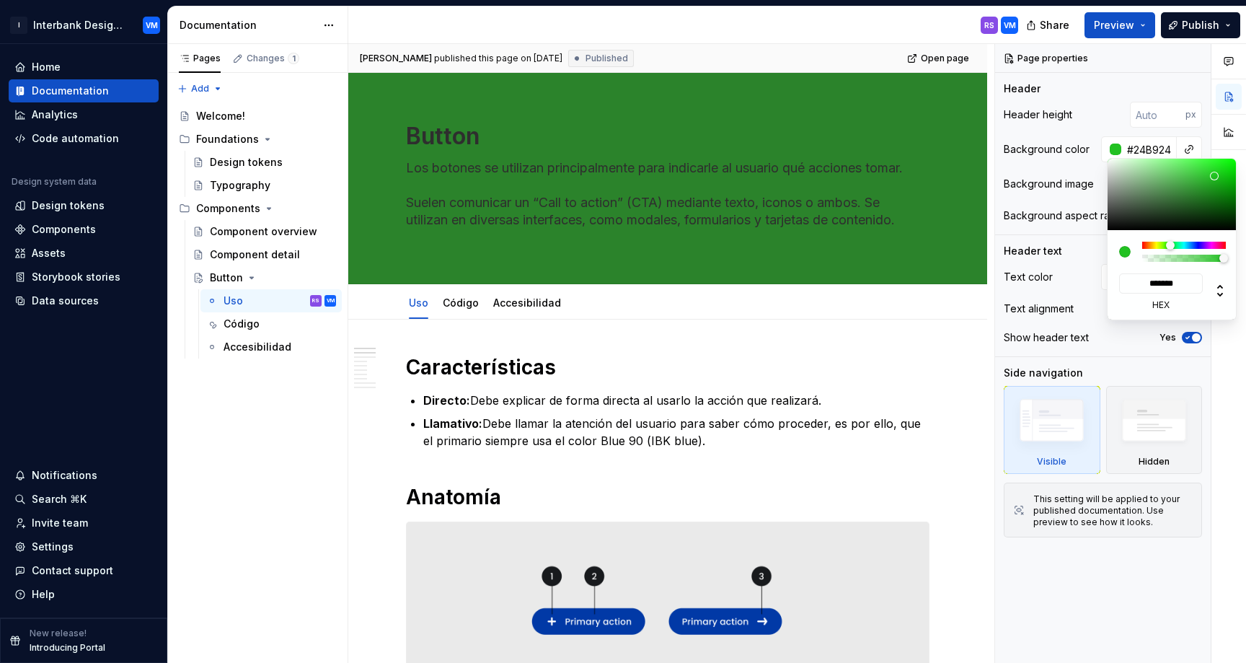
type input "#22C122"
type input "*******"
type input "#20C420"
type input "*******"
type input "#1DCB1D"
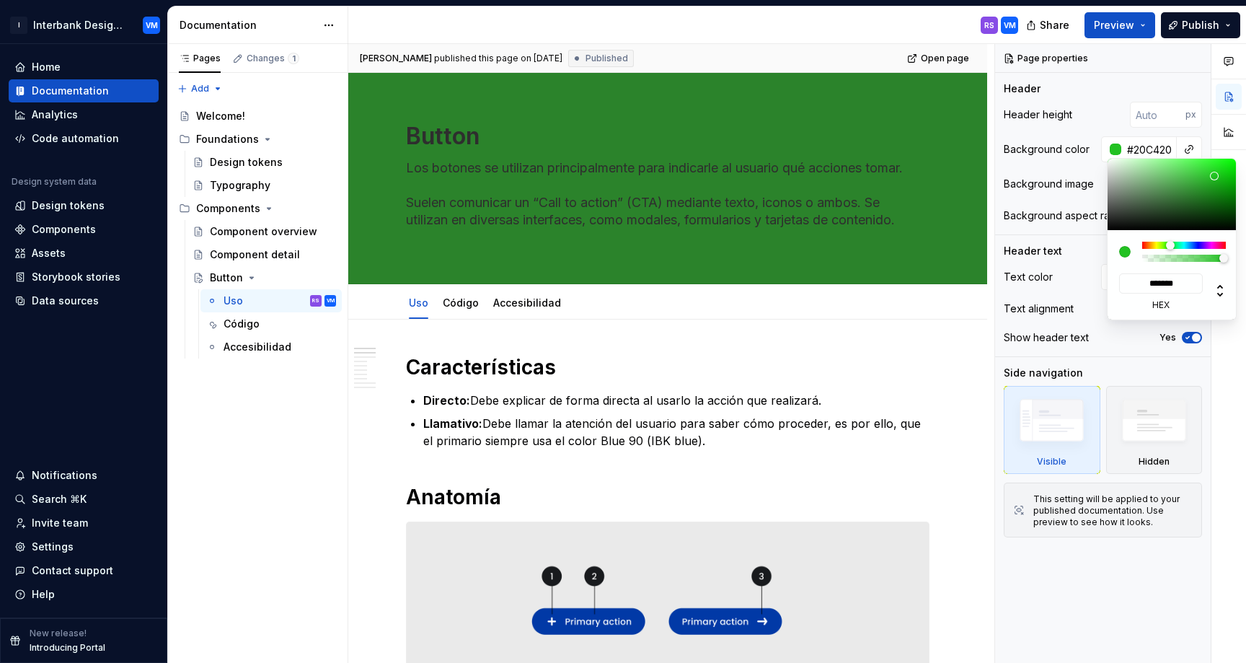
type input "*******"
type input "#1BD61B"
type input "*******"
type input "#18E018"
type input "*******"
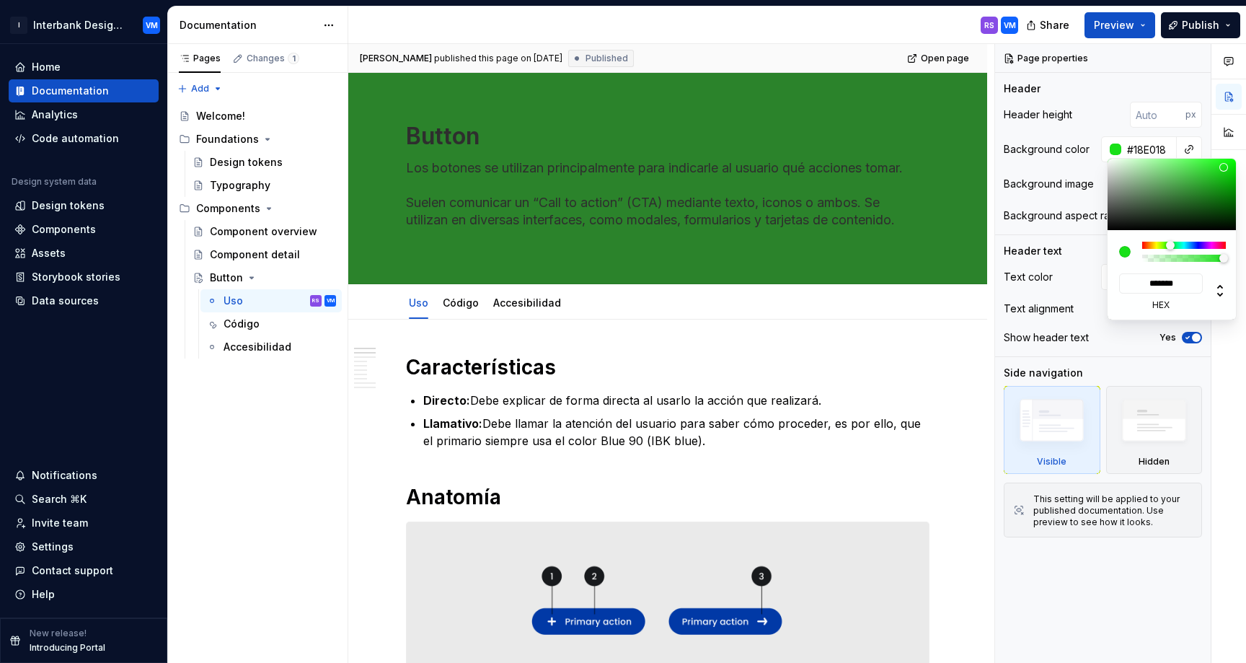
type input "#17E317"
type input "*******"
type input "#17E517"
type input "*******"
type textarea "*"
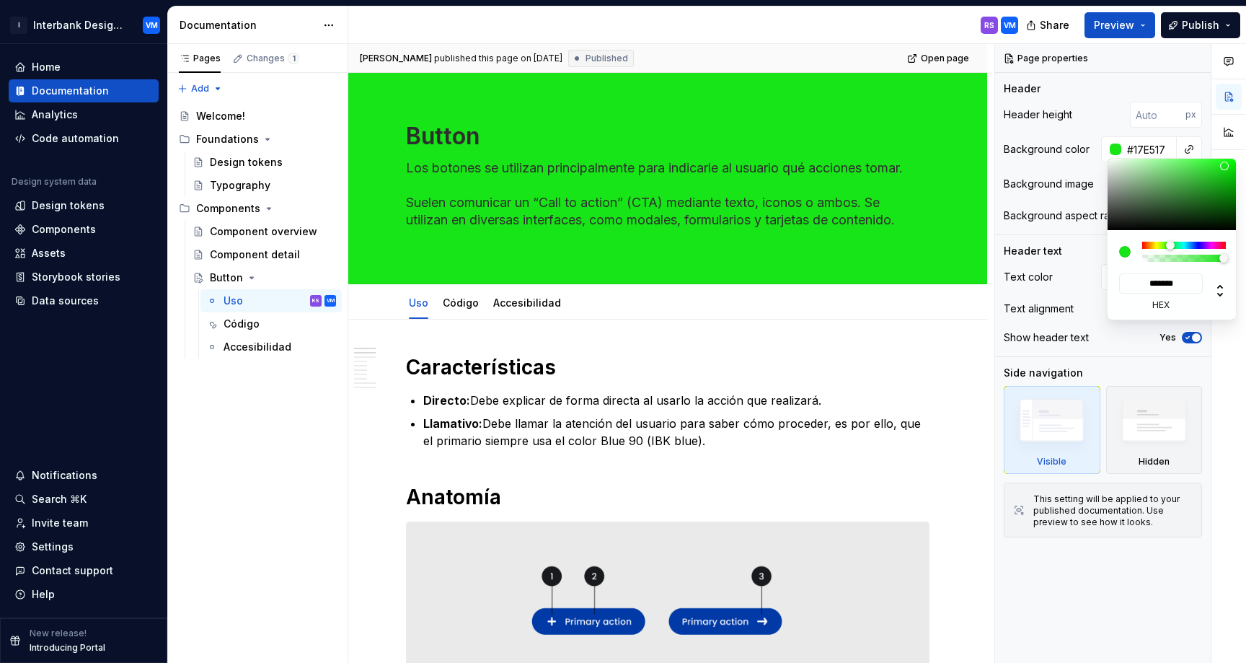
type input "#16E516"
type input "*******"
type textarea "*"
type input "#16E816"
type input "*******"
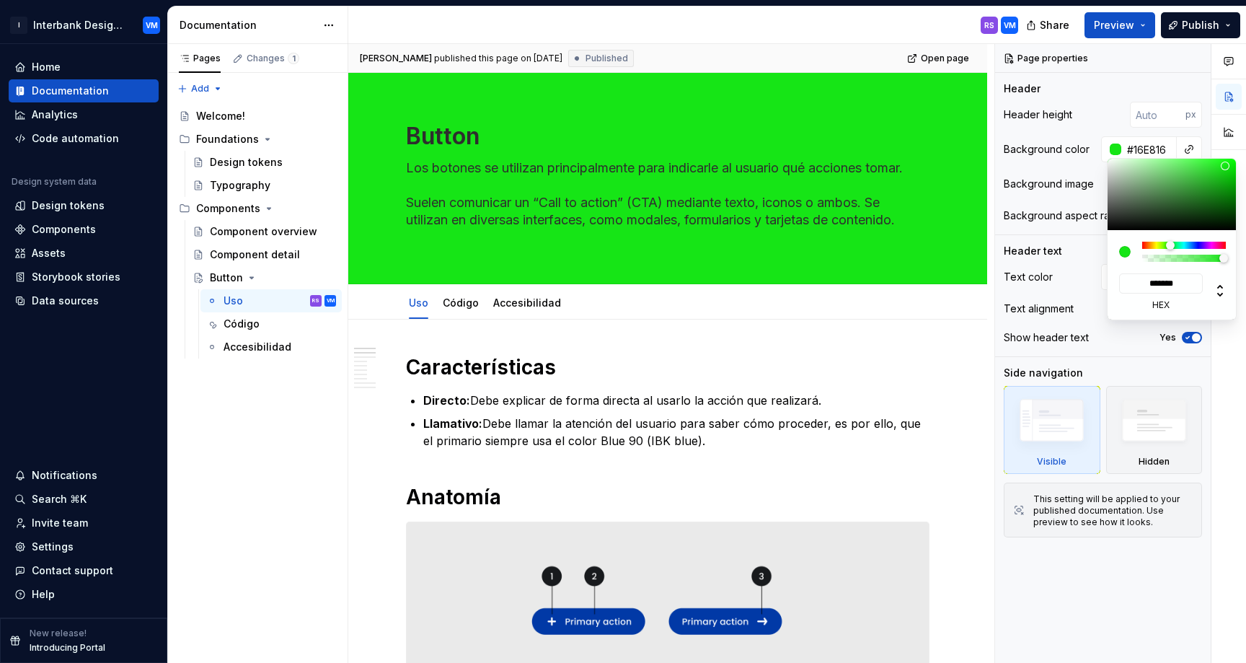
type input "#16EA16"
type input "*******"
type input "#17F017"
type input "*******"
type input "#16F216"
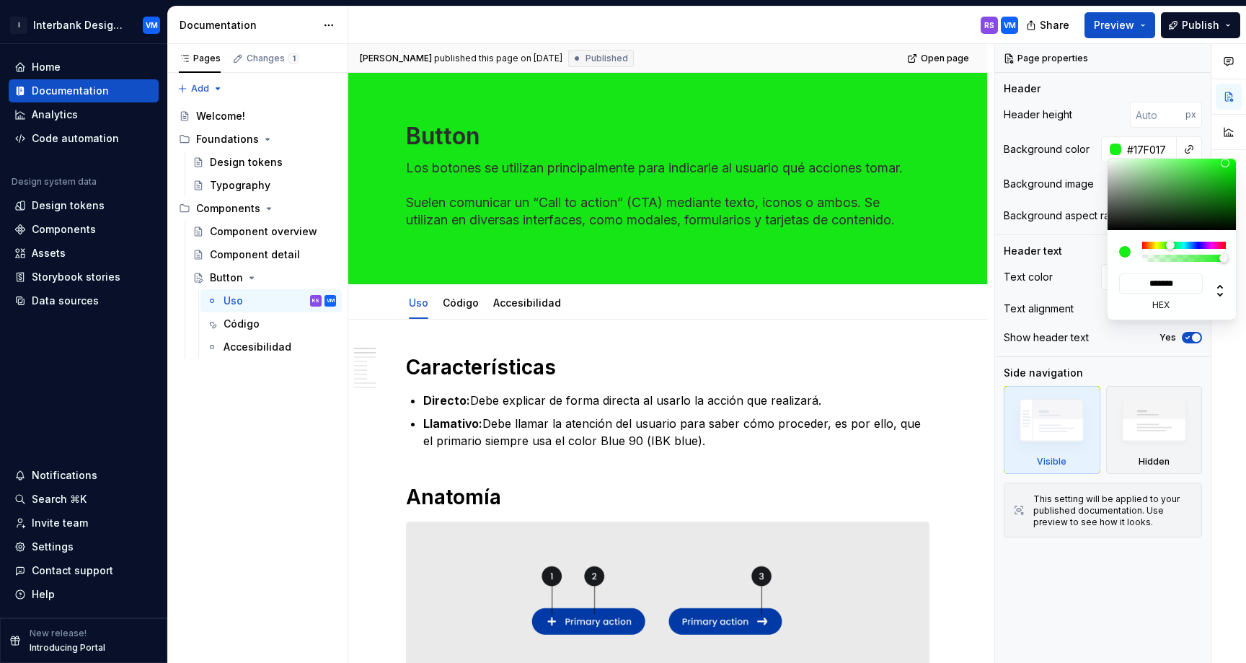
type input "*******"
type input "#14F214"
type input "*******"
type input "#14F514"
type input "*******"
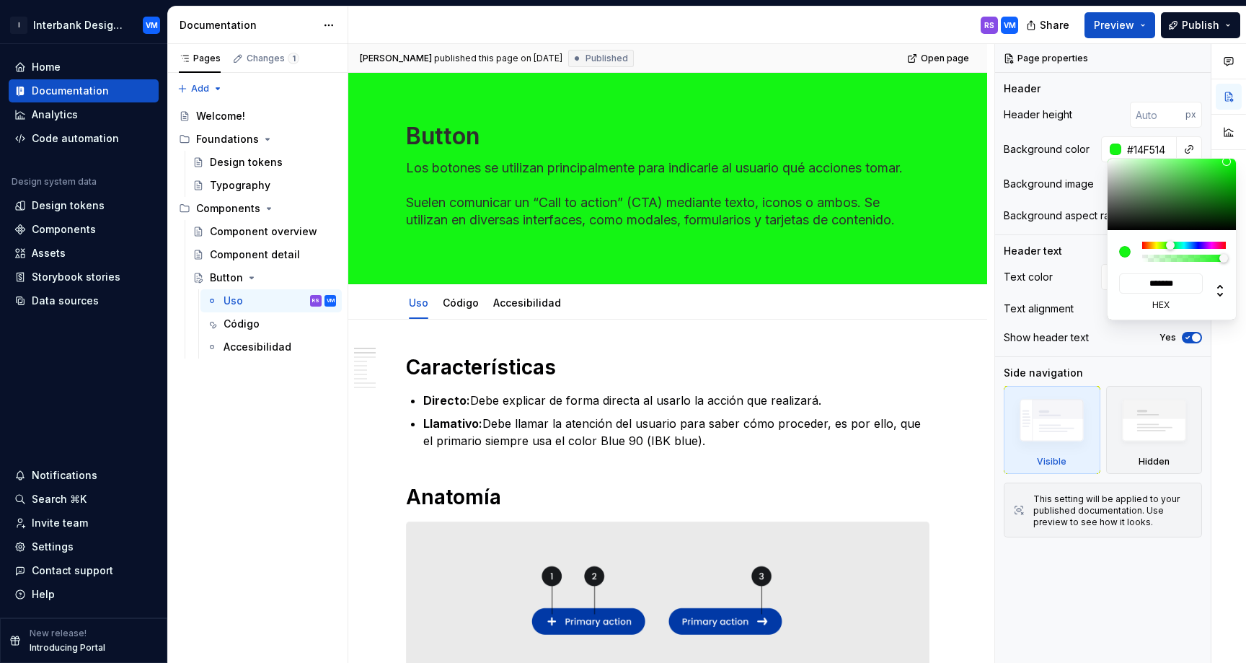
drag, startPoint x: 1195, startPoint y: 193, endPoint x: 1226, endPoint y: 161, distance: 44.9
click at [1226, 161] on div at bounding box center [1226, 161] width 9 height 9
type textarea "*"
click at [1153, 285] on input "*******" at bounding box center [1161, 283] width 84 height 20
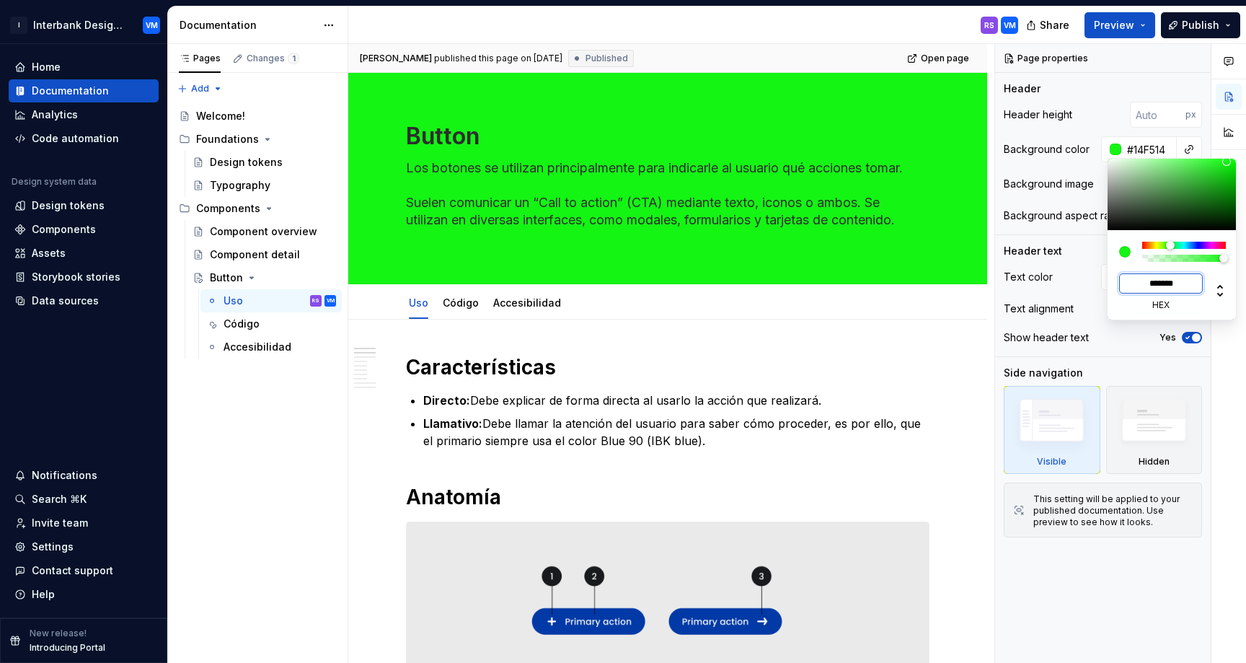
click at [1153, 285] on input "*******" at bounding box center [1161, 283] width 84 height 20
paste input
type input "#EEFFEE"
type input "*******"
type textarea "*"
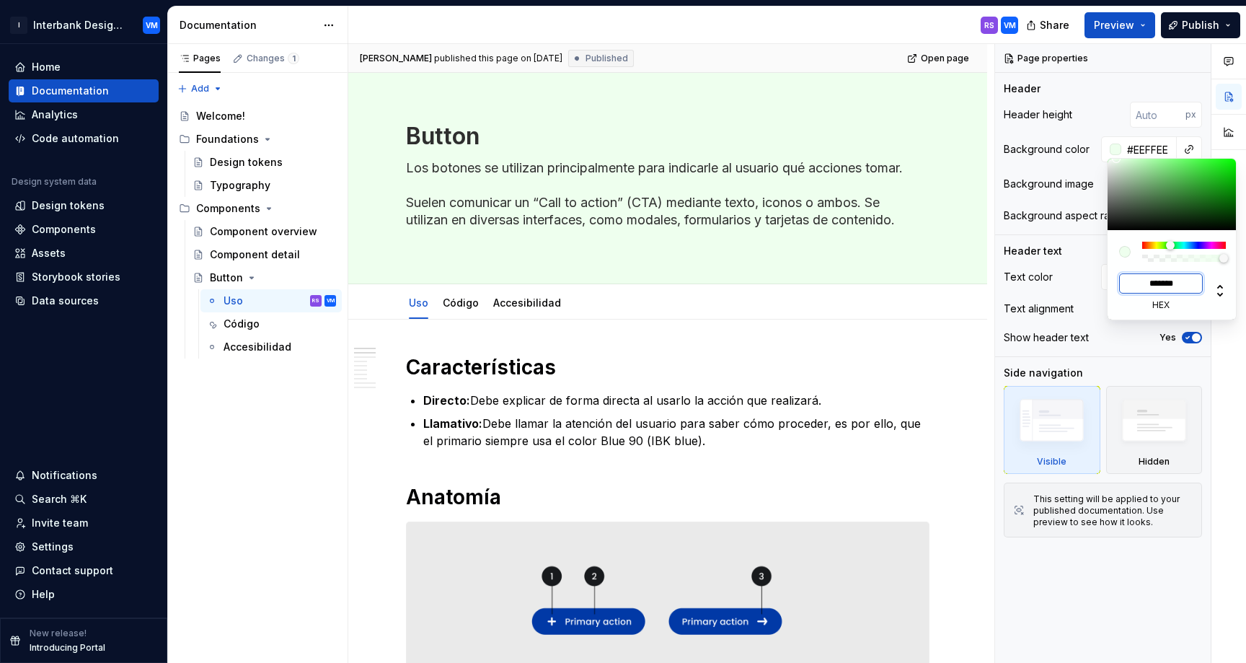
type input "*******"
click at [1096, 266] on div "Comments Open comments No comments yet Select ‘Comment’ from the block context …" at bounding box center [1120, 353] width 251 height 619
click at [1086, 260] on div "Comments Open comments No comments yet Select ‘Comment’ from the block context …" at bounding box center [1120, 353] width 251 height 619
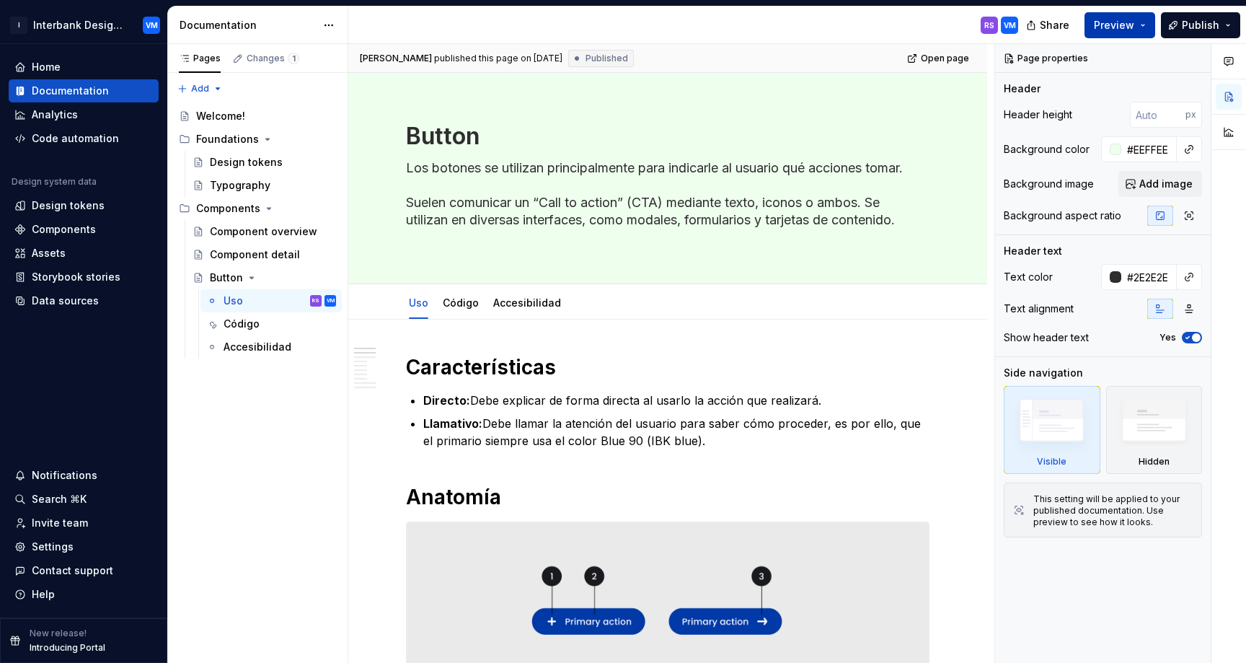
click at [1113, 25] on span "Preview" at bounding box center [1114, 25] width 40 height 14
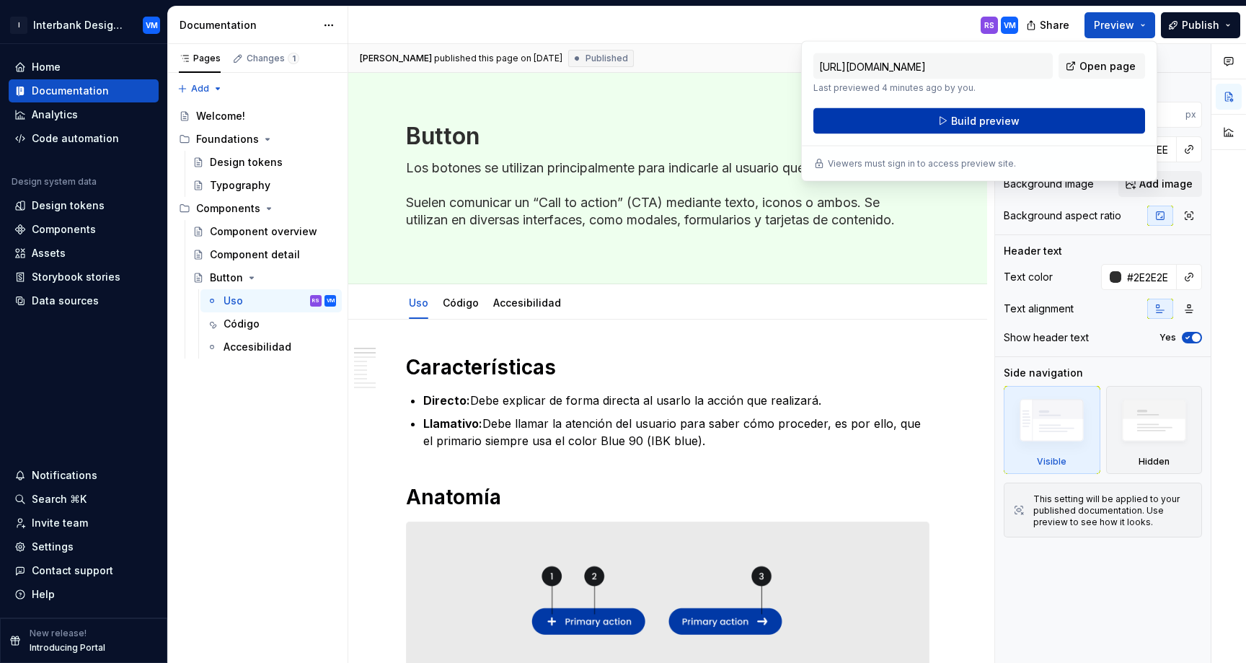
click at [975, 120] on span "Build preview" at bounding box center [985, 121] width 68 height 14
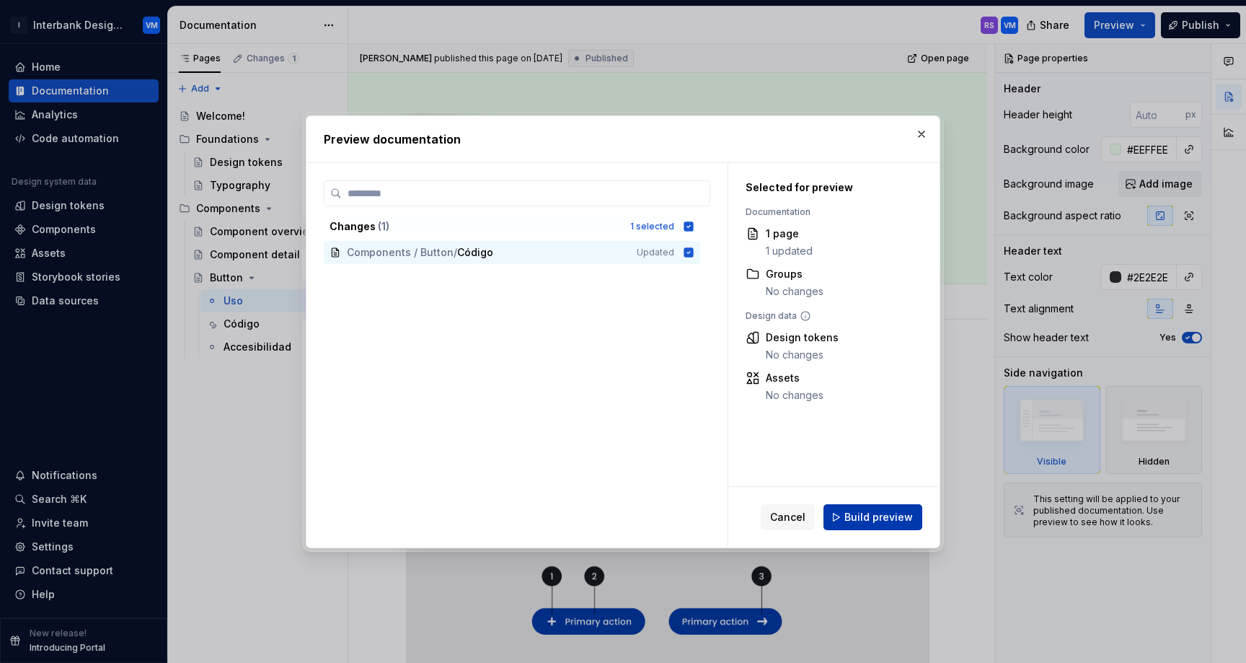
click at [867, 514] on span "Build preview" at bounding box center [878, 517] width 68 height 14
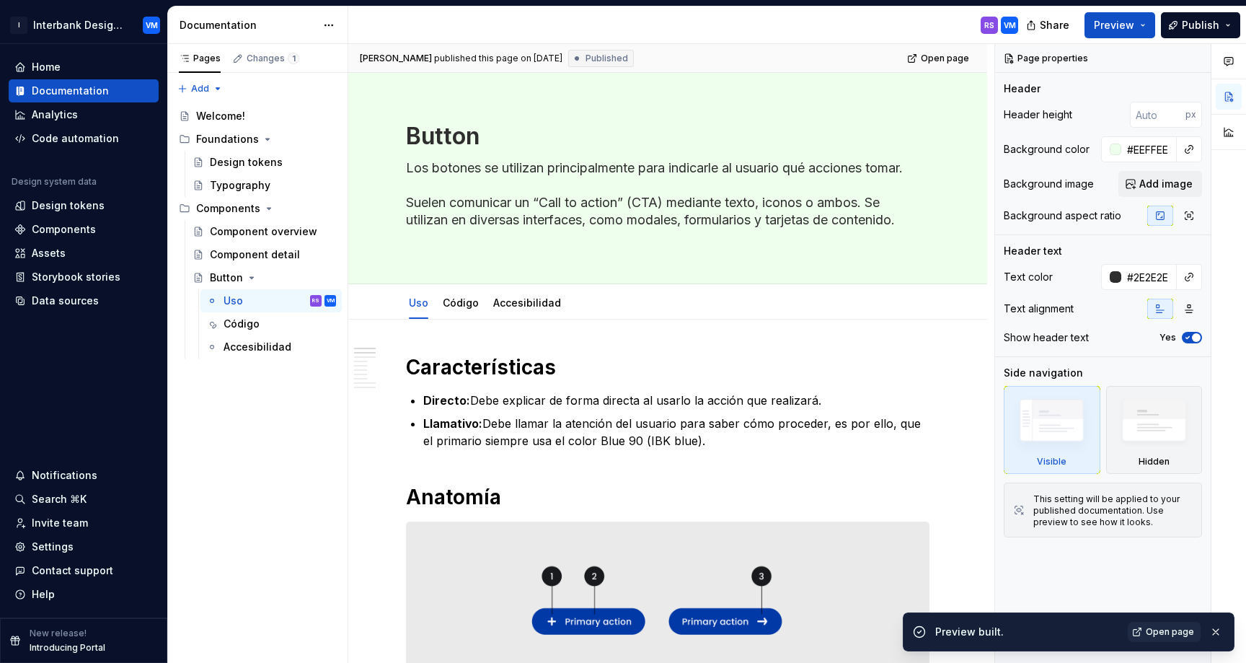
type textarea "*"
type input "#FFFFFF"
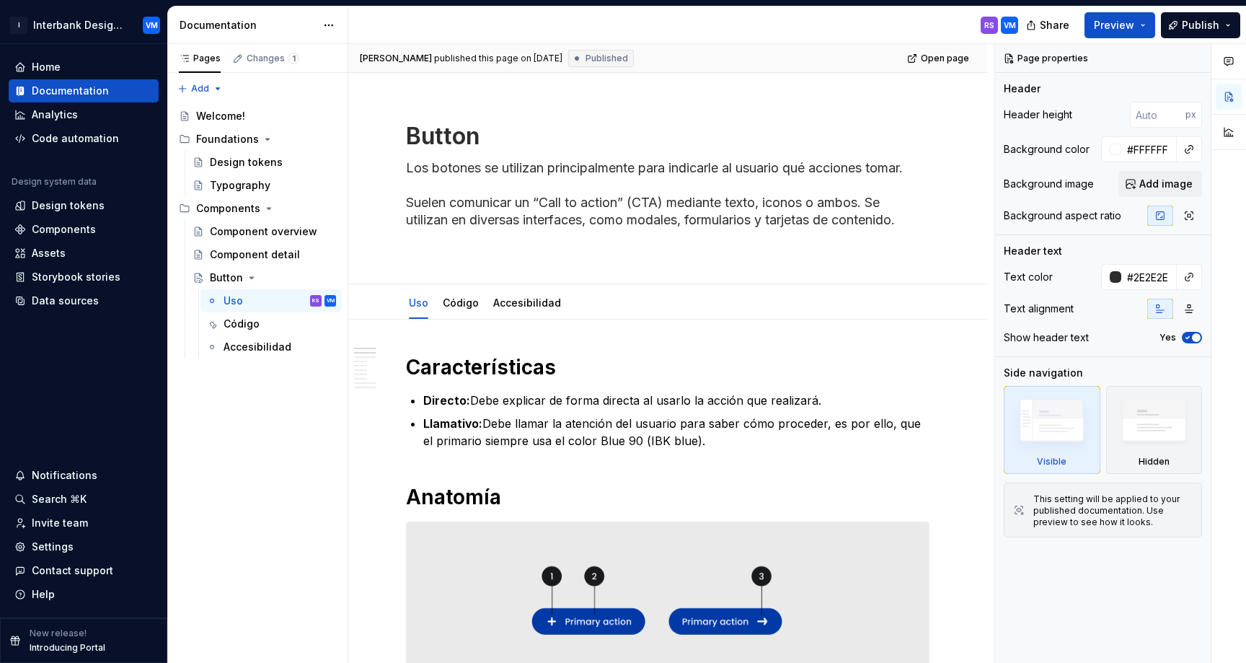
type textarea "*"
type input "#96B496"
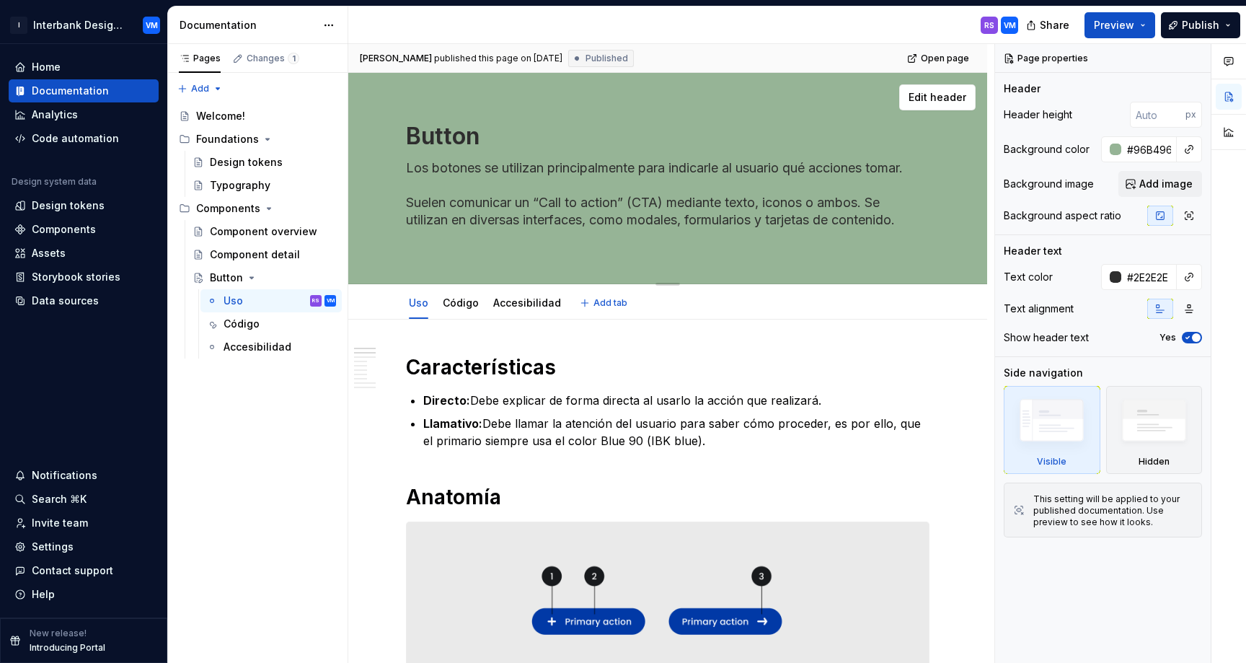
type textarea "*"
type input "#D8E5D8"
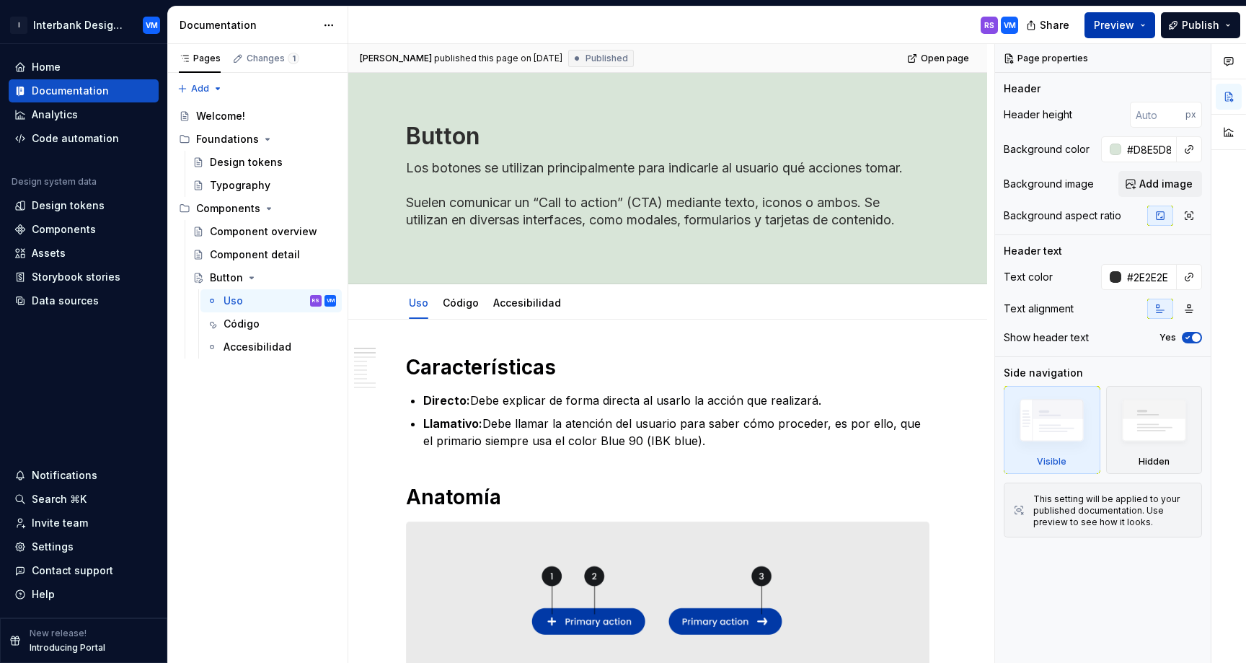
type textarea "*"
type input "#FEFFFE"
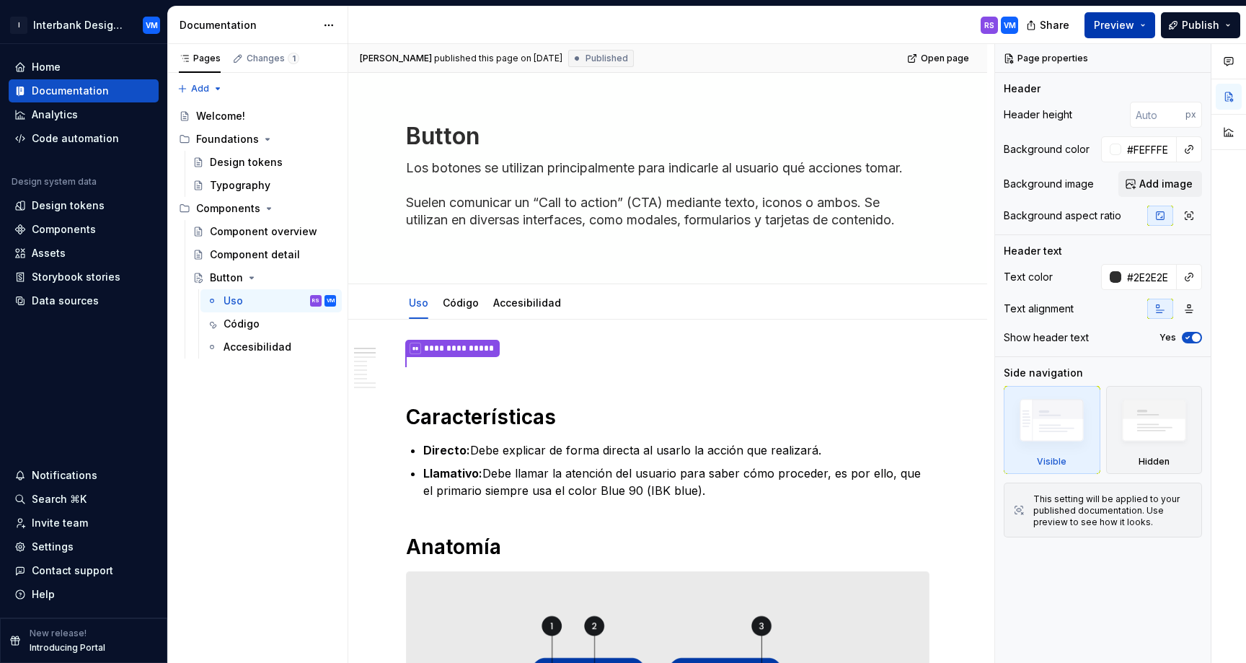
click at [1140, 21] on button "Preview" at bounding box center [1119, 25] width 71 height 26
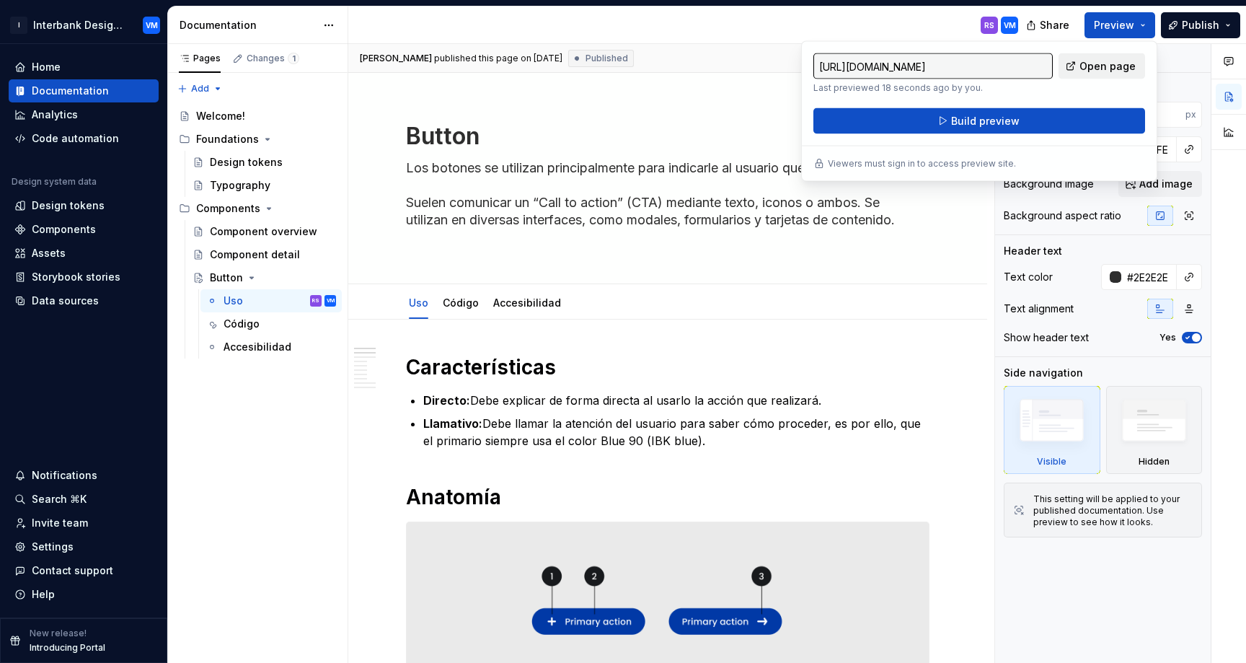
click at [1084, 70] on span "Open page" at bounding box center [1107, 66] width 56 height 14
type textarea "*"
type input "#FFFFFF"
click at [1074, 63] on link "Open page" at bounding box center [1101, 66] width 87 height 26
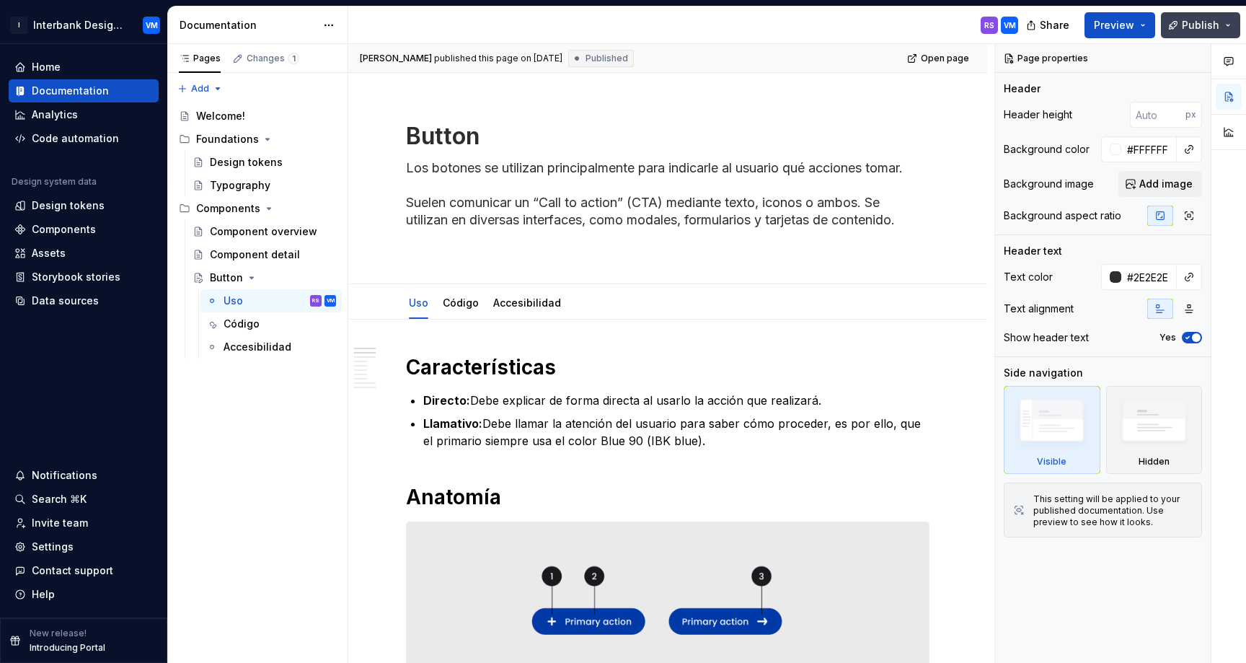
click at [1195, 22] on span "Publish" at bounding box center [1200, 25] width 37 height 14
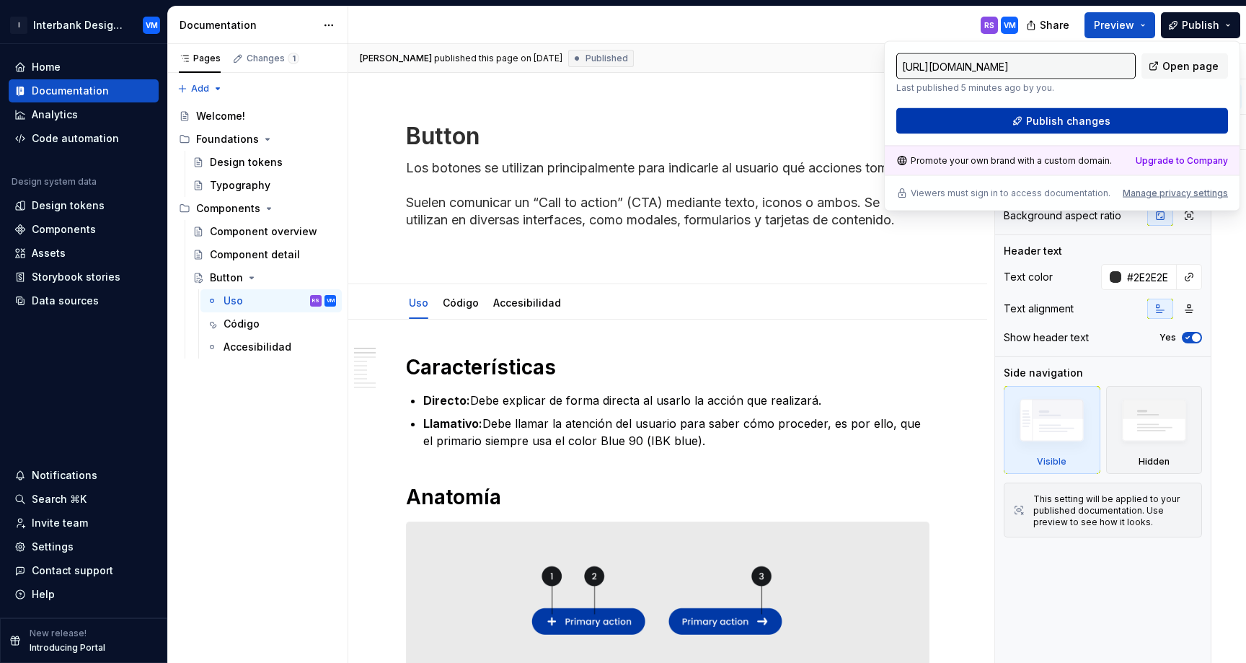
click at [1073, 125] on span "Publish changes" at bounding box center [1068, 121] width 84 height 14
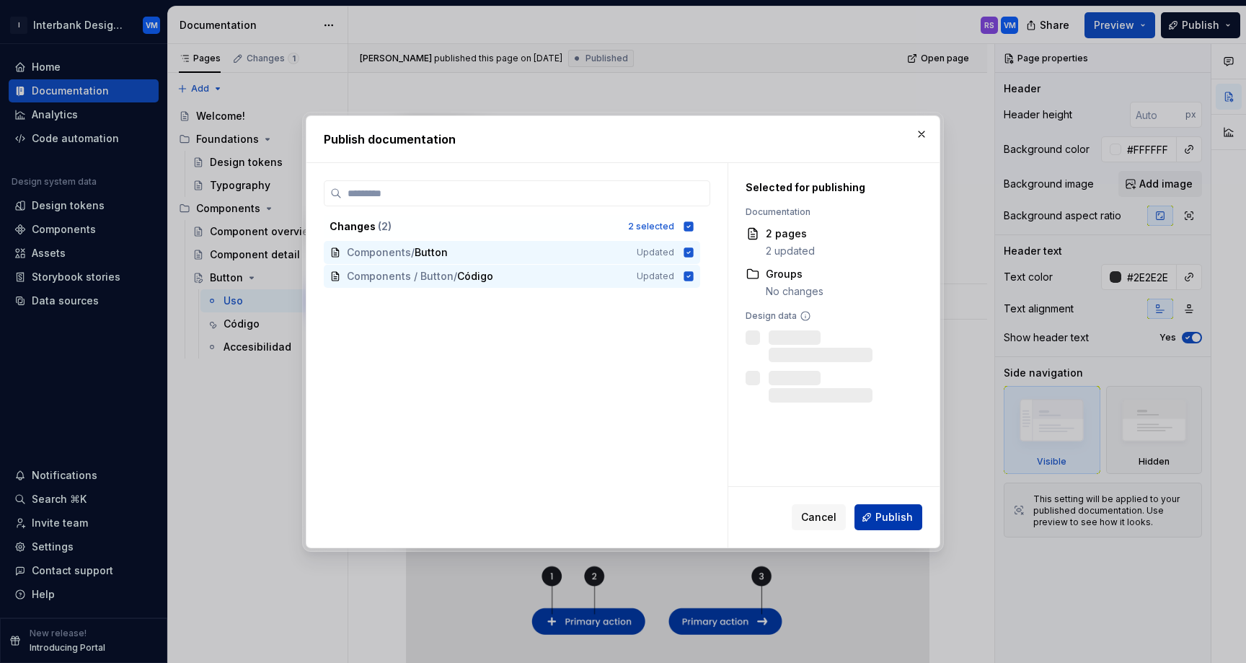
click at [875, 508] on button "Publish" at bounding box center [888, 517] width 68 height 26
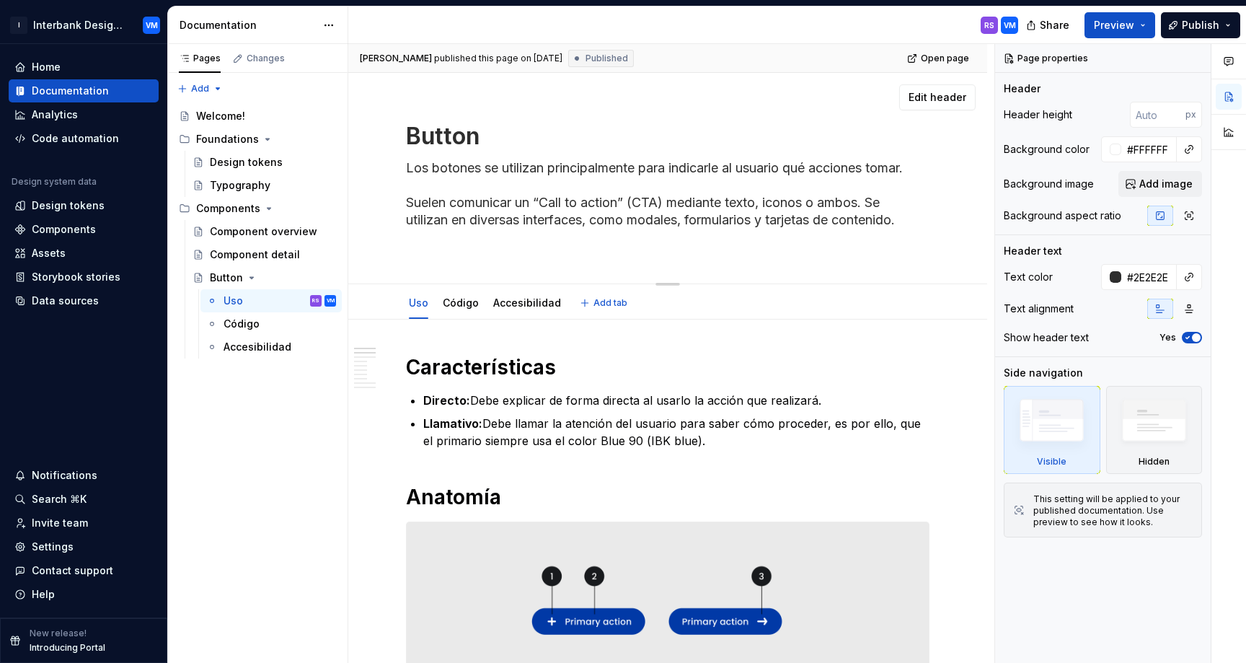
click at [471, 123] on textarea "Button" at bounding box center [664, 136] width 523 height 35
click at [461, 130] on textarea "Button" at bounding box center [664, 136] width 523 height 35
type textarea "*"
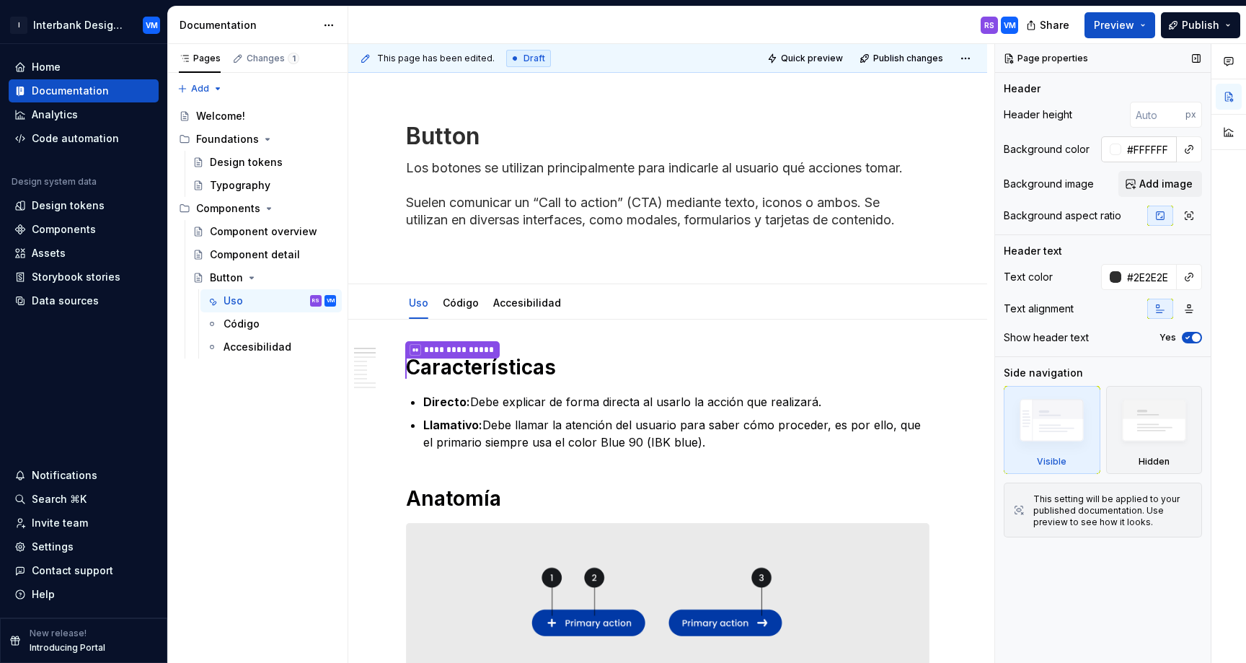
click at [1117, 153] on div at bounding box center [1116, 149] width 12 height 12
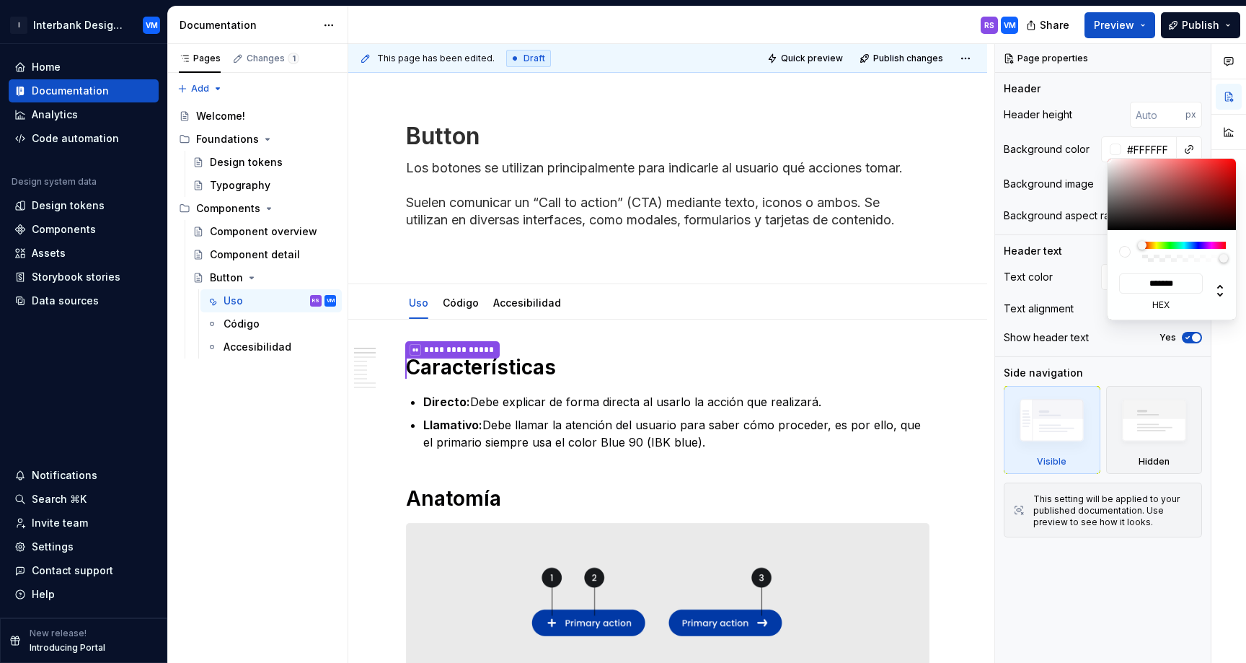
type input "#D18B8B"
type input "*******"
click at [1151, 172] on div at bounding box center [1172, 194] width 130 height 71
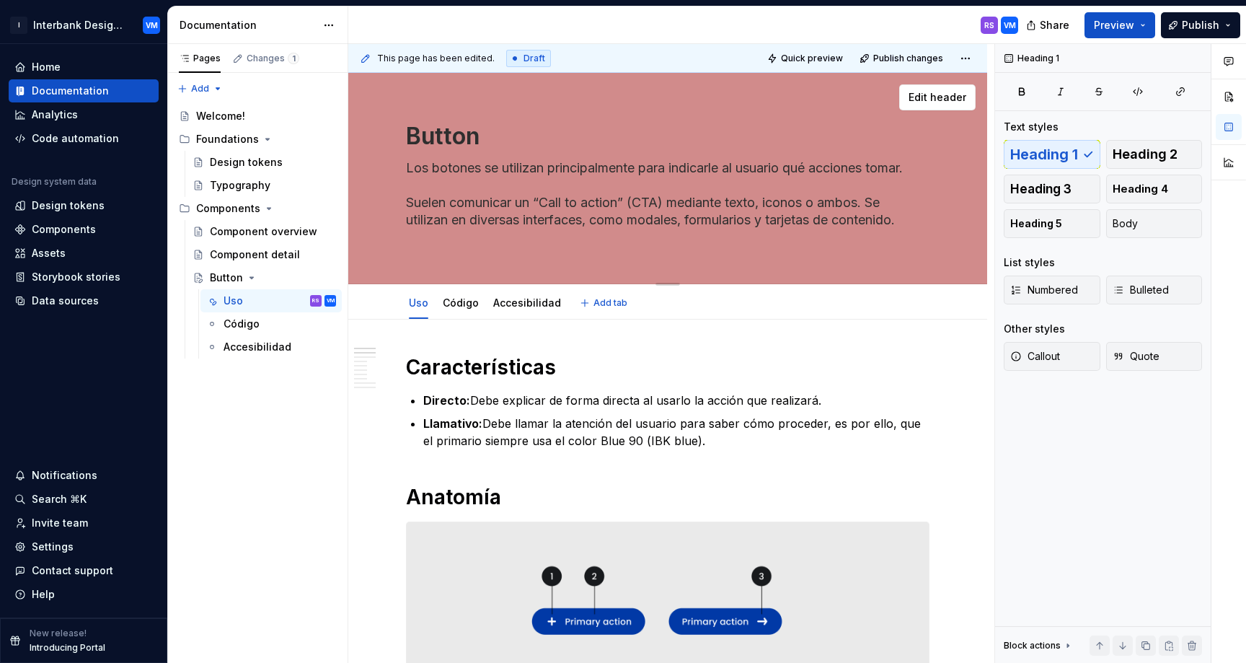
click at [945, 127] on div "Button Los botones se utilizan principalmente para indicarle al usuario qué acc…" at bounding box center [667, 178] width 639 height 211
click at [939, 92] on span "Edit header" at bounding box center [937, 97] width 58 height 14
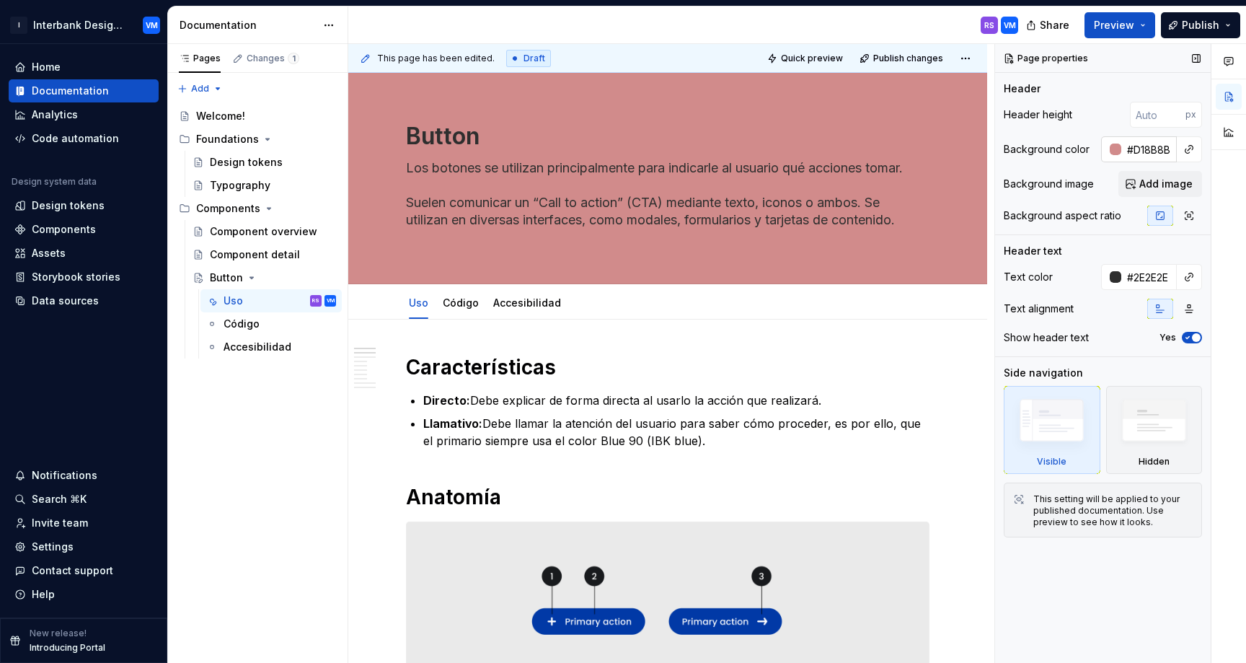
type textarea "*"
type input "#FFFFFF"
type input "#05BE50"
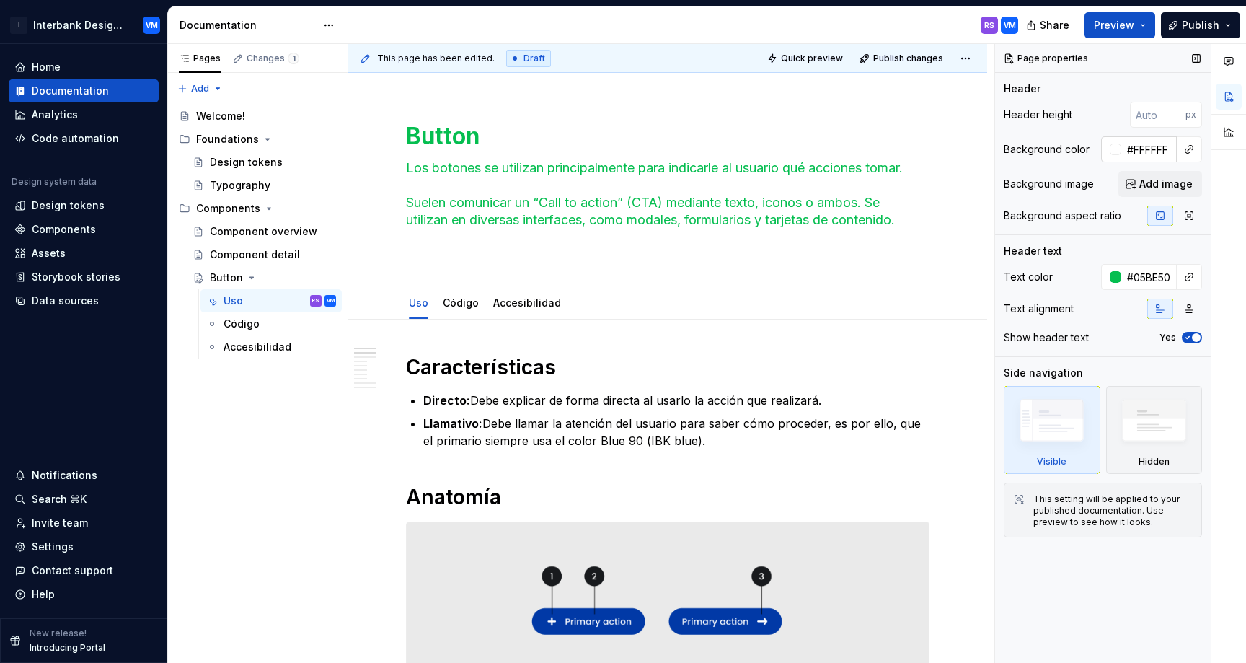
click at [1139, 149] on input "#FFFFFF" at bounding box center [1149, 149] width 56 height 26
click at [1099, 155] on div "Background color #FFFFFF" at bounding box center [1103, 149] width 198 height 26
type textarea "*"
type input "#000000"
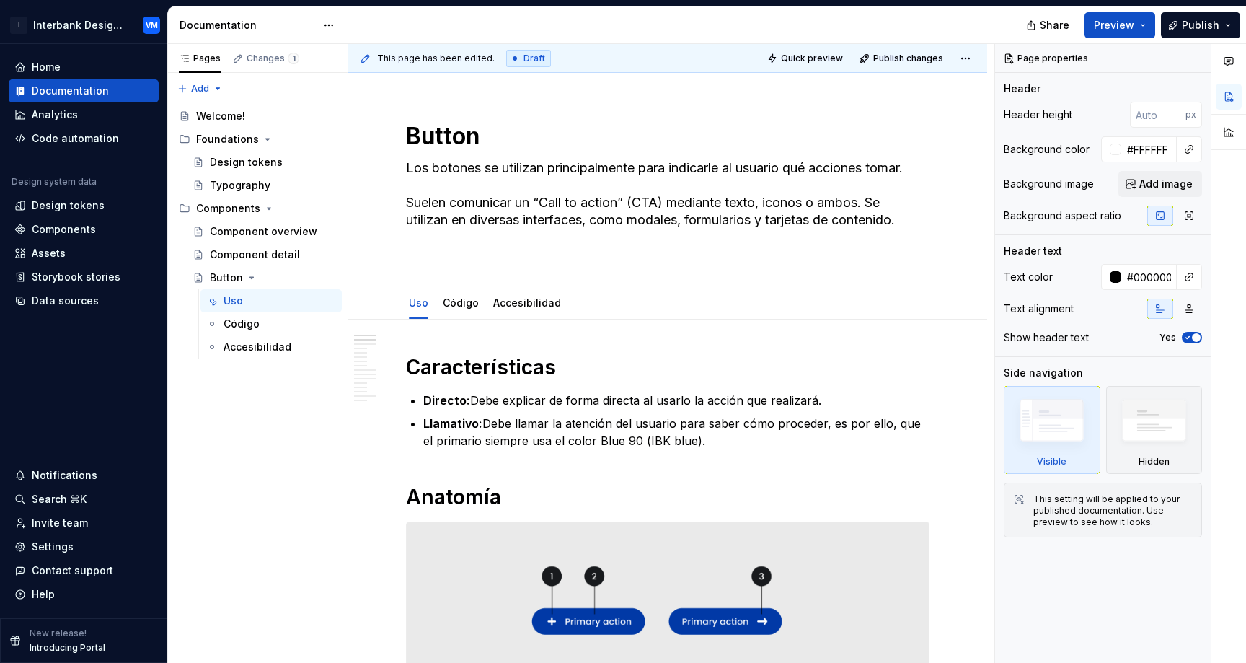
type textarea "*"
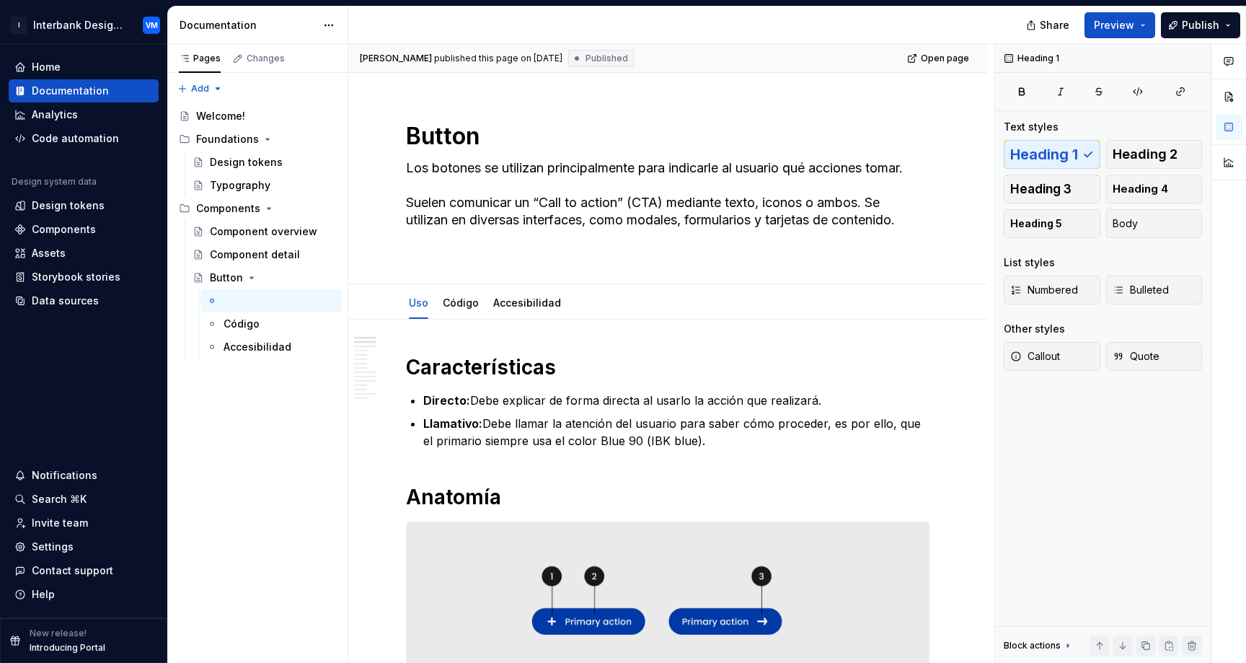
type textarea "*"
